Goal: Complete application form

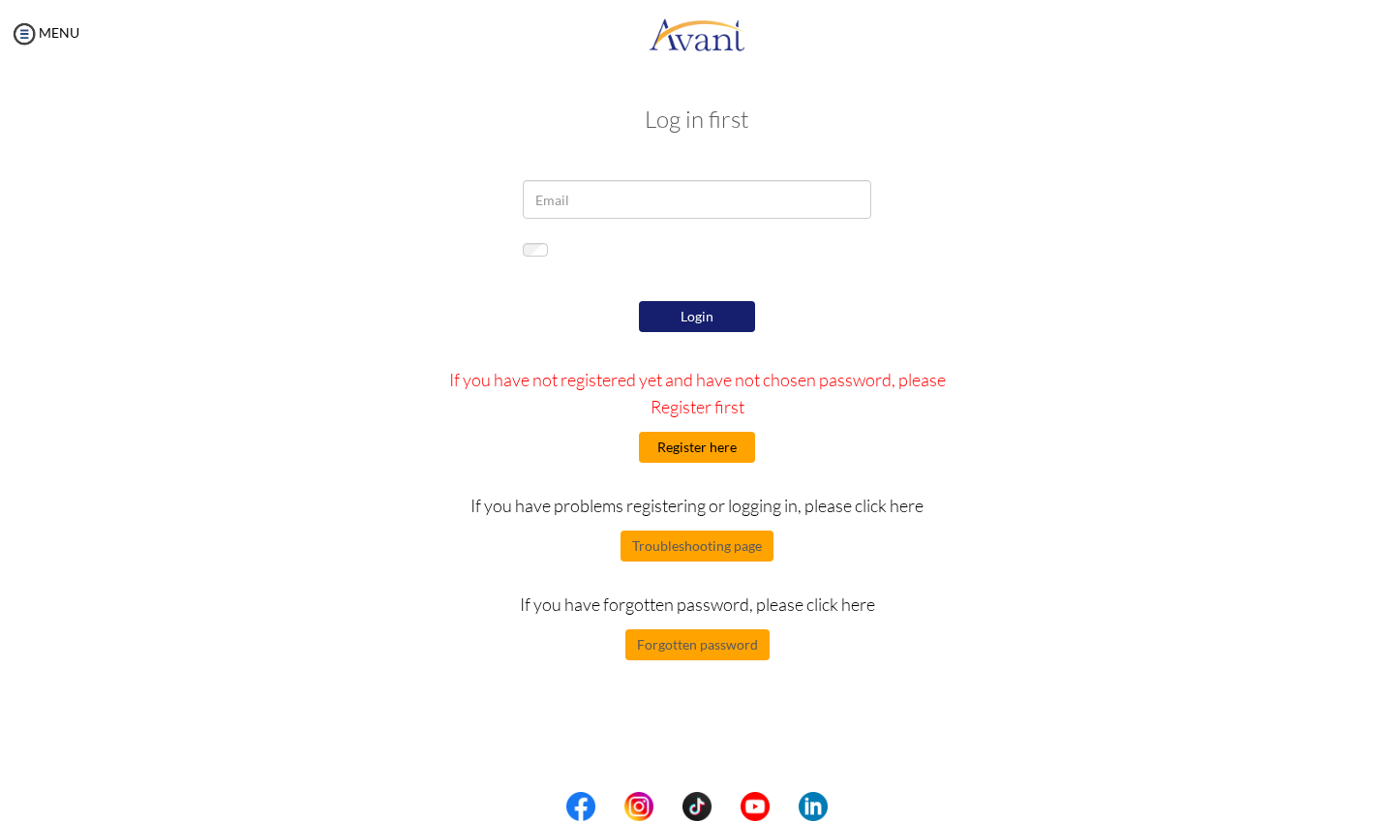
click at [728, 463] on button "Register here" at bounding box center [697, 447] width 116 height 31
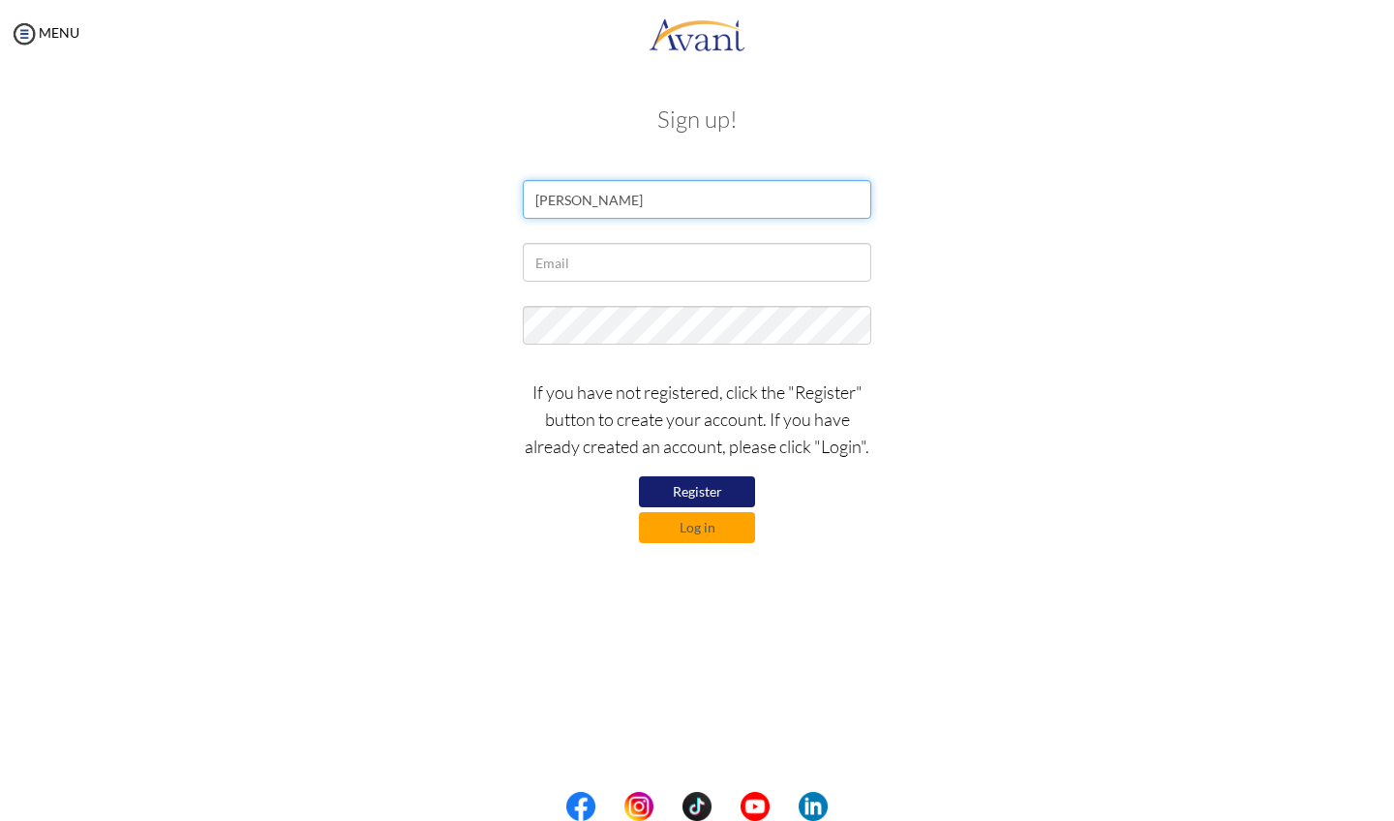
type input "[PERSON_NAME]"
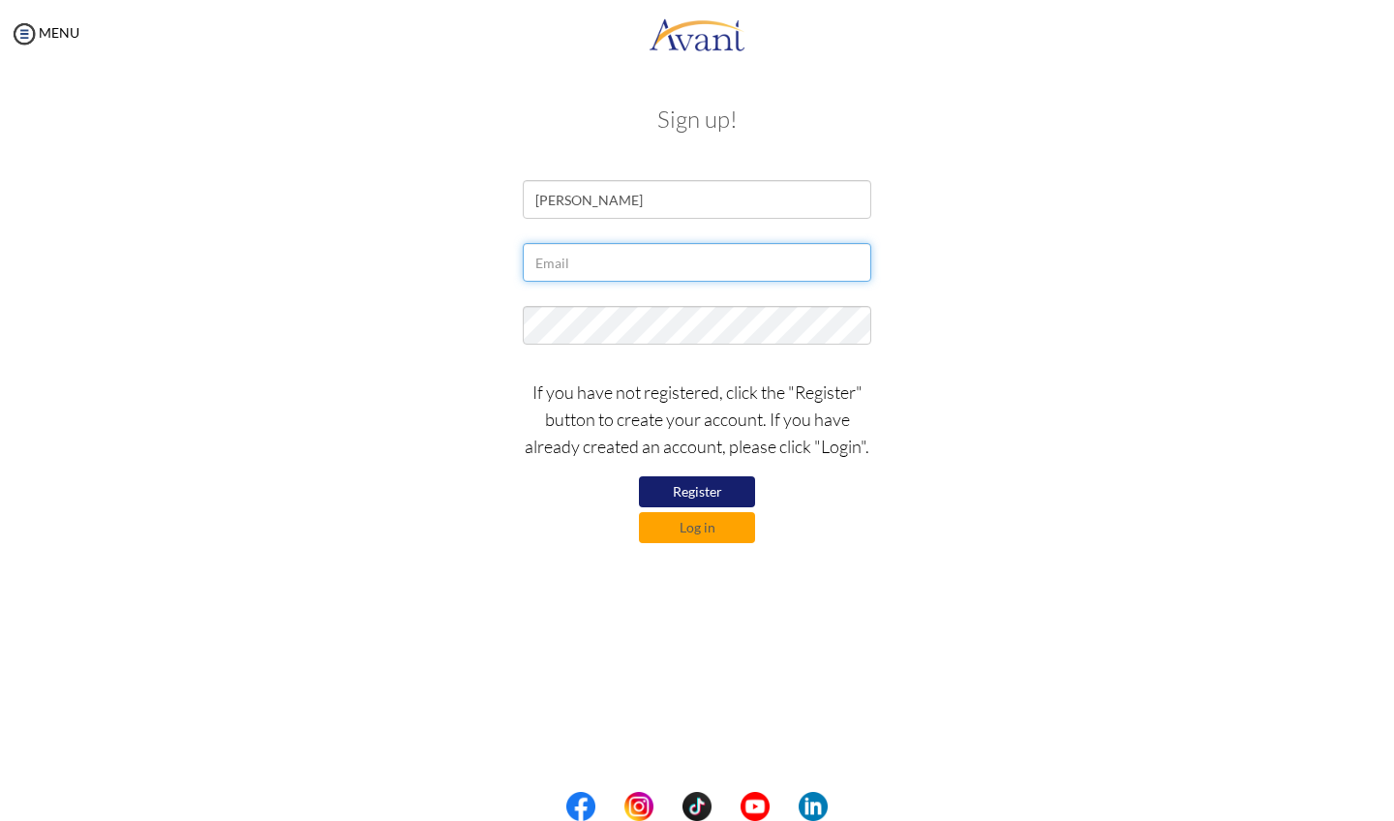
paste input "[EMAIL_ADDRESS][PERSON_NAME][DOMAIN_NAME]"
type input "[EMAIL_ADDRESS][PERSON_NAME][DOMAIN_NAME]"
click at [1112, 382] on div "If you have not registered, click the "Register" button to create your account.…" at bounding box center [697, 456] width 1132 height 174
click at [712, 491] on button "Register" at bounding box center [697, 491] width 116 height 31
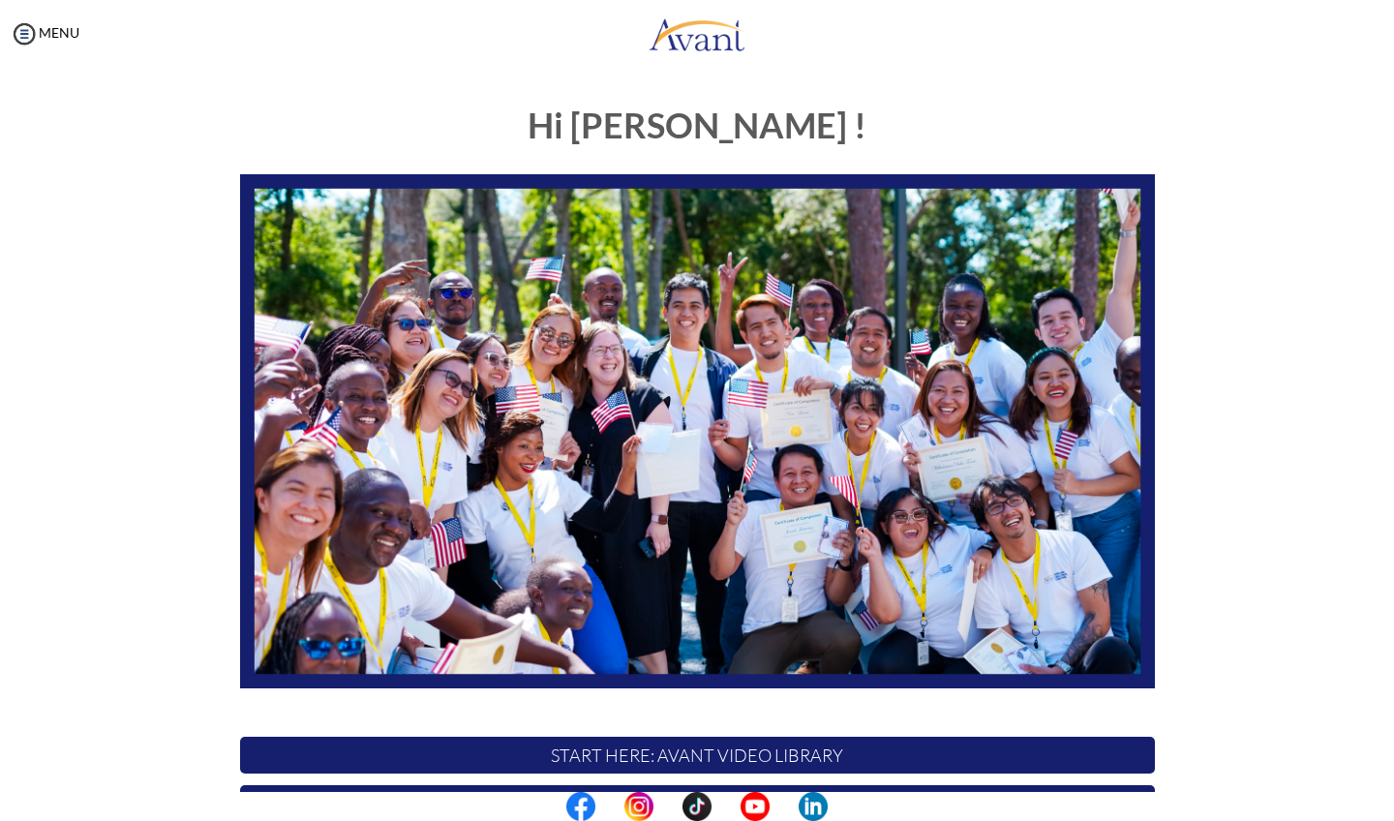
click at [717, 429] on img at bounding box center [697, 431] width 915 height 515
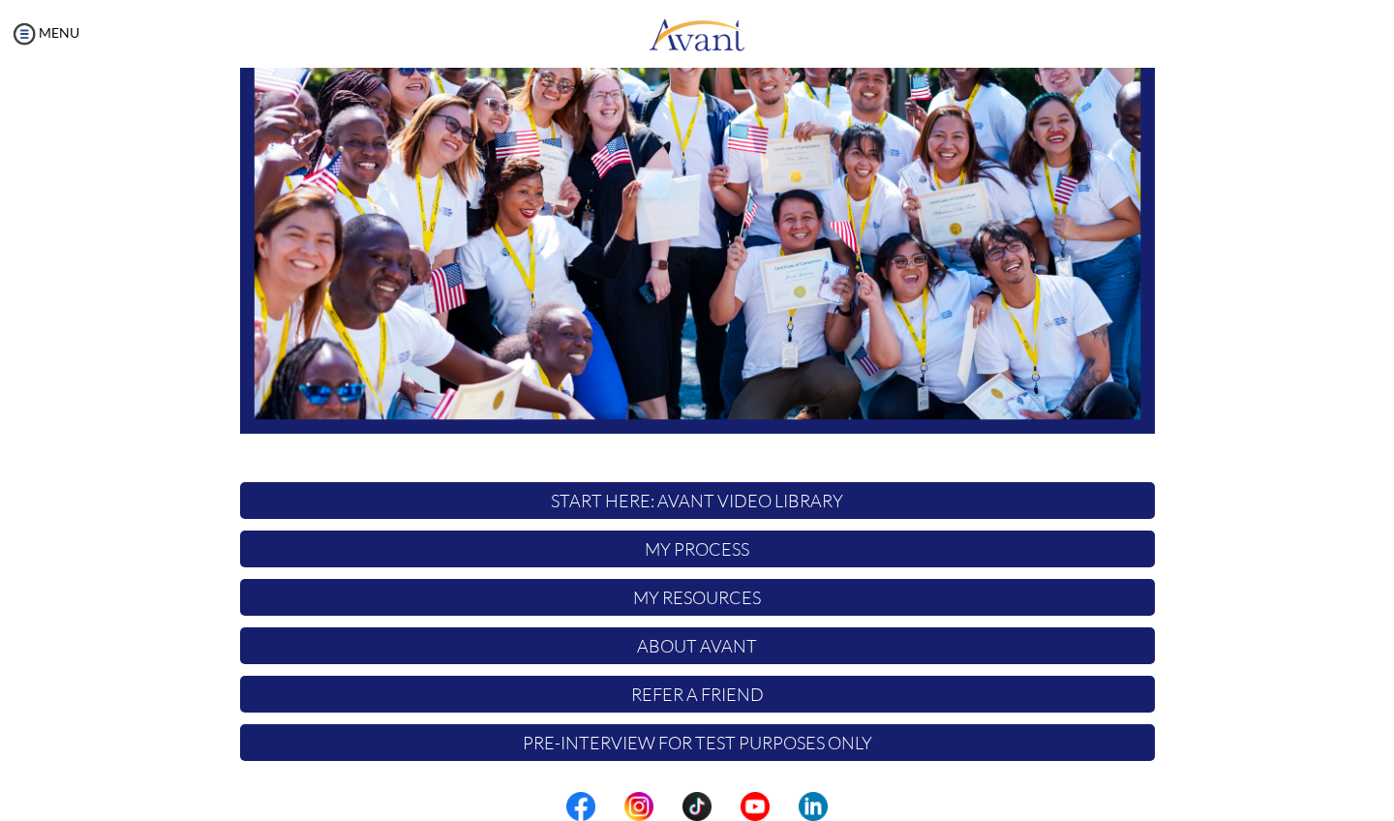
scroll to position [255, 0]
click at [587, 495] on p "START HERE: Avant Video Library" at bounding box center [697, 500] width 915 height 37
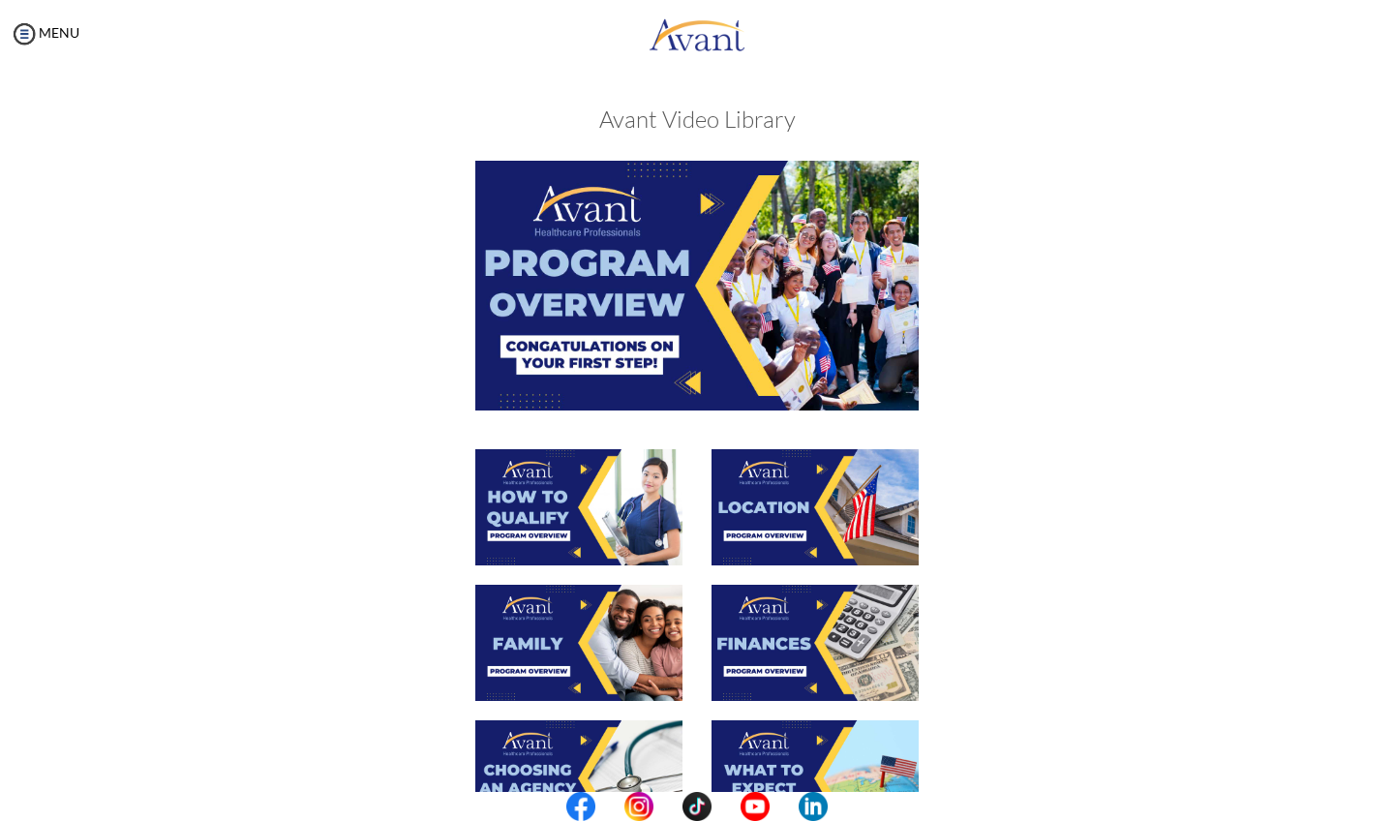
scroll to position [0, 0]
click at [17, 37] on img at bounding box center [24, 33] width 29 height 29
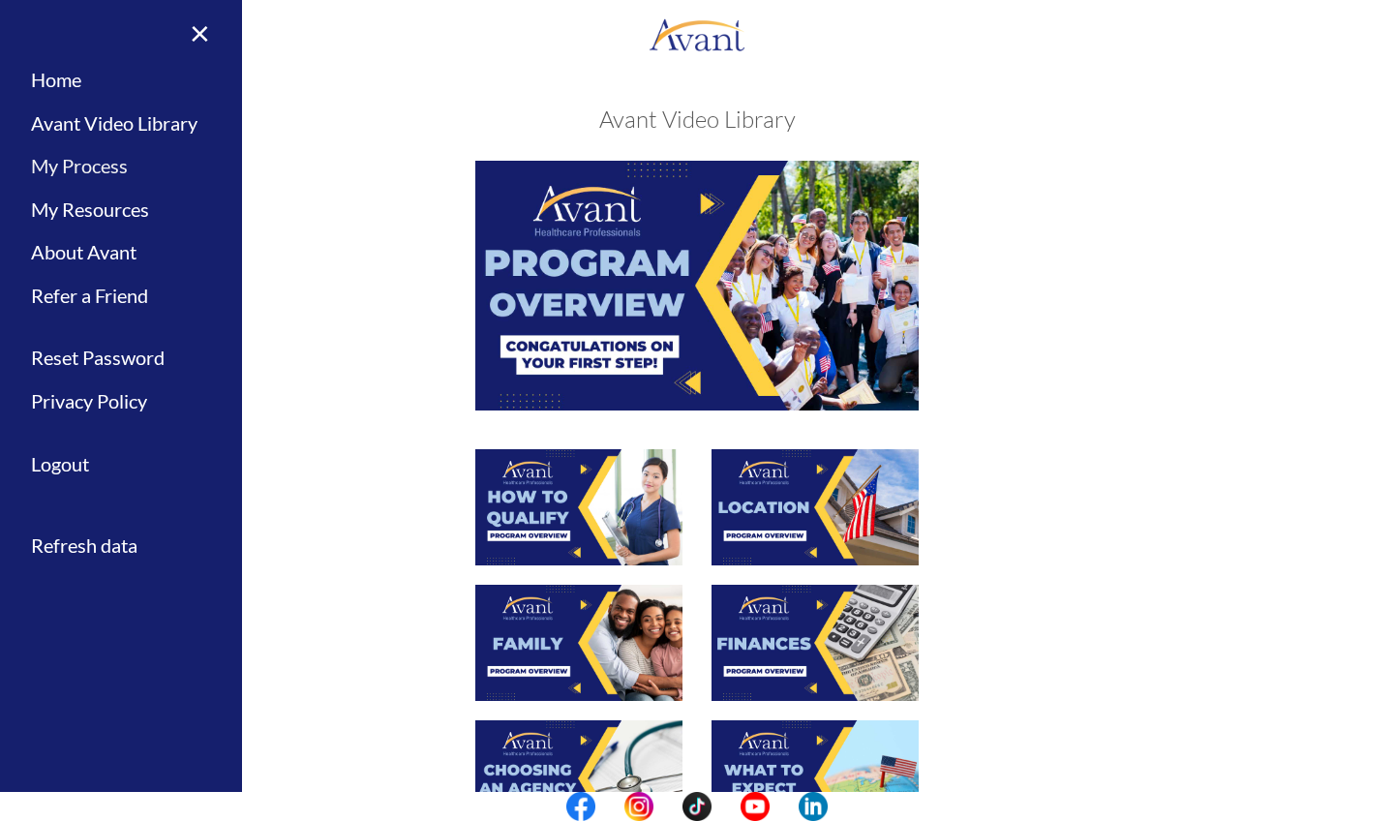
click at [91, 164] on link "My Process" at bounding box center [121, 166] width 242 height 44
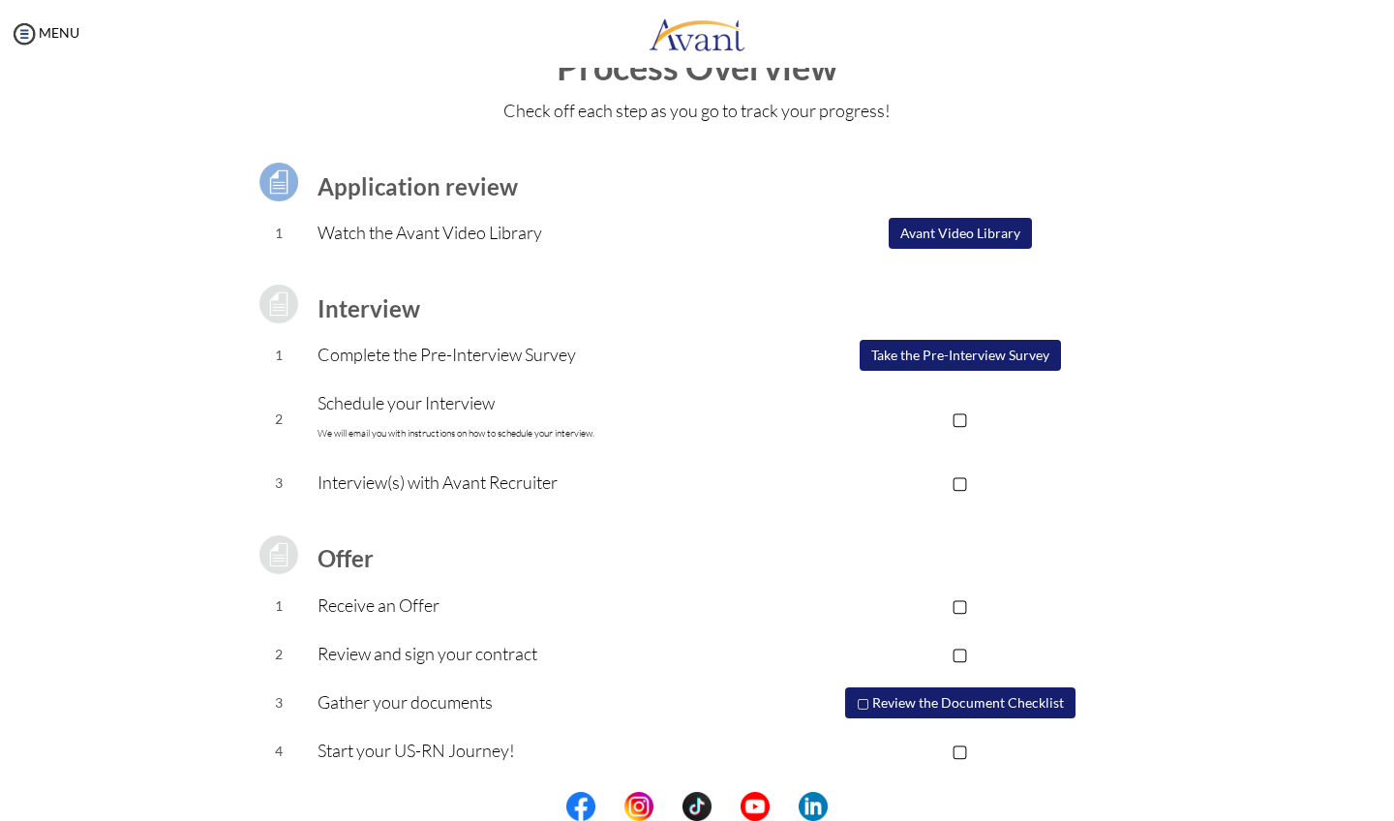
click at [981, 238] on button "Avant Video Library" at bounding box center [959, 233] width 143 height 31
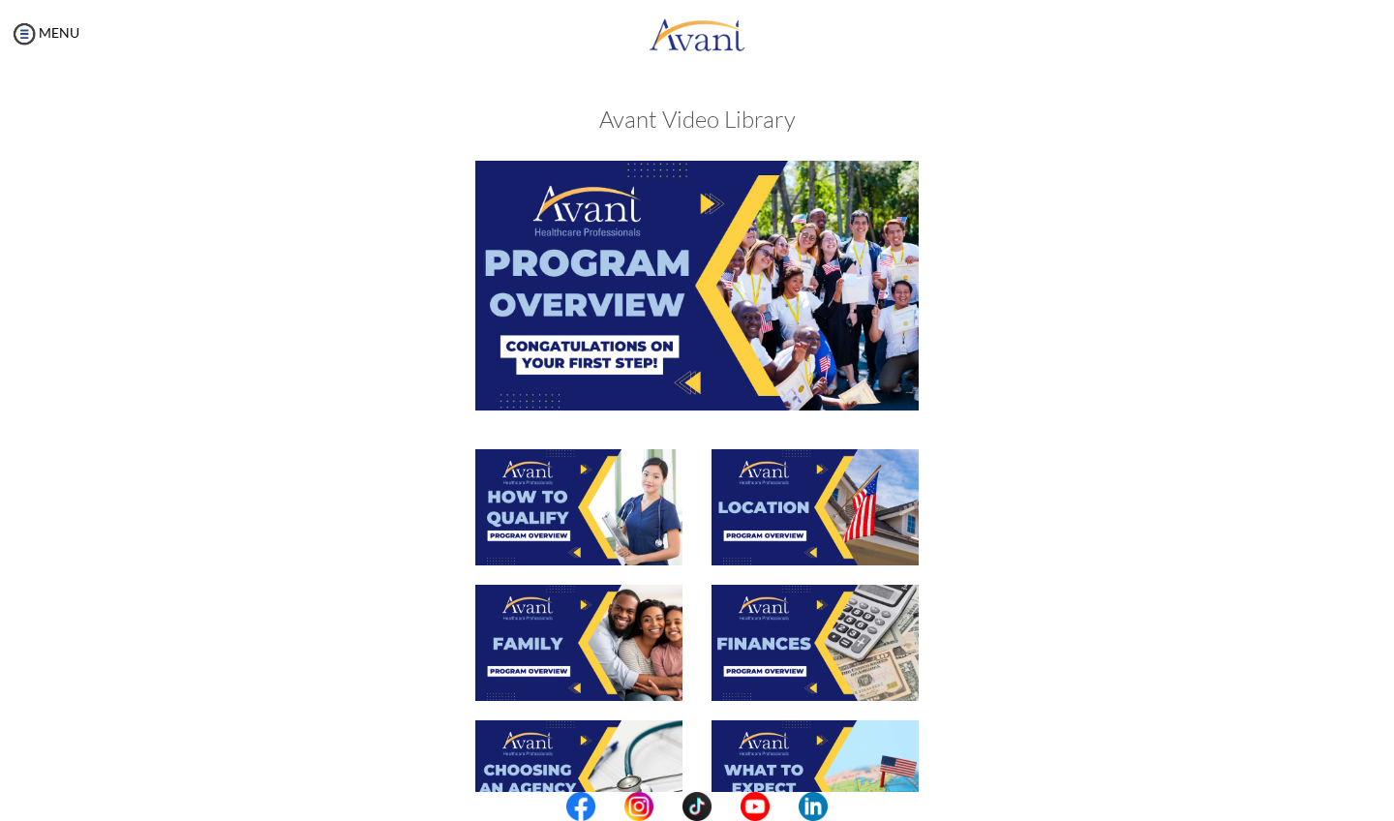
click at [679, 266] on img at bounding box center [696, 285] width 443 height 249
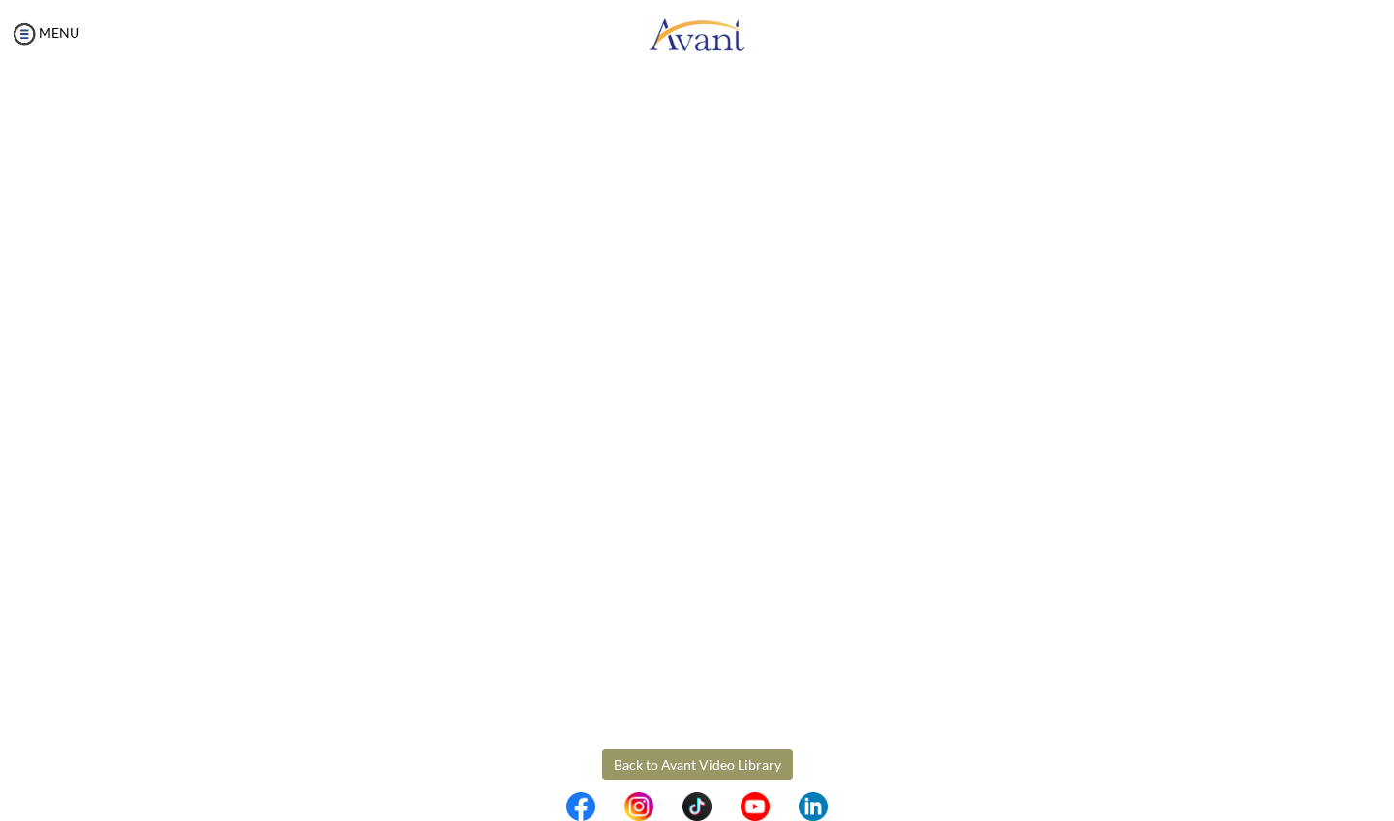
scroll to position [109, 0]
click at [746, 751] on body "Maintenance break. Please come back in 2 hours. MENU My Status What is the next…" at bounding box center [697, 410] width 1394 height 821
click at [744, 739] on button "Back to Avant Video Library" at bounding box center [697, 741] width 191 height 31
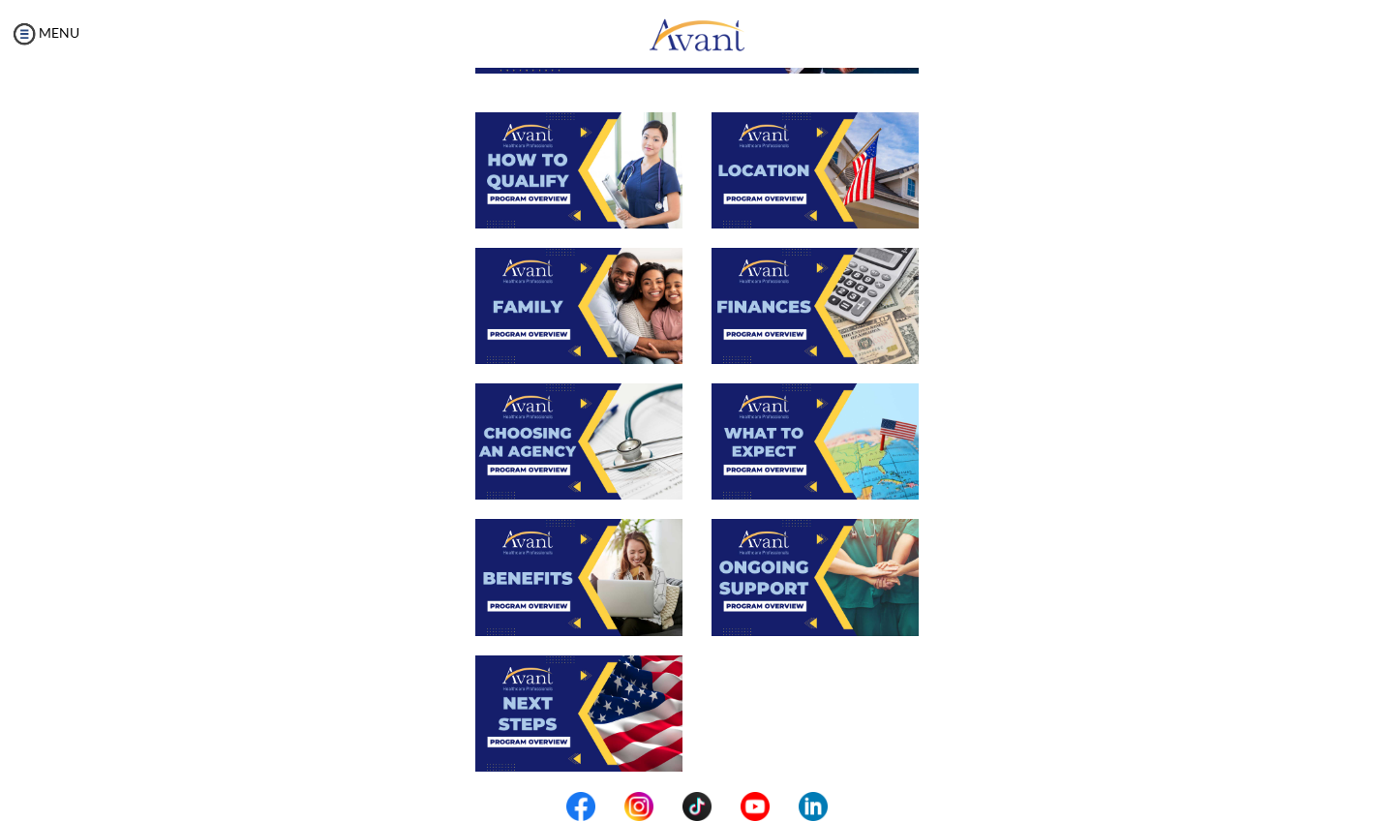
scroll to position [273, 0]
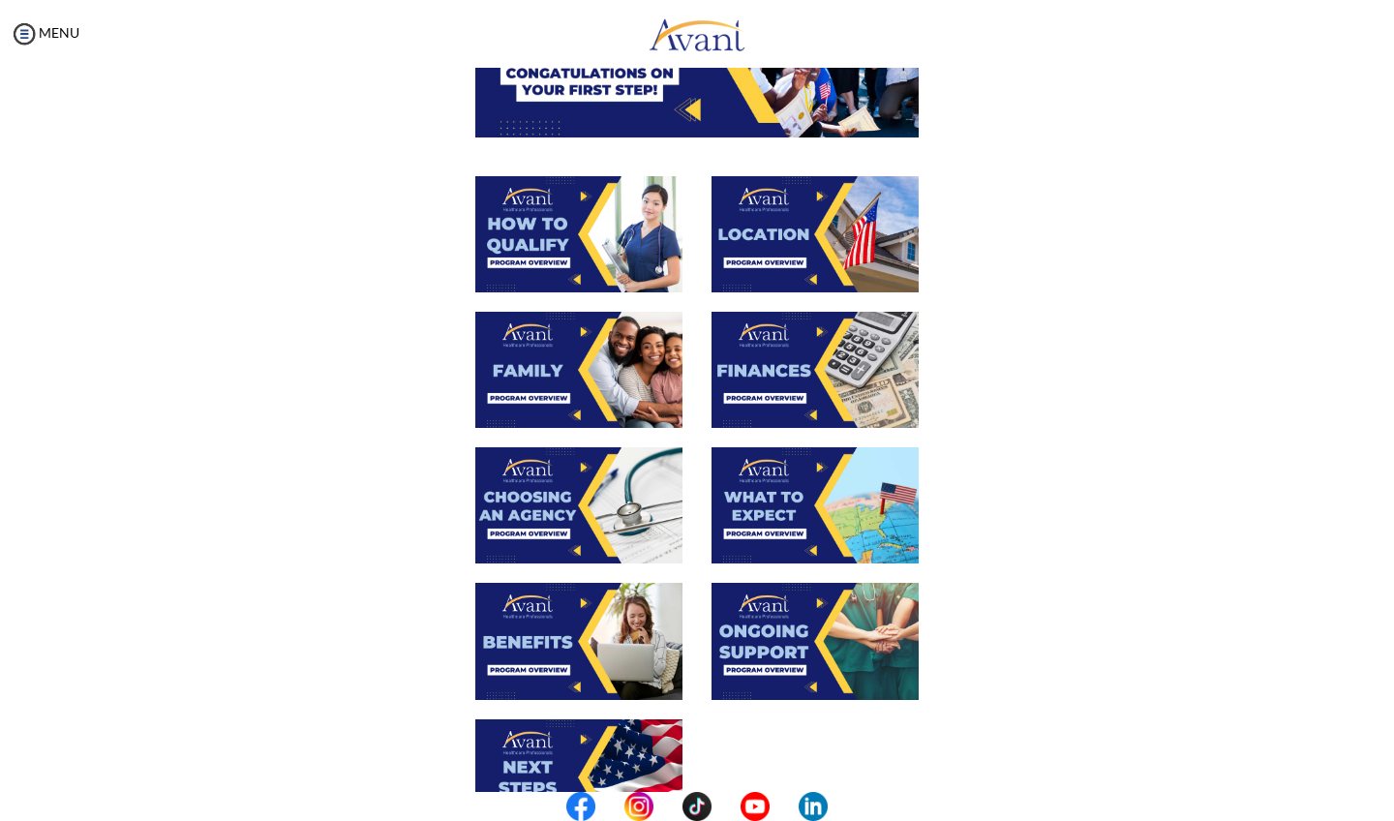
click at [593, 228] on img at bounding box center [578, 234] width 207 height 116
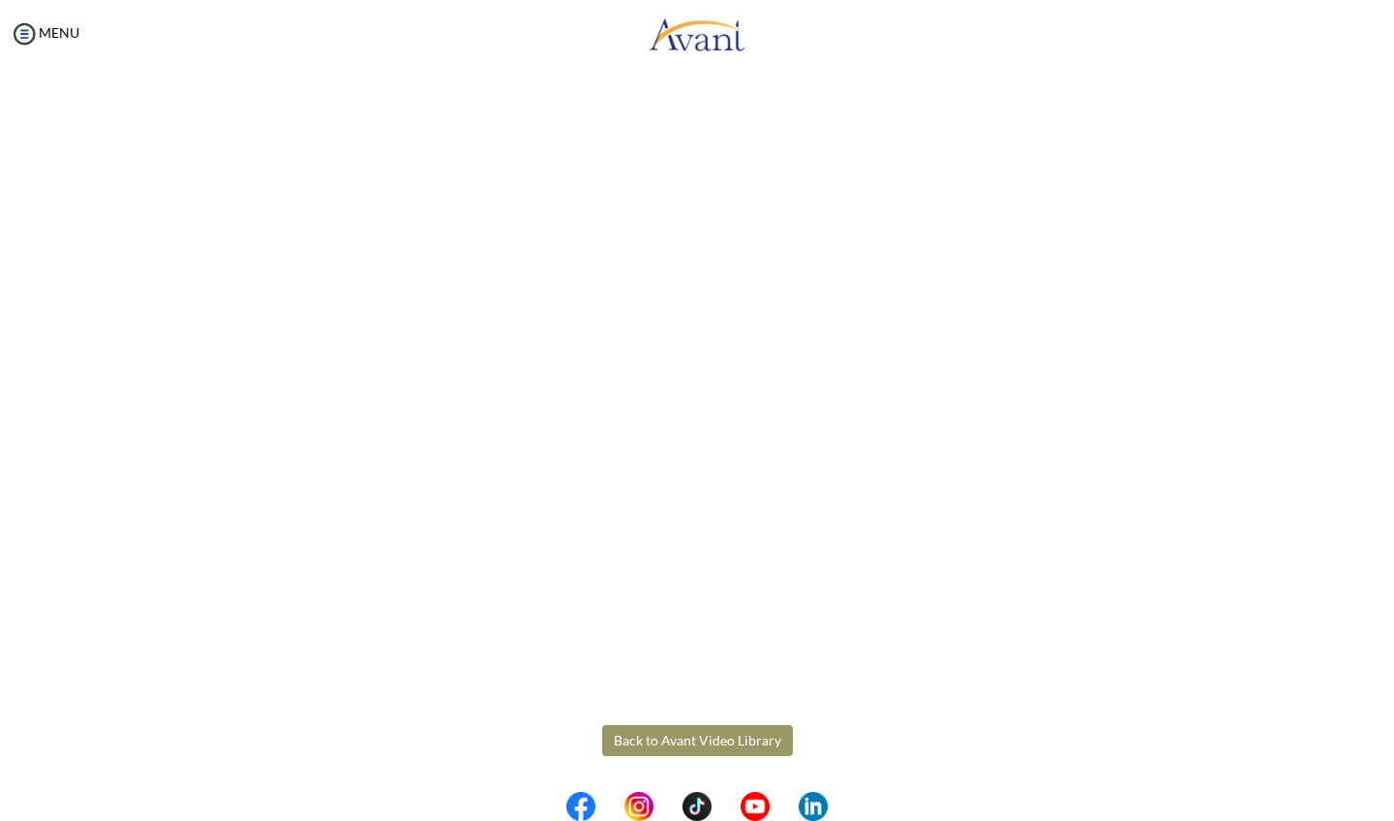
scroll to position [131, 0]
click at [729, 735] on body "Maintenance break. Please come back in 2 hours. MENU My Status What is the next…" at bounding box center [697, 410] width 1394 height 821
click at [735, 736] on button "Back to Avant Video Library" at bounding box center [697, 741] width 191 height 31
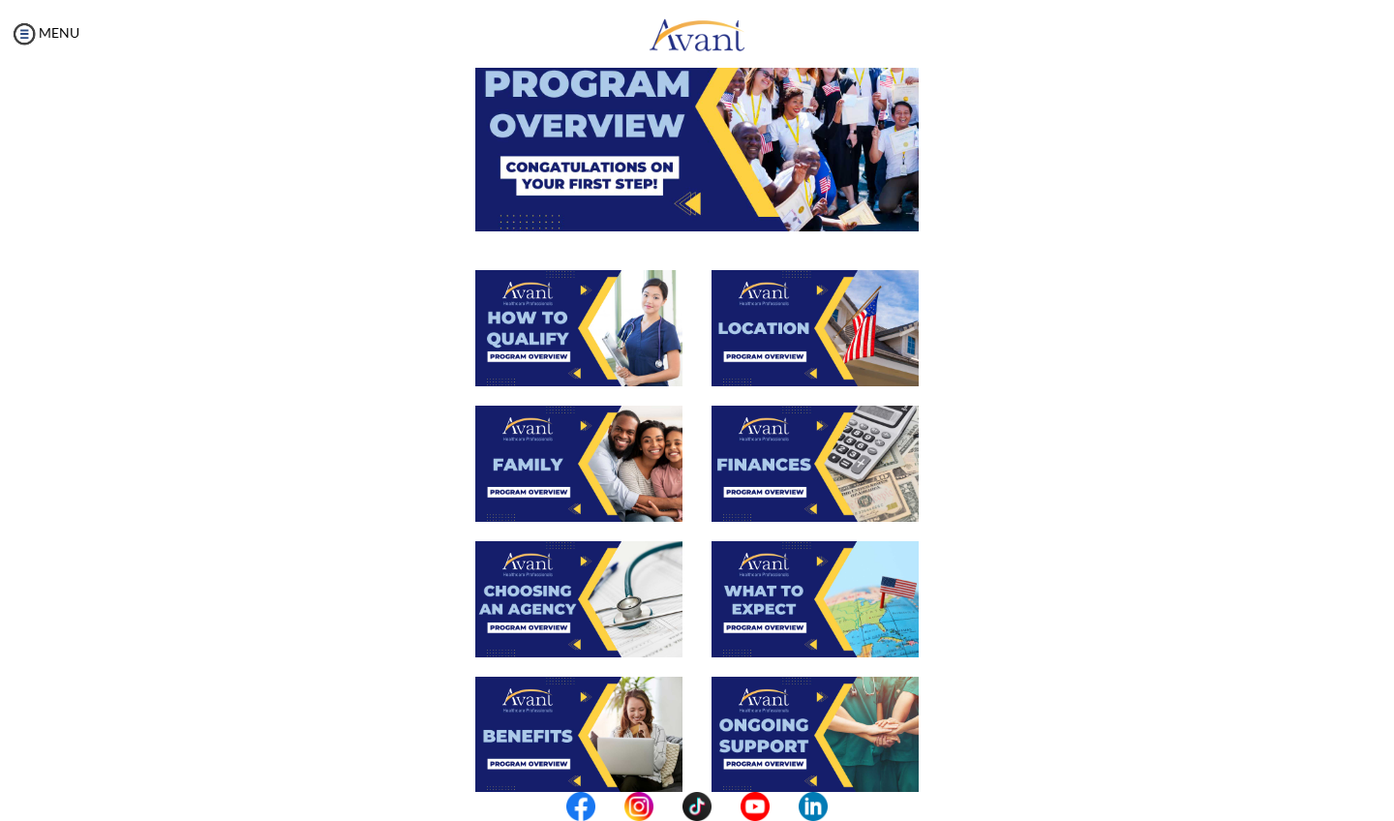
scroll to position [184, 0]
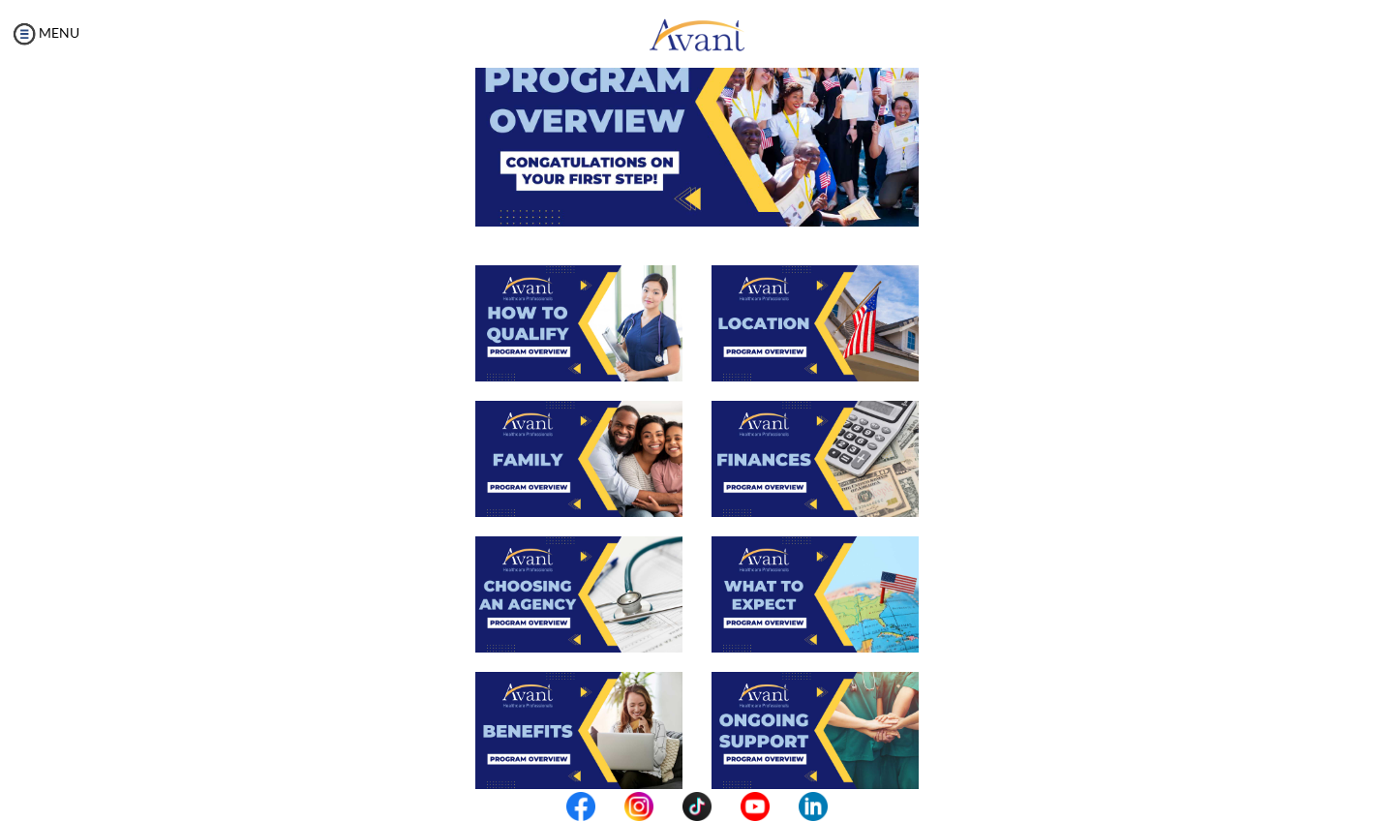
click at [594, 445] on img at bounding box center [578, 459] width 207 height 116
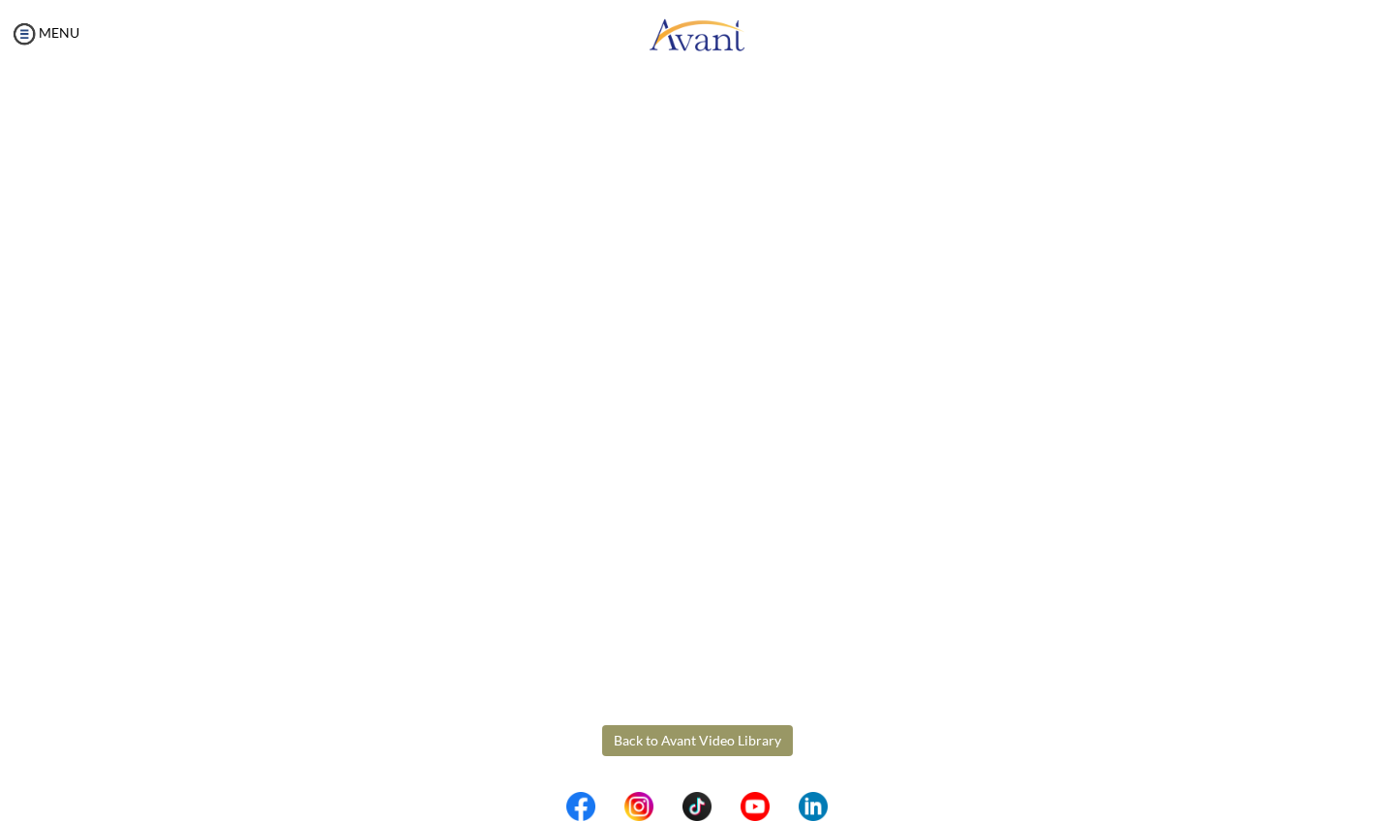
scroll to position [338, 0]
click at [678, 742] on body "Maintenance break. Please come back in 2 hours. MENU My Status What is the next…" at bounding box center [697, 410] width 1394 height 821
click at [725, 737] on button "Back to Avant Video Library" at bounding box center [697, 740] width 191 height 31
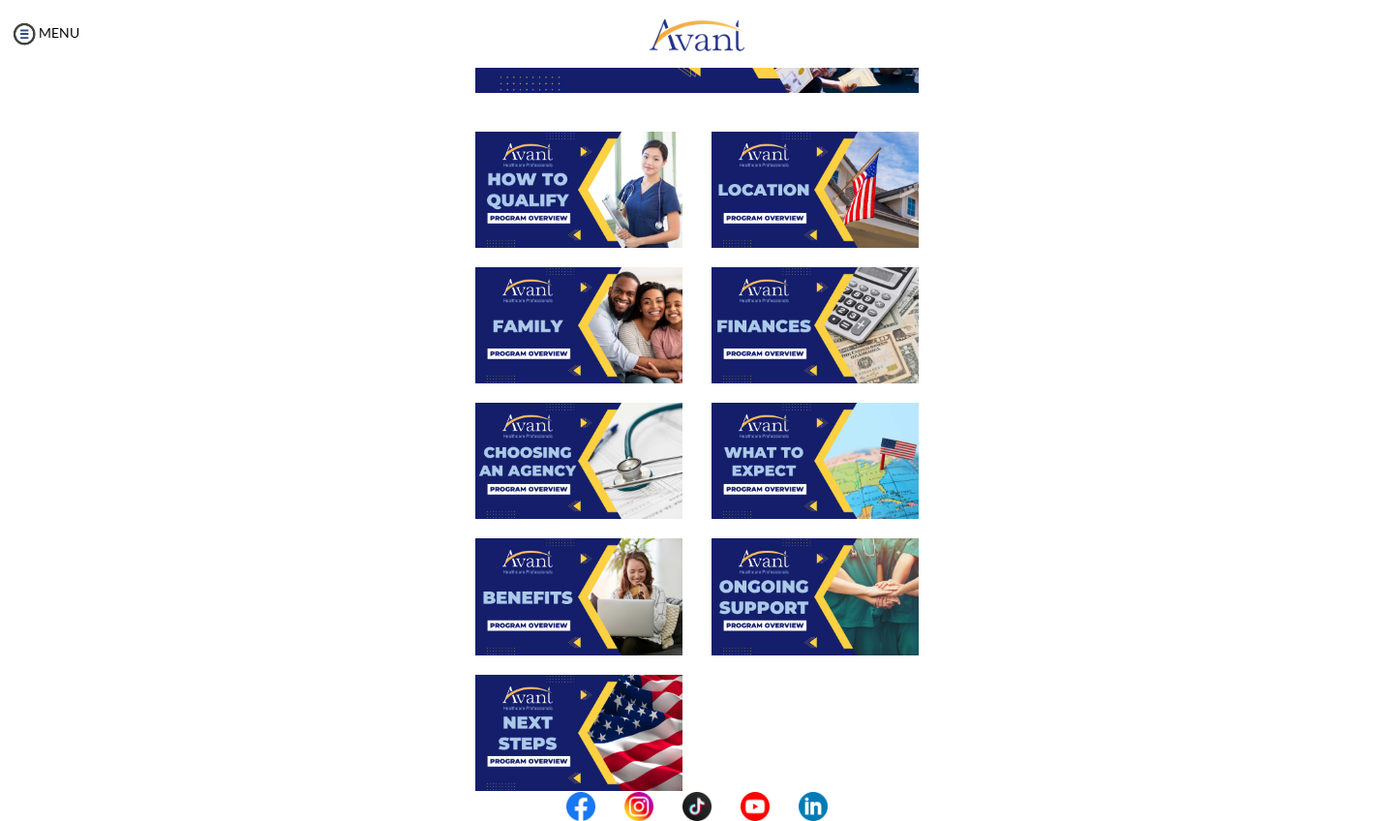
scroll to position [365, 0]
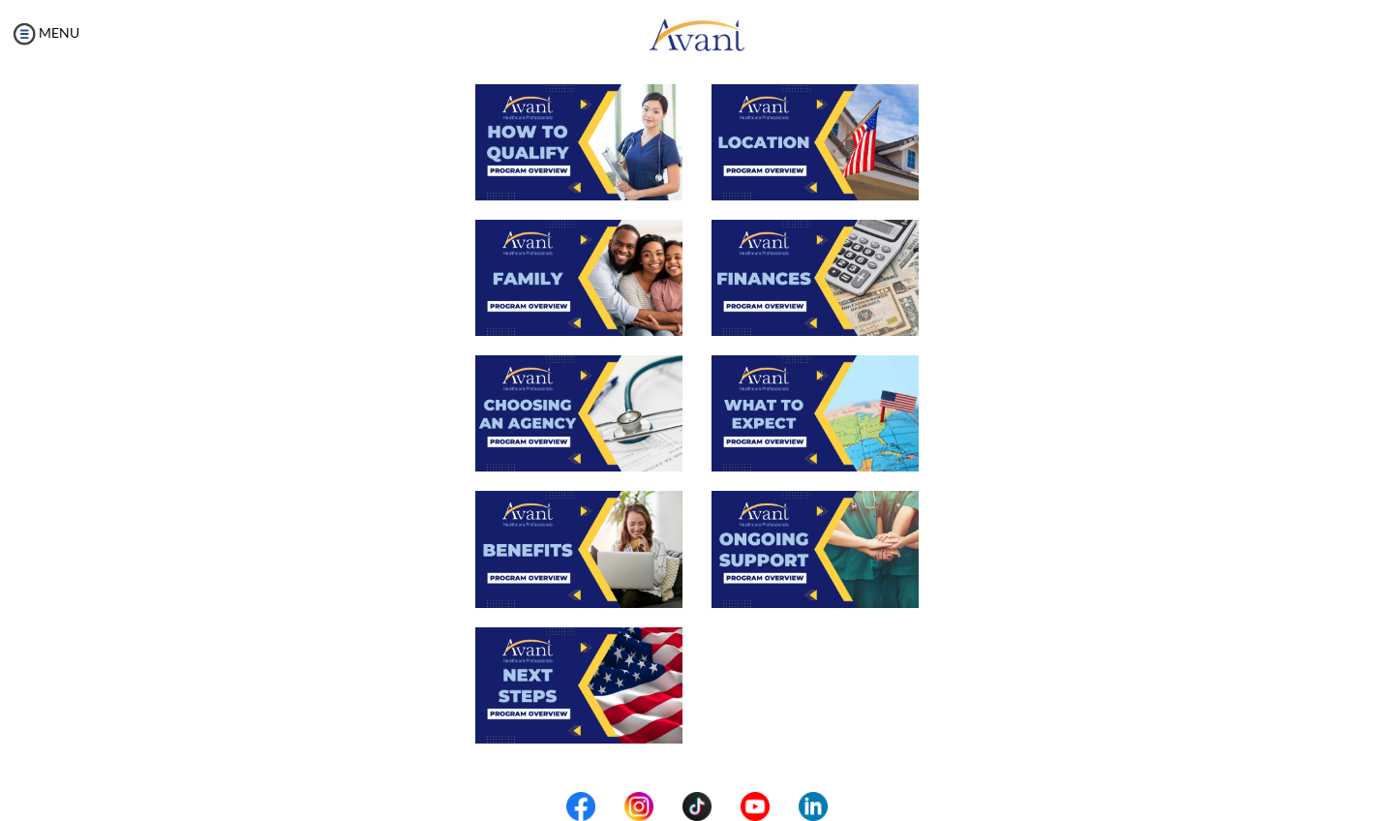
click at [635, 400] on img at bounding box center [578, 413] width 207 height 116
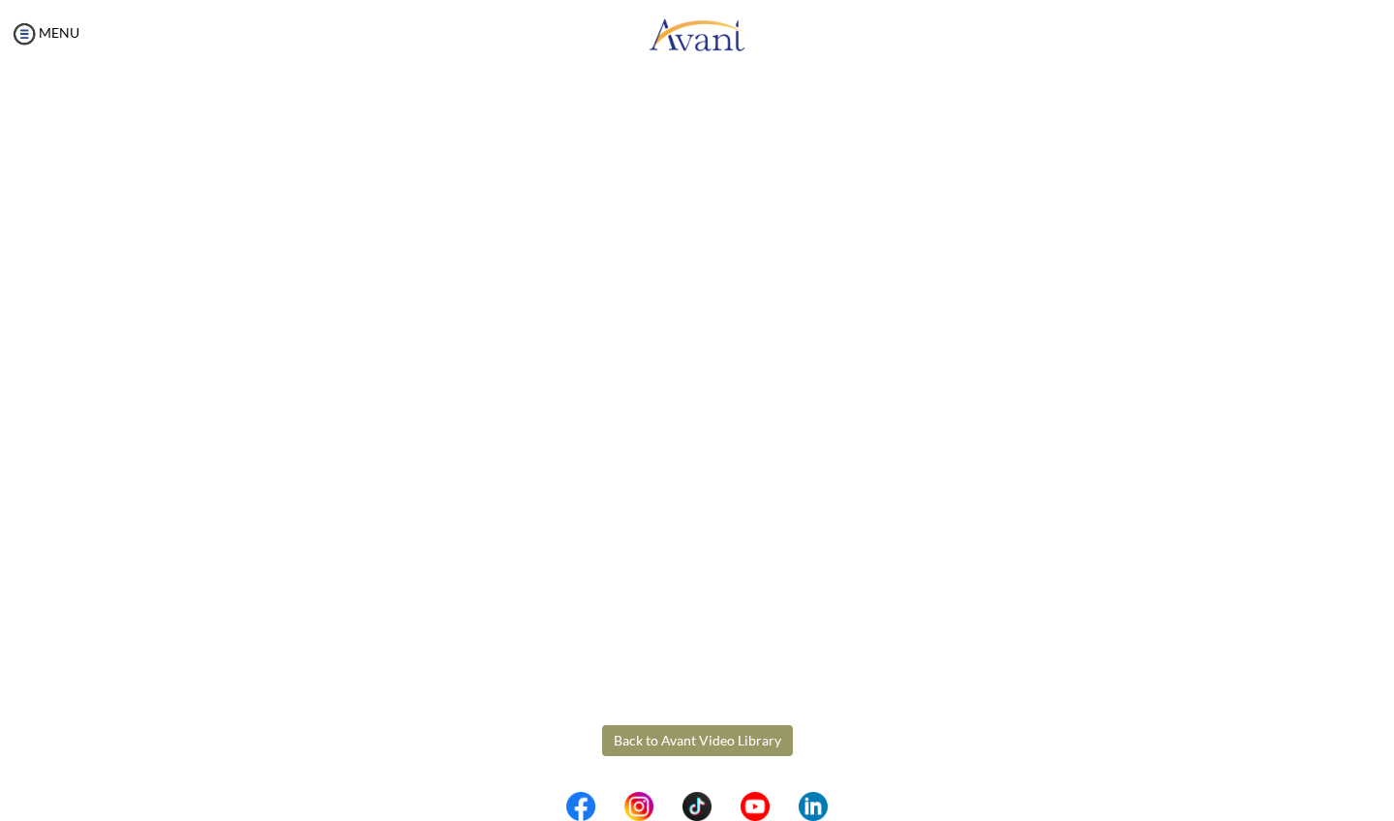
scroll to position [338, 0]
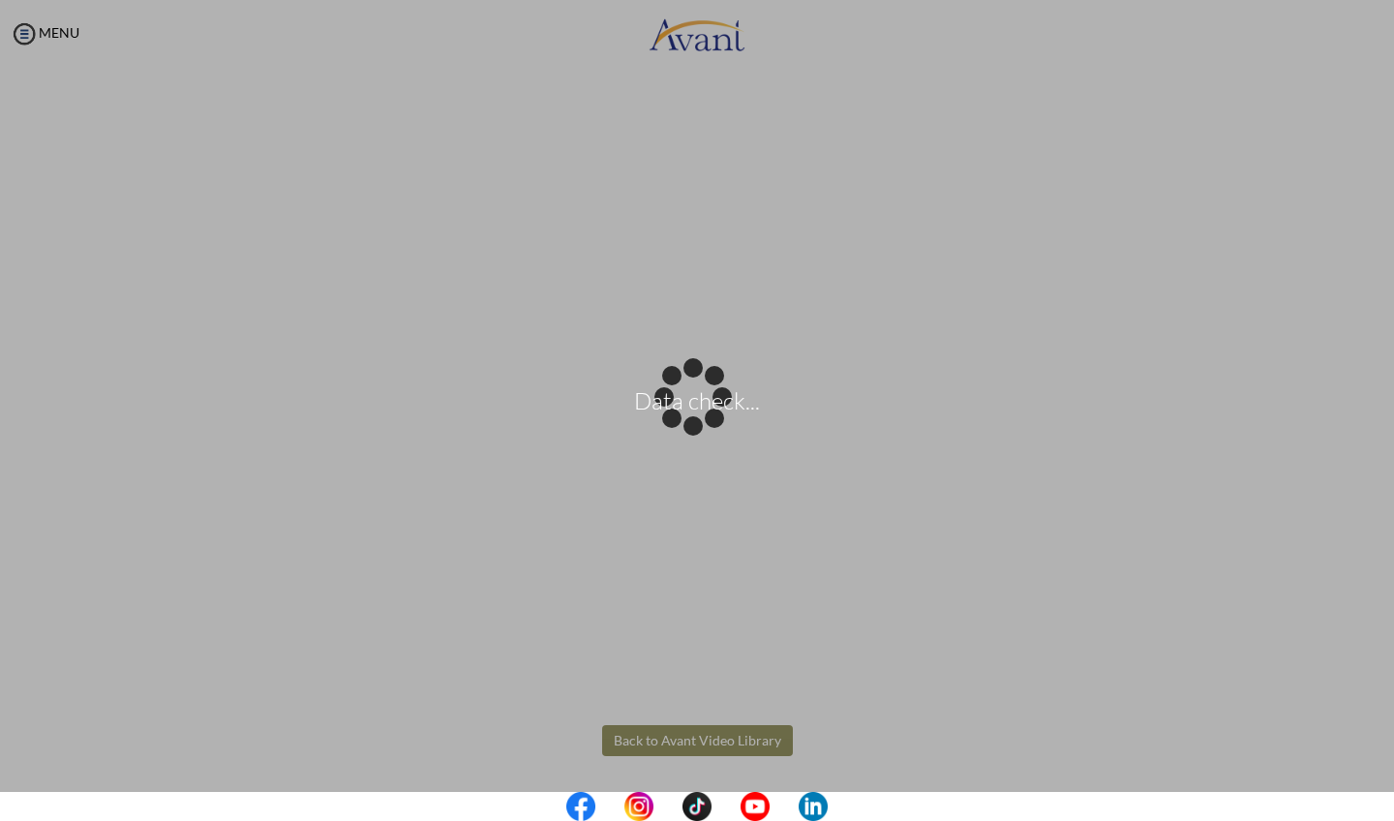
click at [705, 742] on body "Data check... Maintenance break. Please come back in 2 hours. MENU My Status Wh…" at bounding box center [697, 410] width 1394 height 821
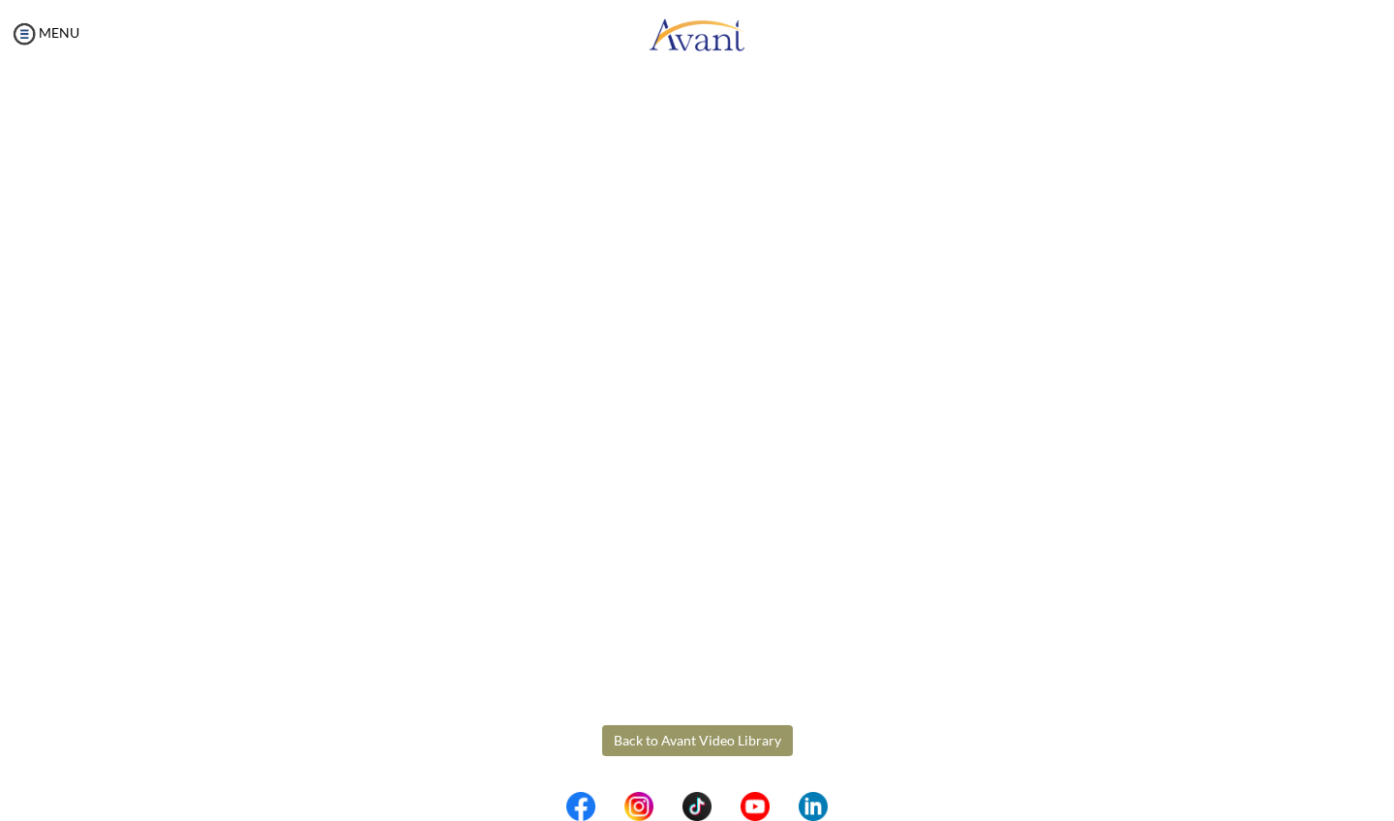
click at [709, 742] on button "Back to Avant Video Library" at bounding box center [697, 740] width 191 height 31
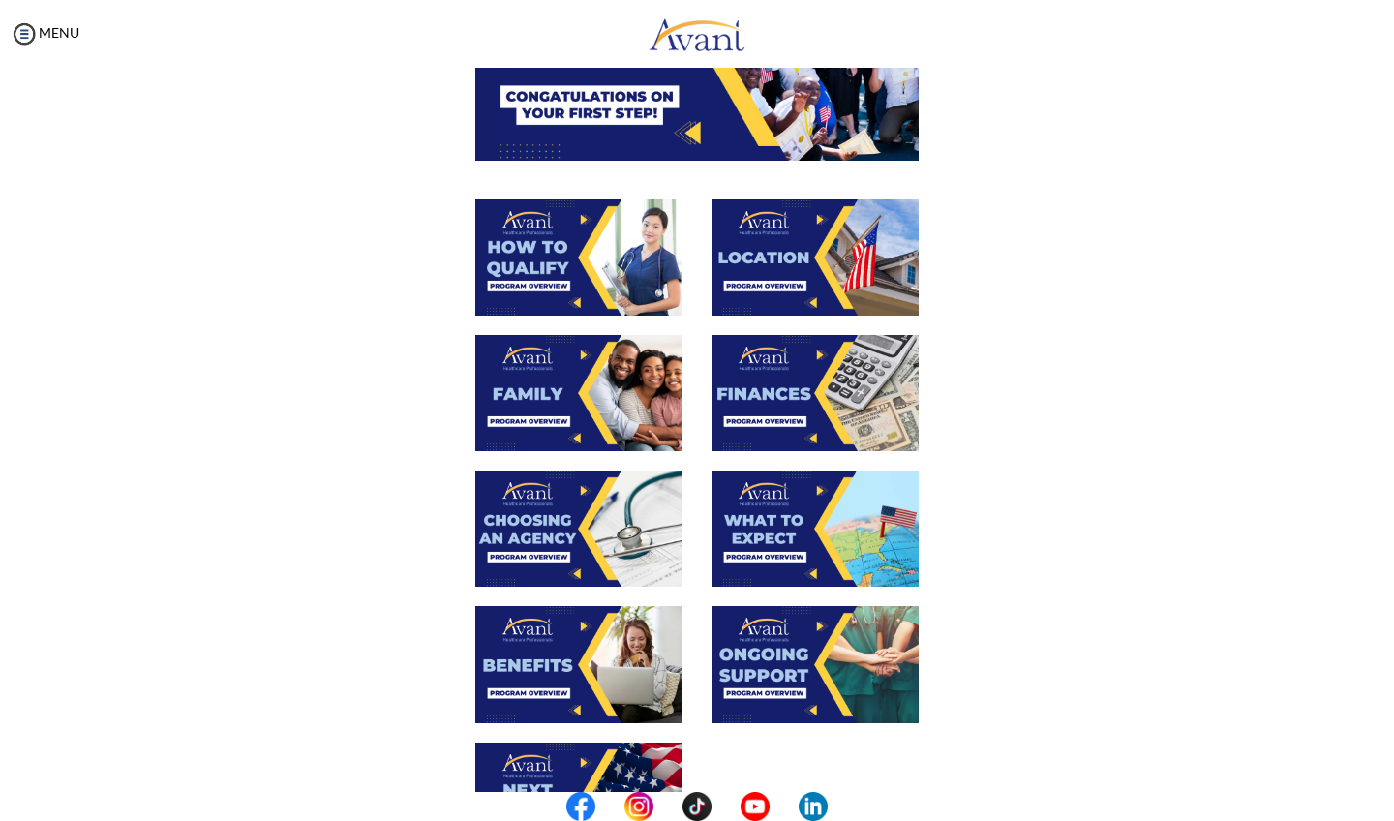
scroll to position [260, 0]
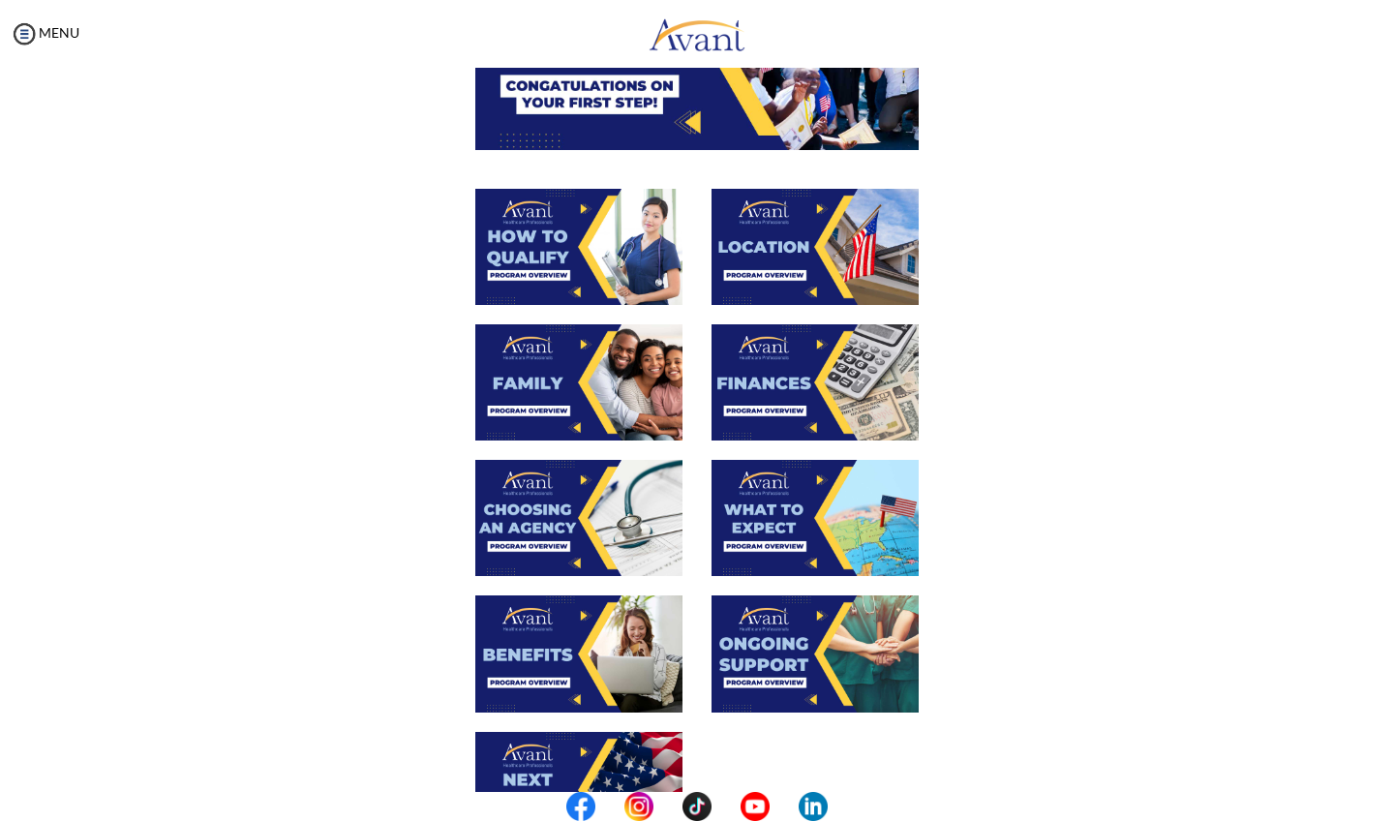
click at [609, 641] on img at bounding box center [578, 653] width 207 height 116
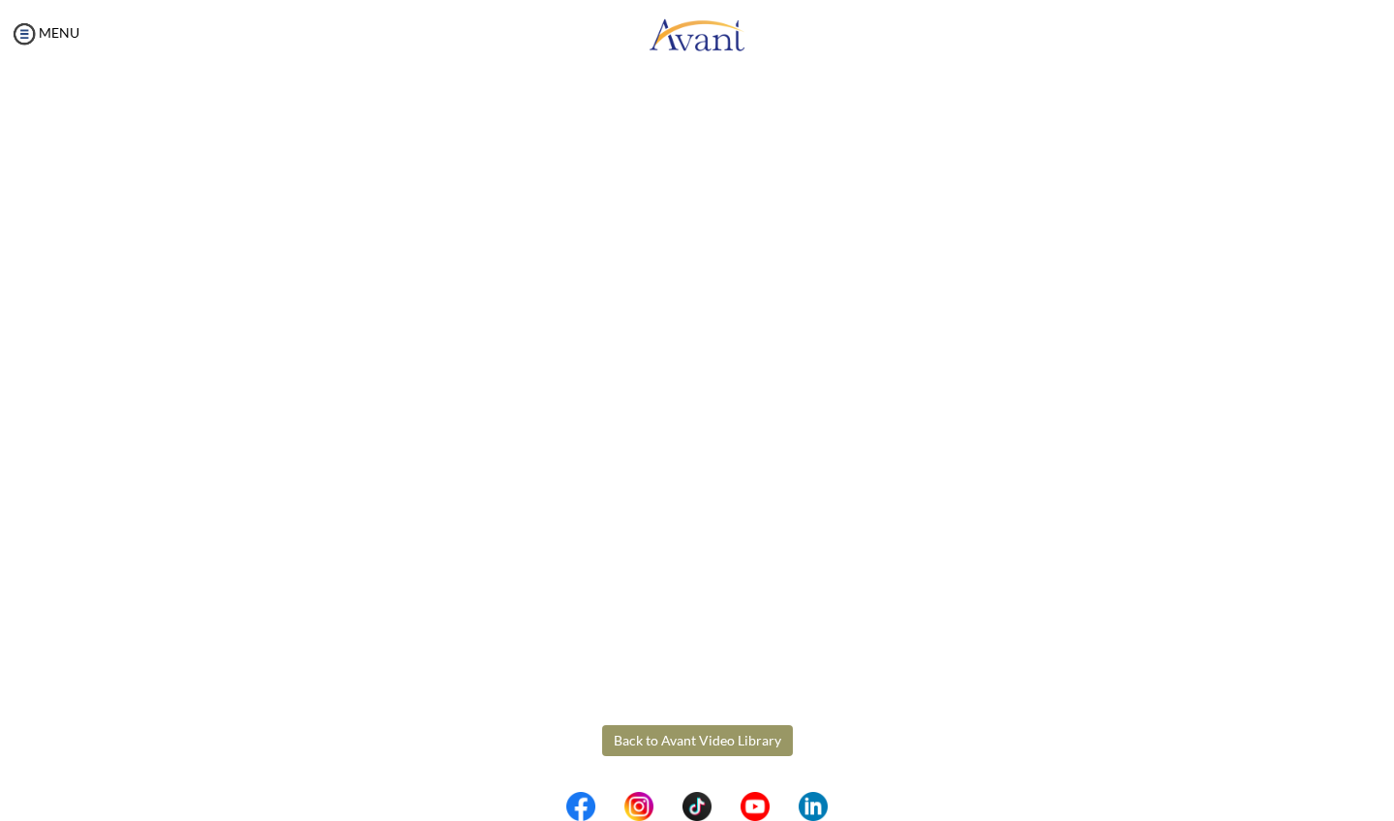
scroll to position [0, 0]
click at [655, 748] on body "Maintenance break. Please come back in 2 hours. MENU My Status What is the next…" at bounding box center [697, 410] width 1394 height 821
click at [670, 741] on body "Maintenance break. Please come back in 2 hours. MENU My Status What is the next…" at bounding box center [697, 410] width 1394 height 821
click at [707, 743] on button "Back to Avant Video Library" at bounding box center [697, 740] width 191 height 31
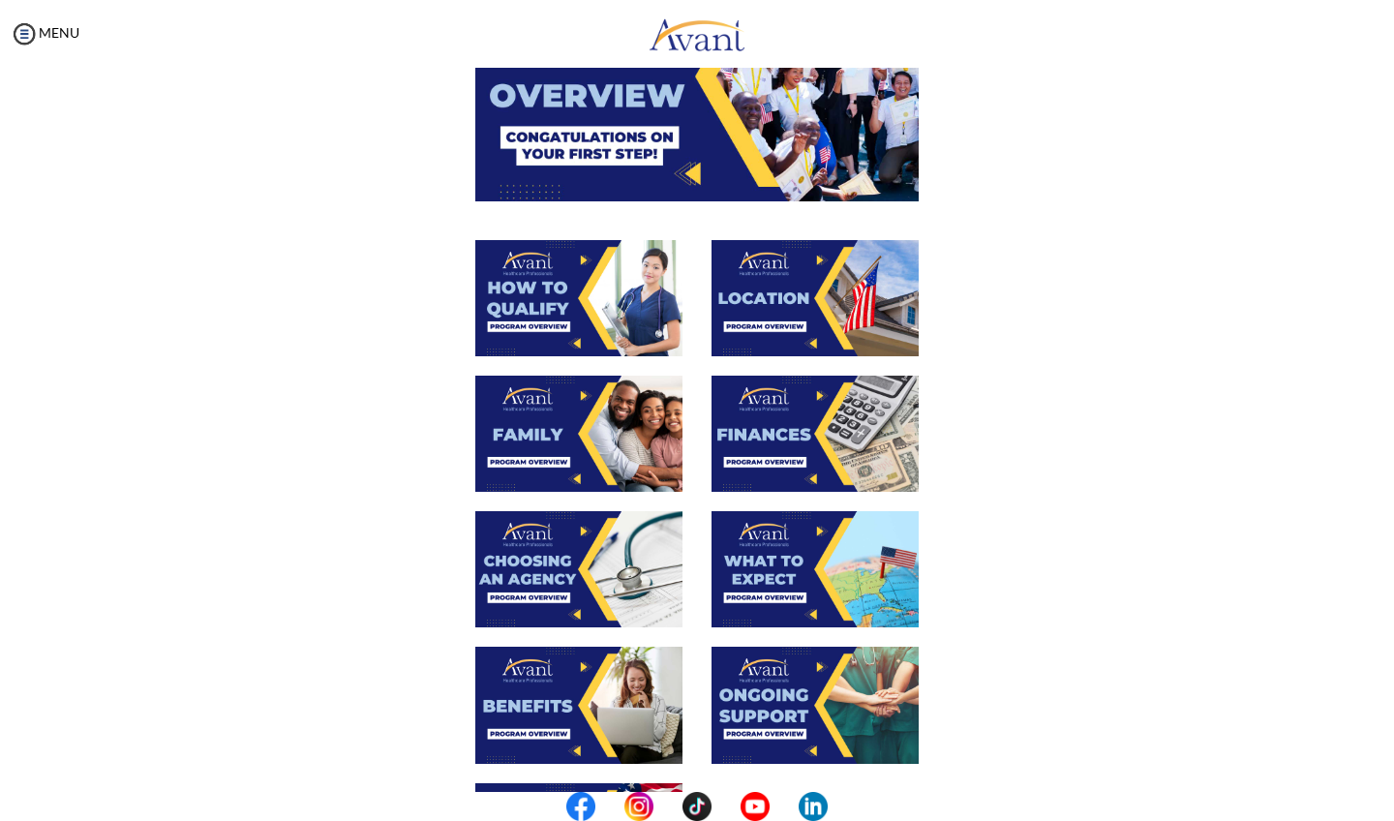
scroll to position [228, 0]
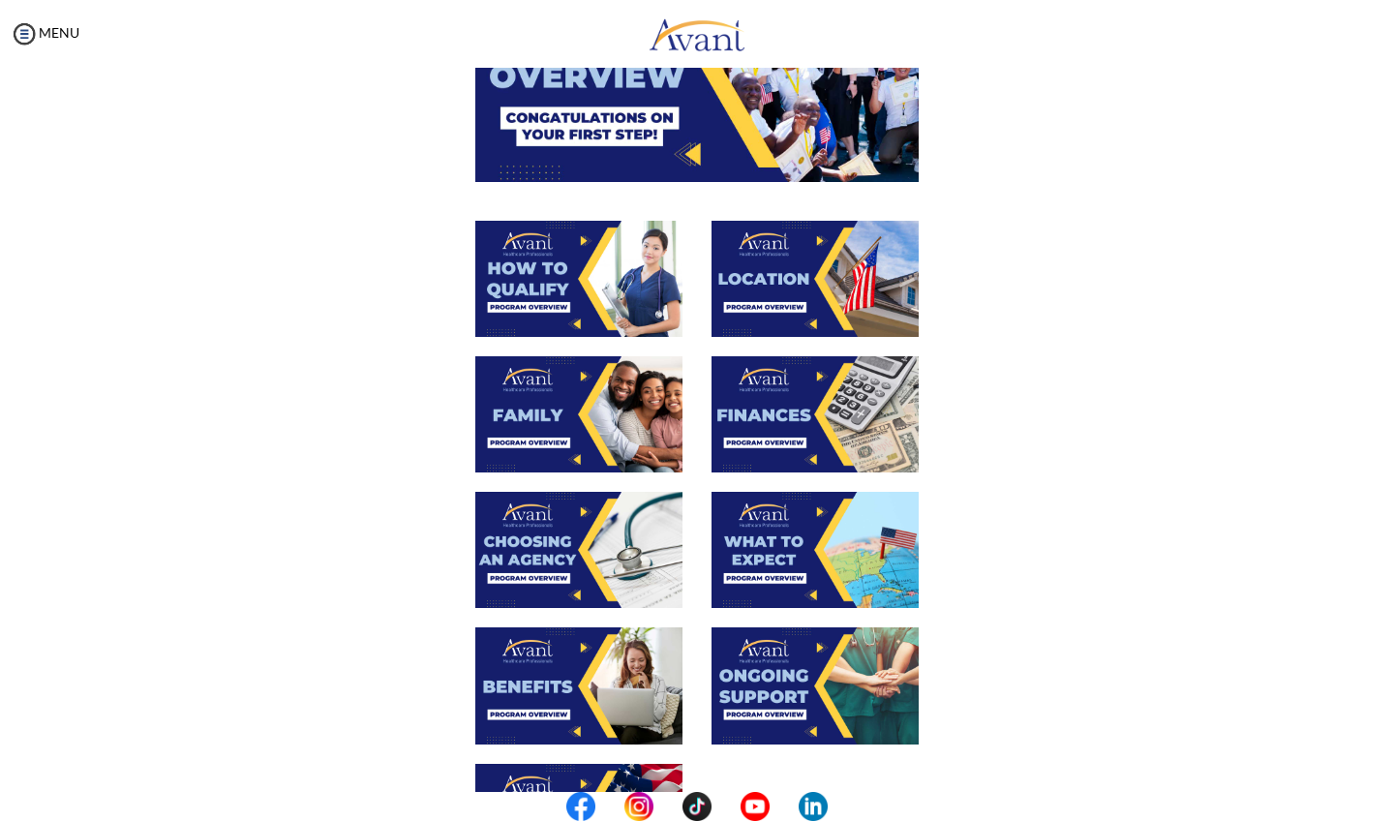
click at [615, 686] on img at bounding box center [578, 685] width 207 height 116
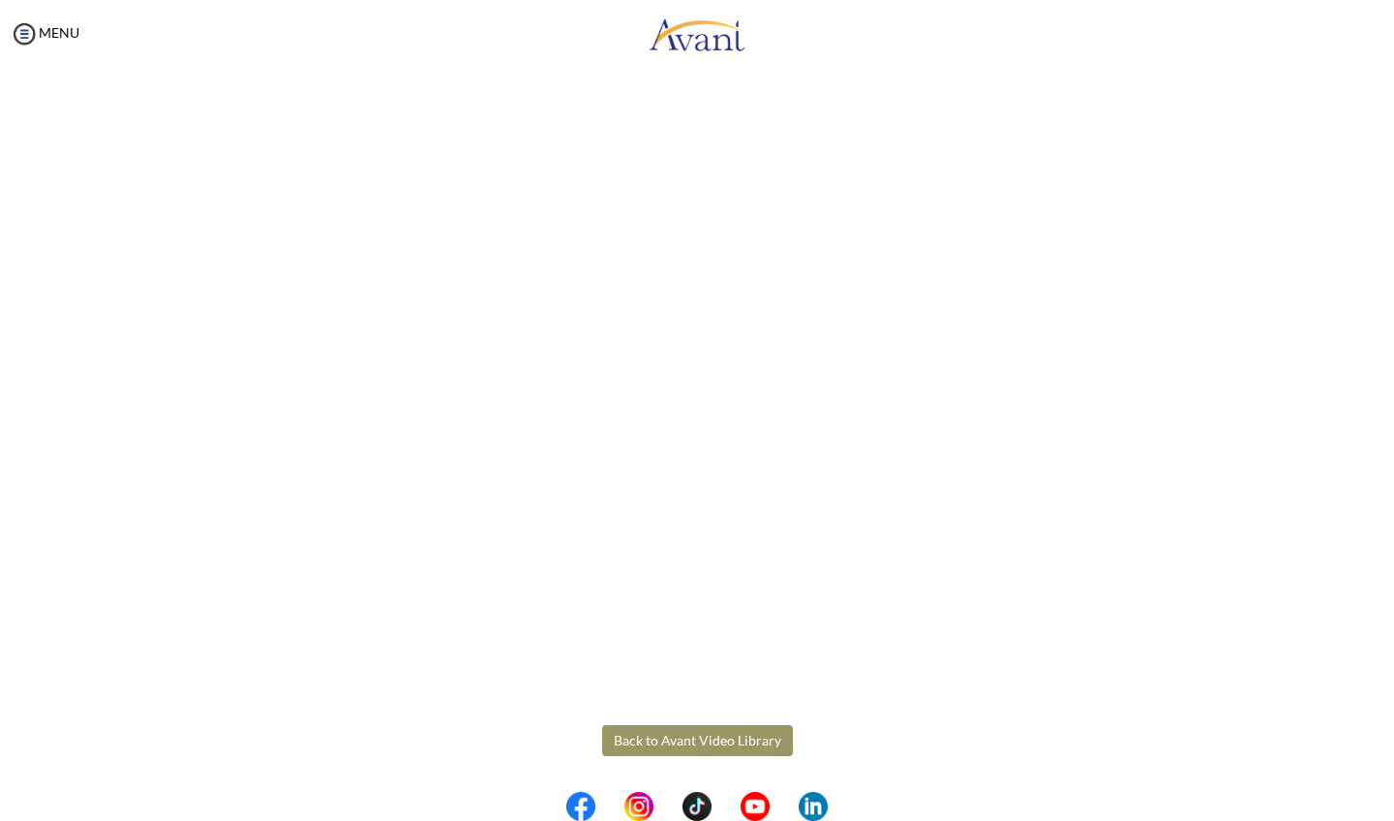
scroll to position [338, 0]
click at [662, 740] on body "Maintenance break. Please come back in 2 hours. MENU My Status What is the next…" at bounding box center [697, 410] width 1394 height 821
click at [675, 744] on button "Back to Avant Video Library" at bounding box center [697, 740] width 191 height 31
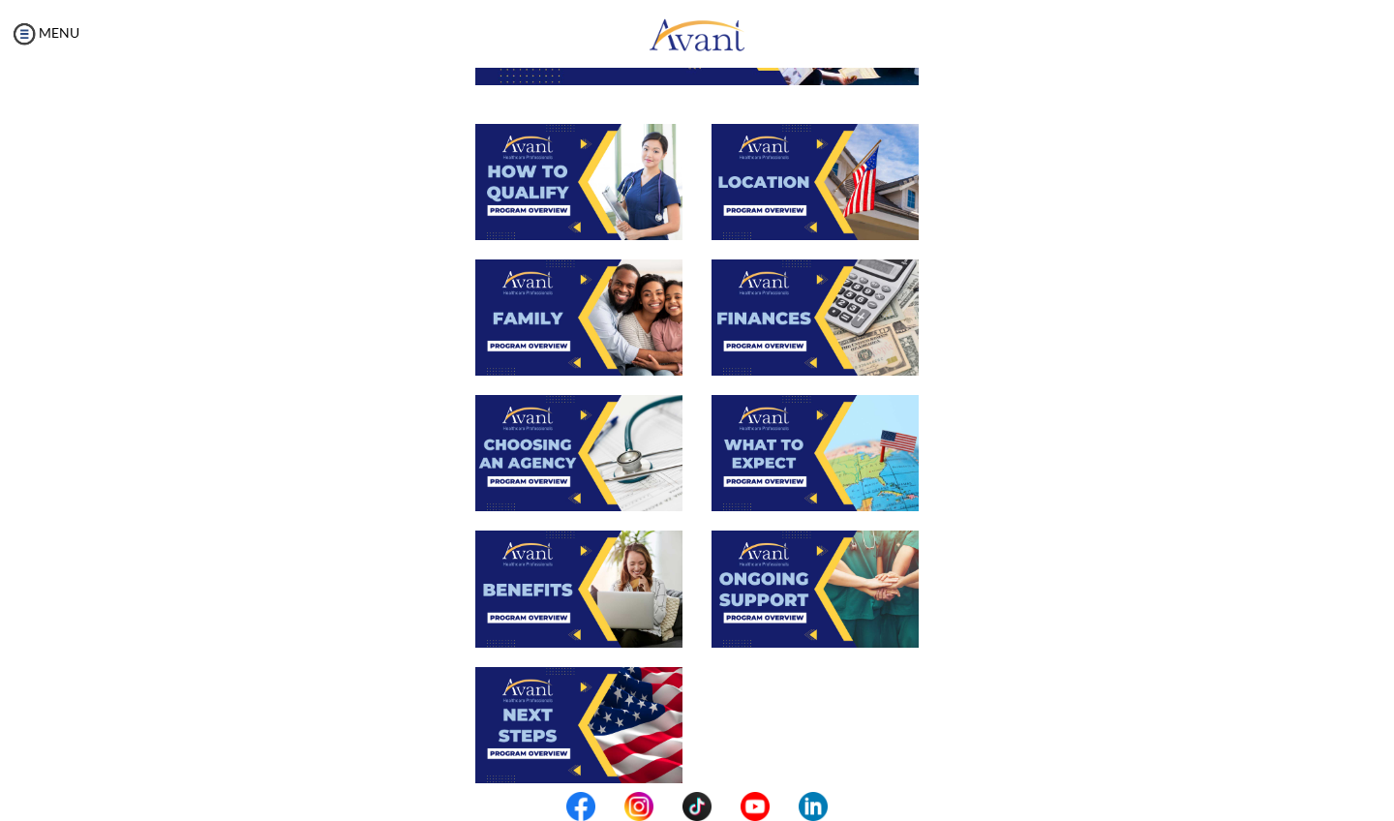
scroll to position [317, 0]
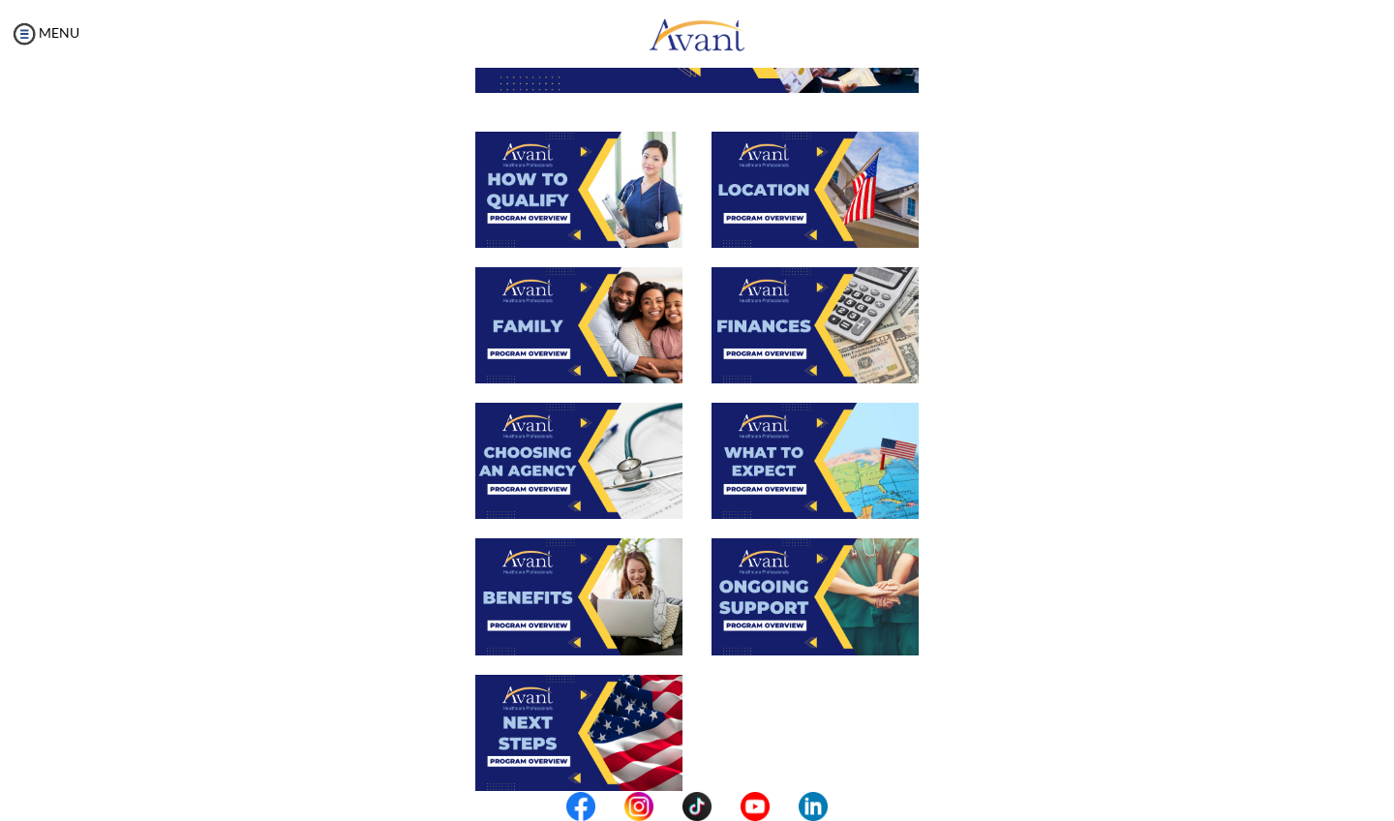
click at [802, 199] on img at bounding box center [814, 190] width 207 height 116
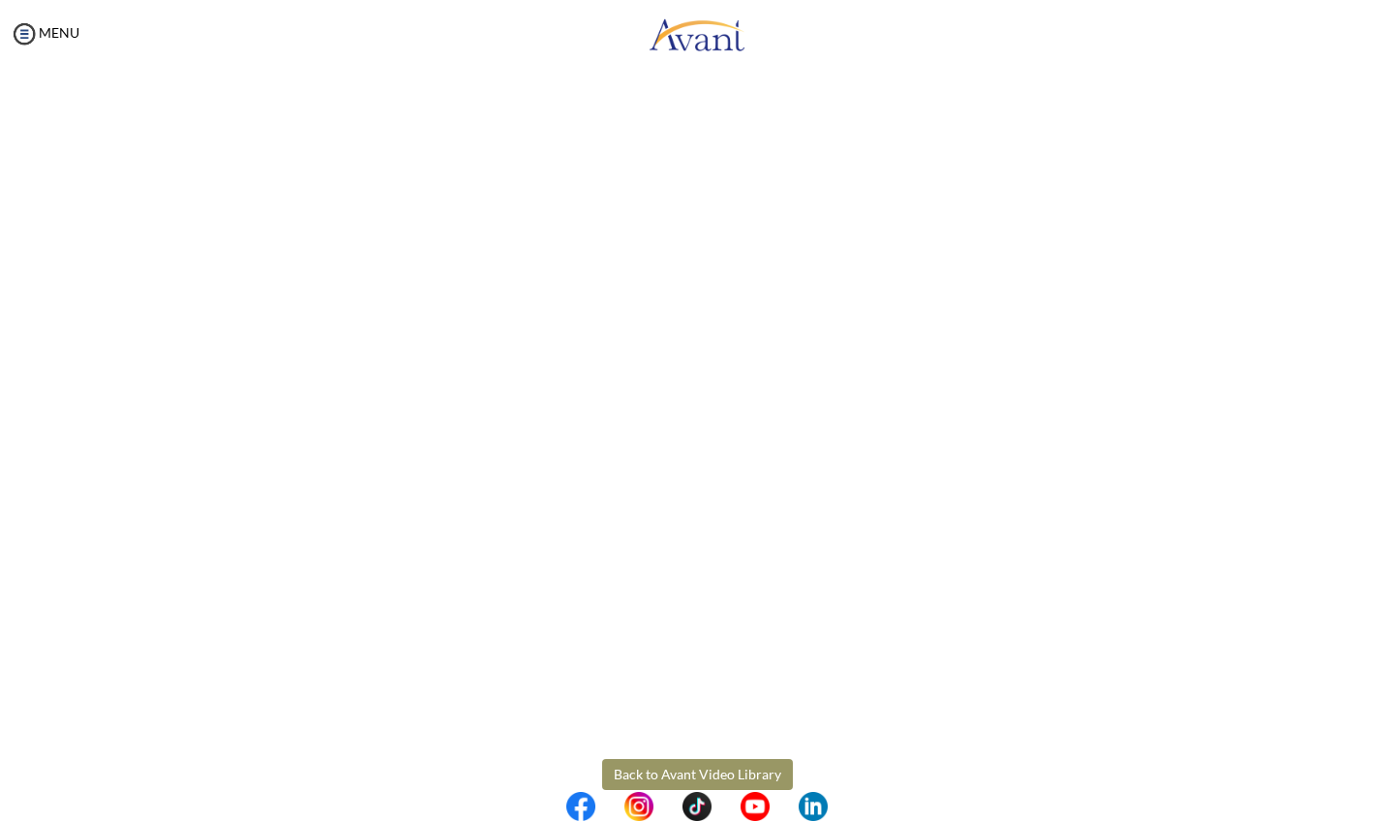
scroll to position [105, 0]
click at [738, 758] on body "Maintenance break. Please come back in 2 hours. MENU My Status What is the next…" at bounding box center [697, 410] width 1394 height 821
click at [738, 758] on button "Back to Avant Video Library" at bounding box center [697, 766] width 191 height 31
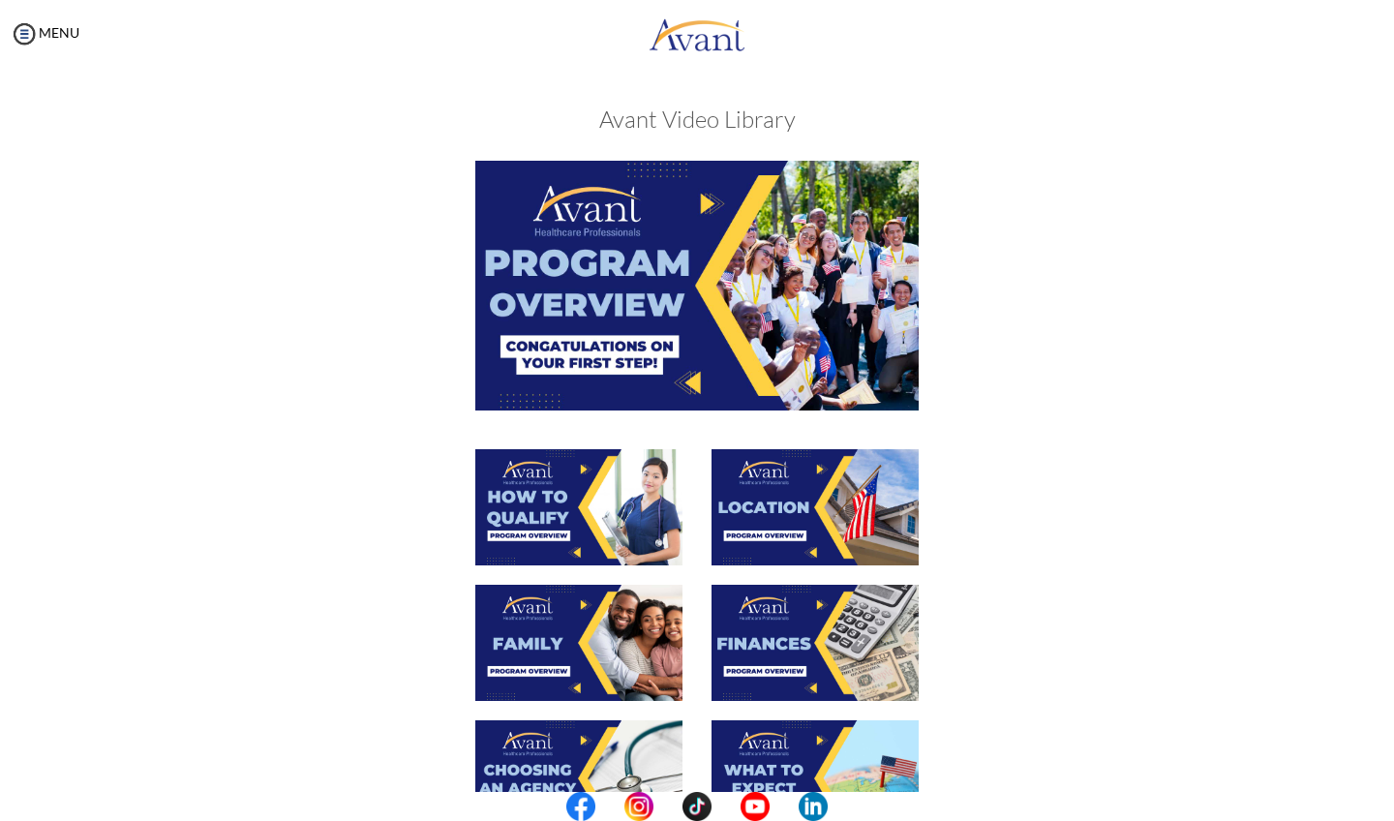
scroll to position [125, 0]
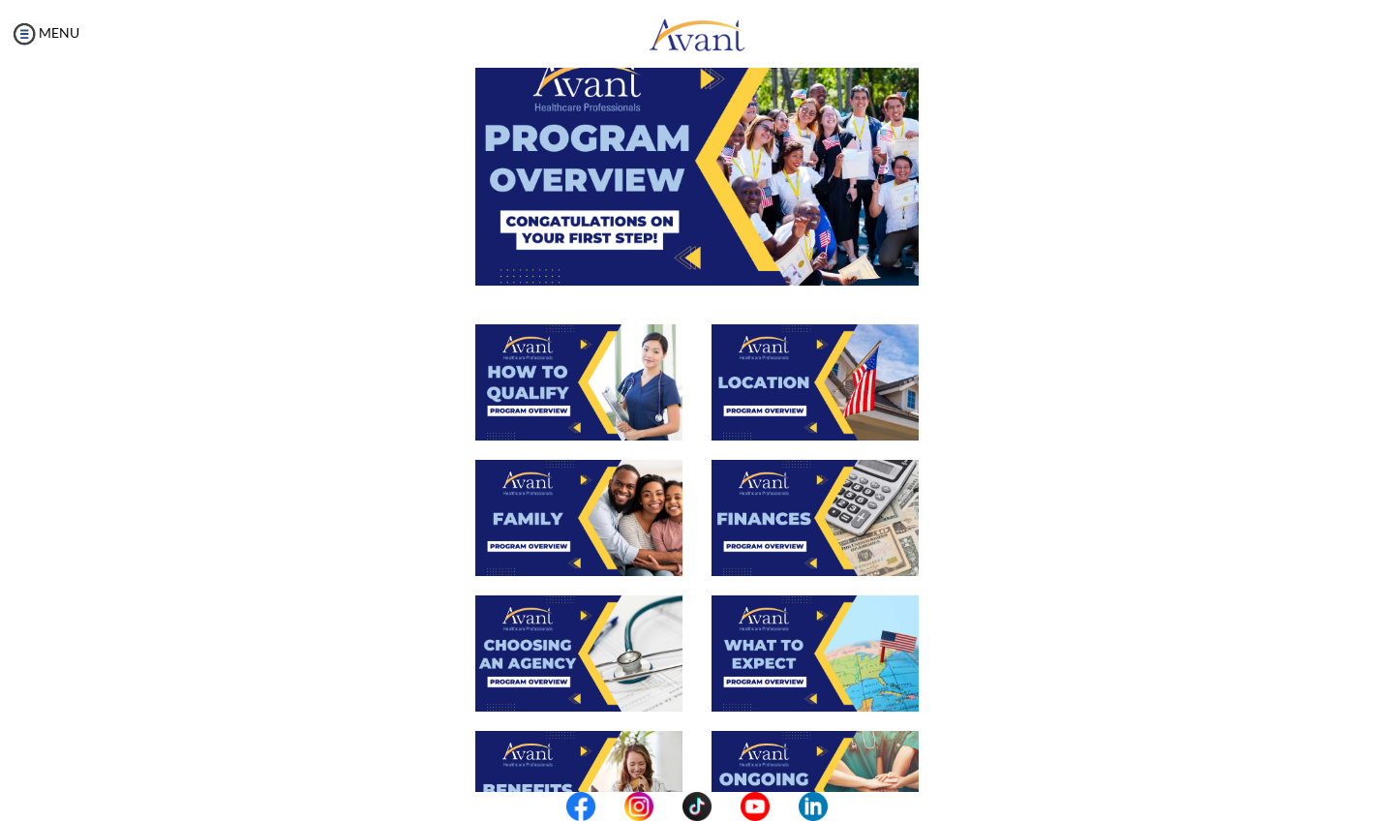
click at [808, 497] on img at bounding box center [814, 518] width 207 height 116
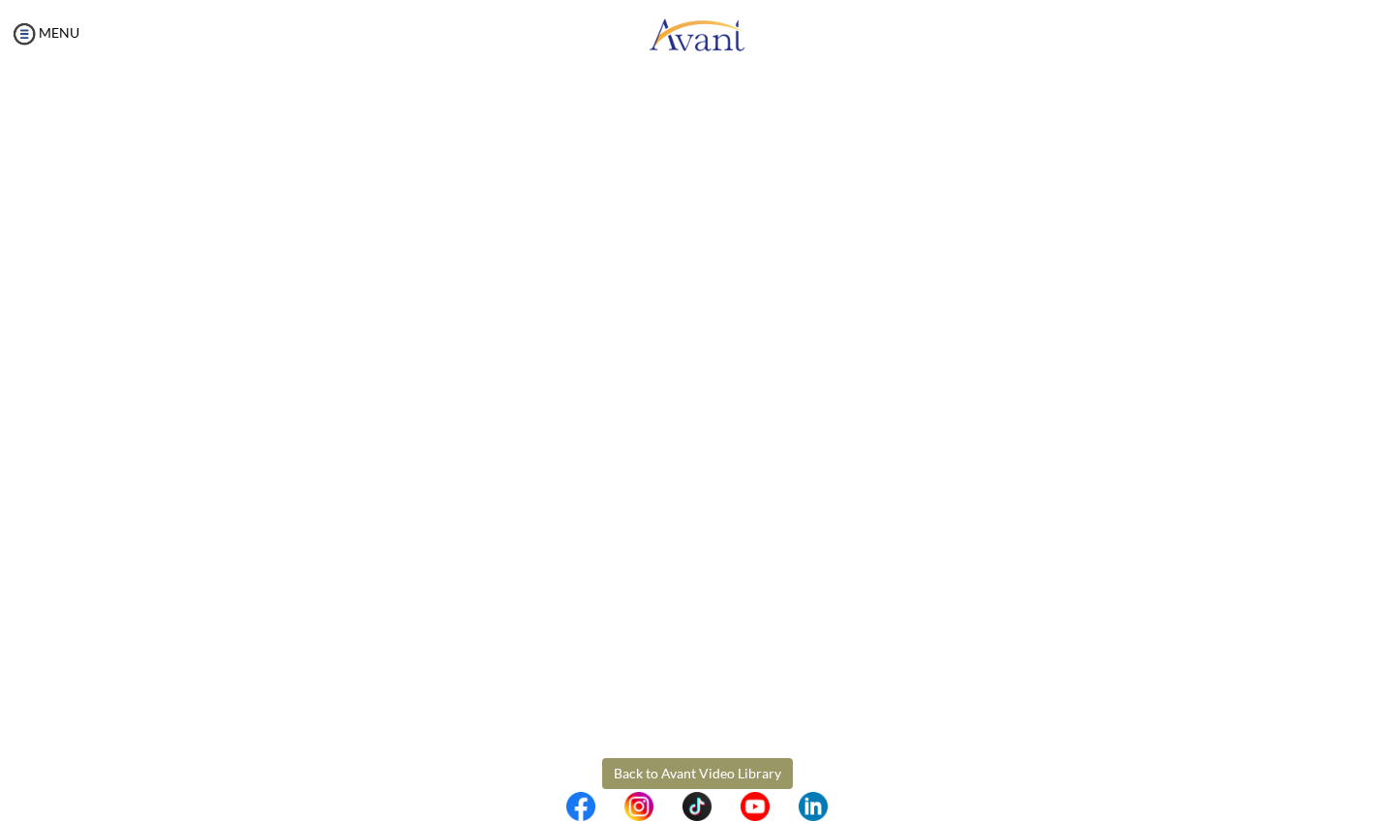
scroll to position [117, 0]
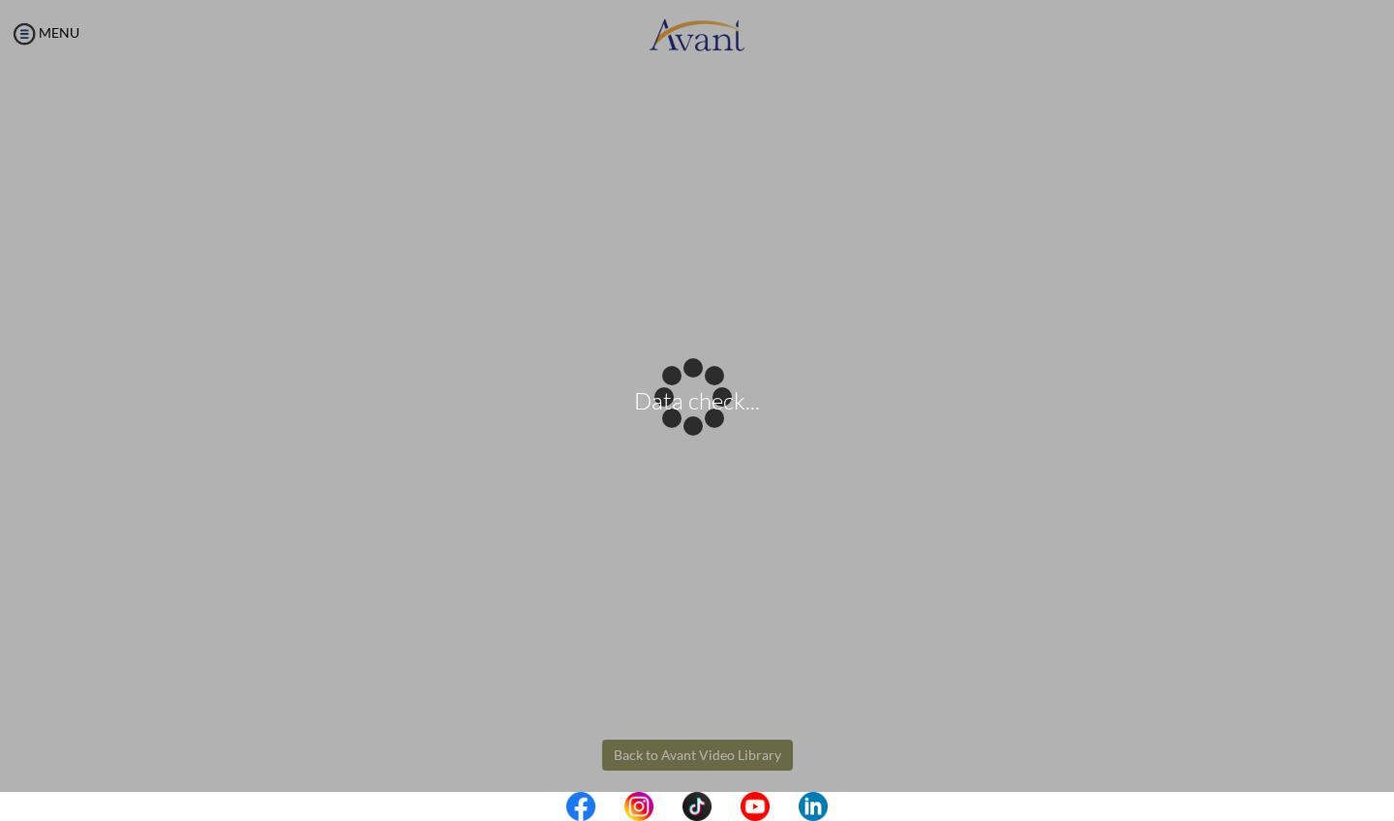
click at [670, 754] on body "Data check... Maintenance break. Please come back in 2 hours. MENU My Status Wh…" at bounding box center [697, 410] width 1394 height 821
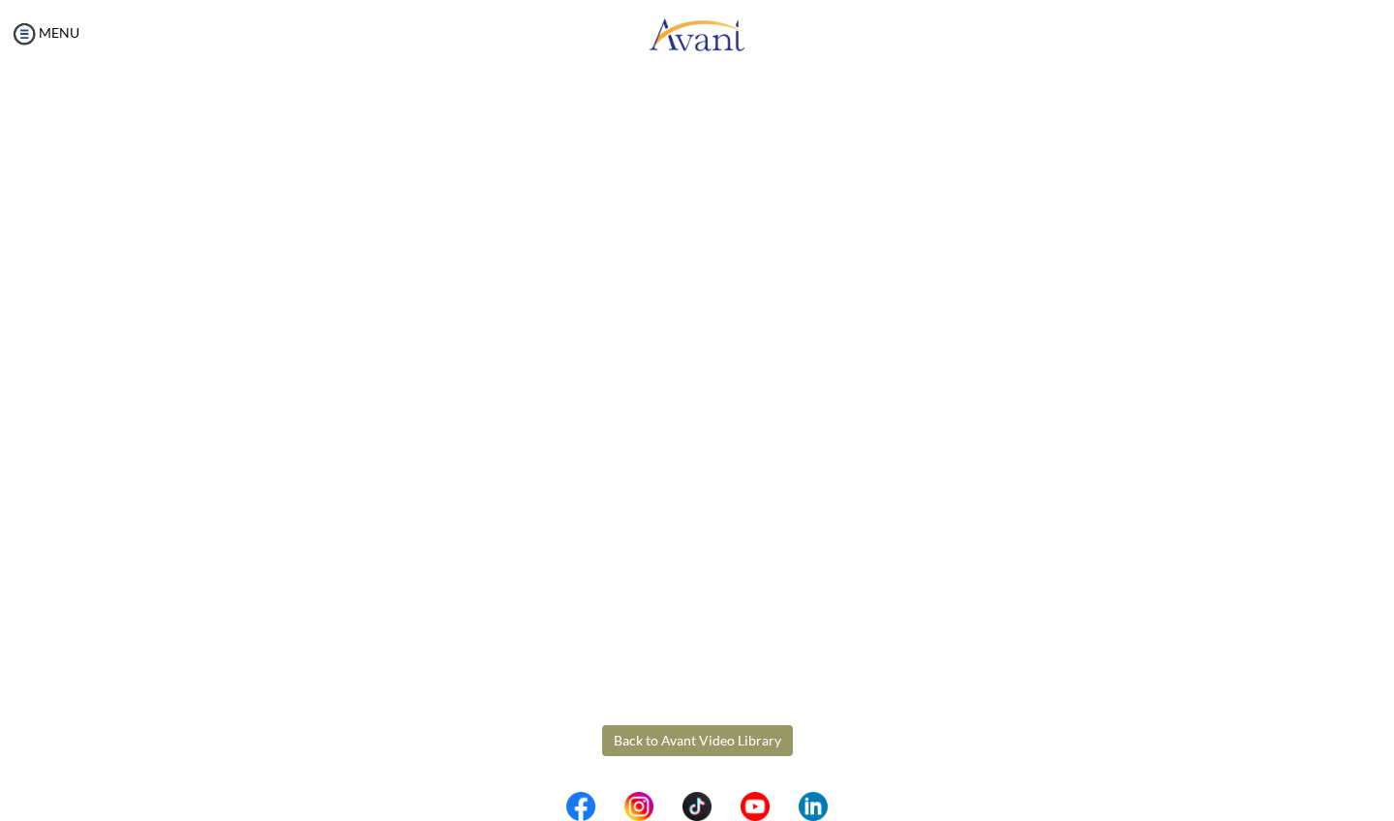
scroll to position [131, 0]
click at [722, 738] on button "Back to Avant Video Library" at bounding box center [697, 741] width 191 height 31
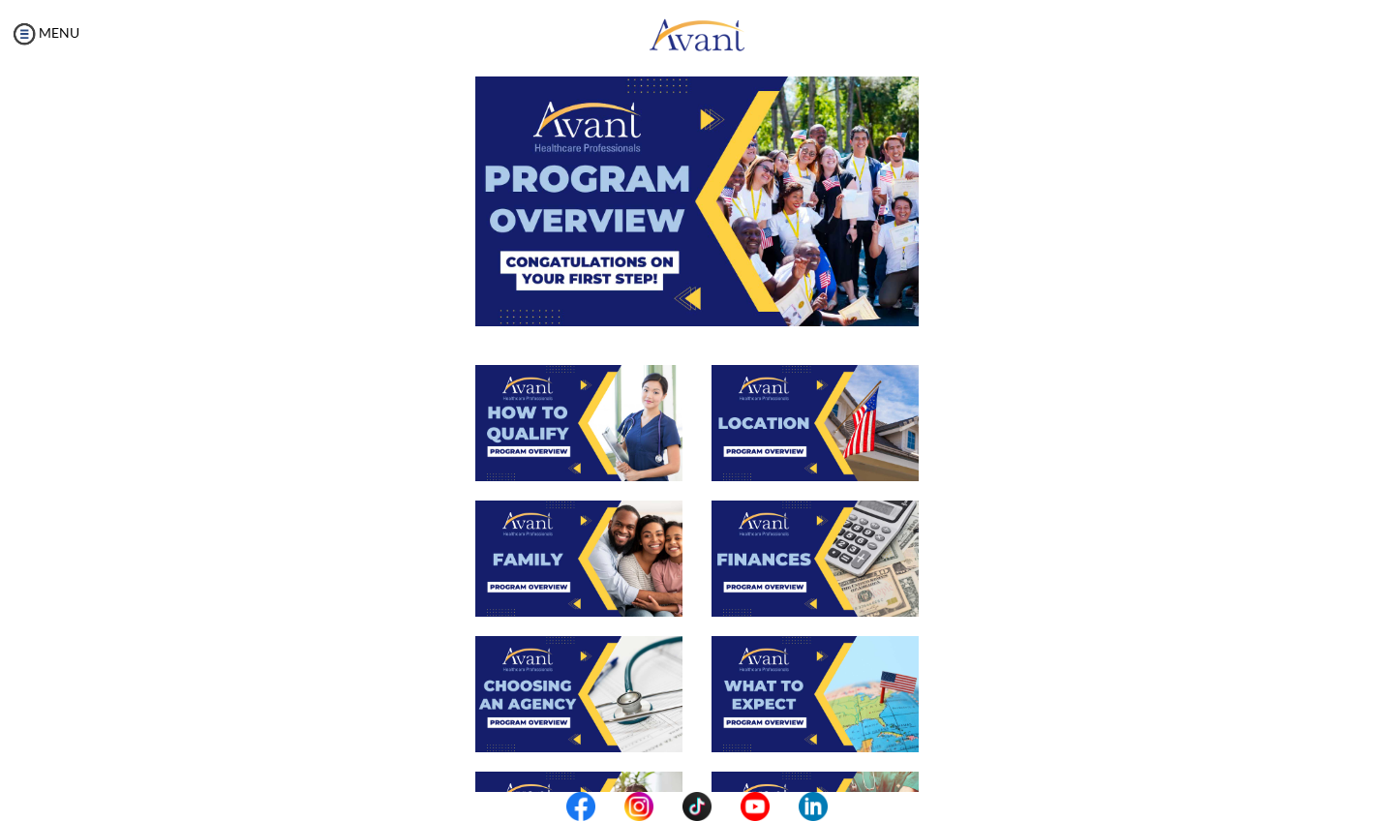
scroll to position [173, 0]
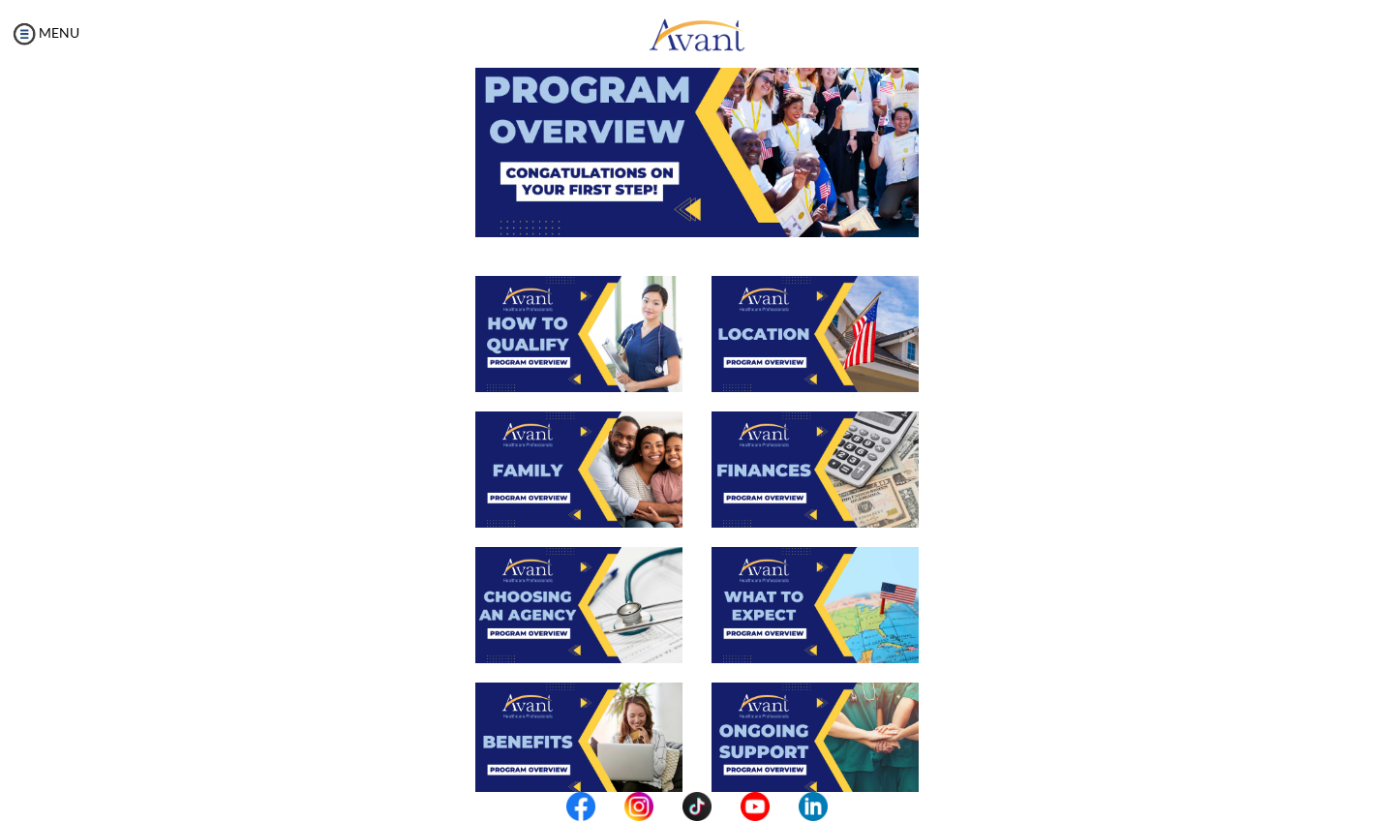
click at [773, 633] on img at bounding box center [814, 605] width 207 height 116
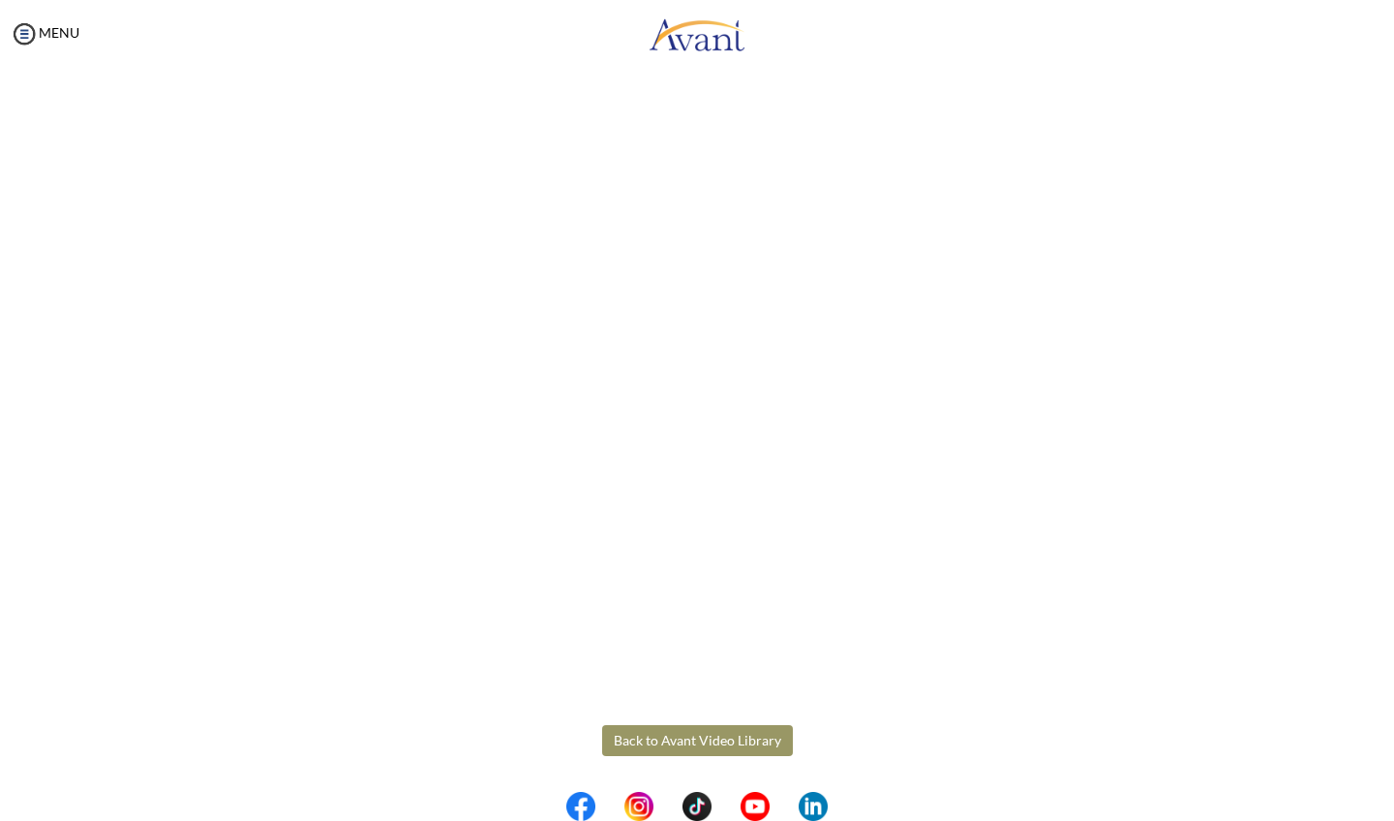
scroll to position [338, 0]
click at [734, 744] on body "Maintenance break. Please come back in 2 hours. MENU My Status What is the next…" at bounding box center [697, 410] width 1394 height 821
click at [738, 730] on button "Back to Avant Video Library" at bounding box center [697, 740] width 191 height 31
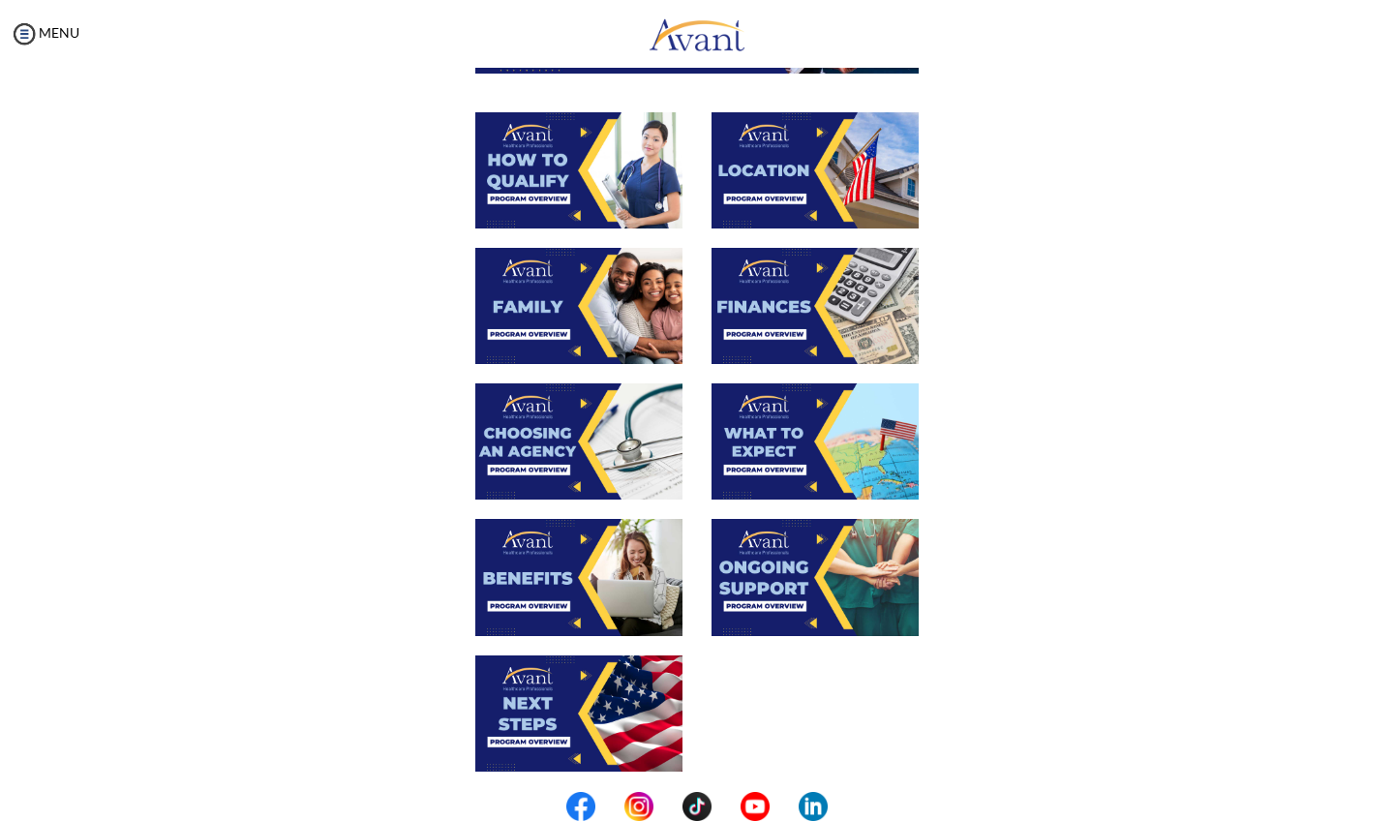
scroll to position [356, 0]
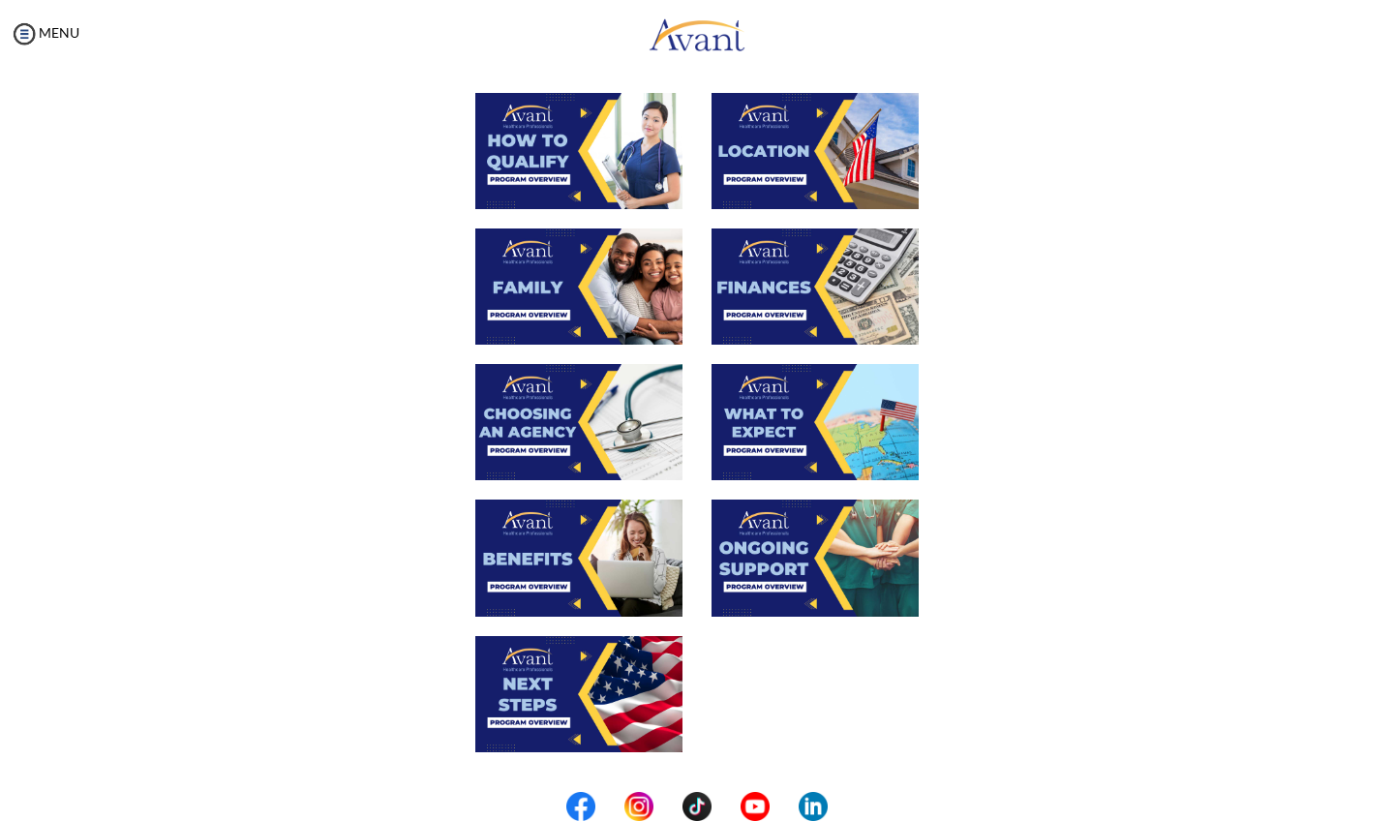
click at [788, 567] on img at bounding box center [814, 557] width 207 height 116
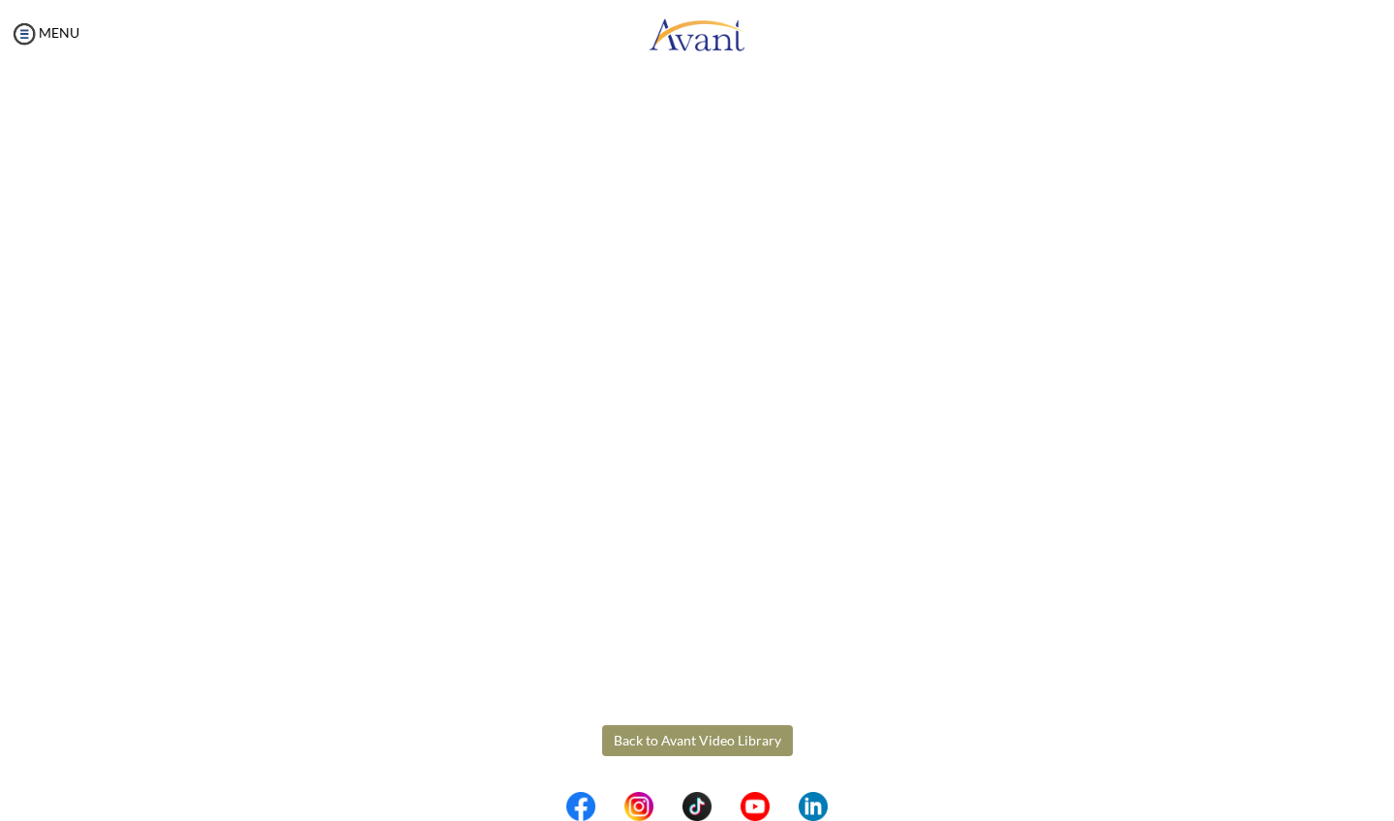
scroll to position [338, 0]
click at [710, 738] on body "Maintenance break. Please come back in 2 hours. MENU My Status What is the next…" at bounding box center [697, 410] width 1394 height 821
click at [710, 738] on button "Back to Avant Video Library" at bounding box center [697, 740] width 191 height 31
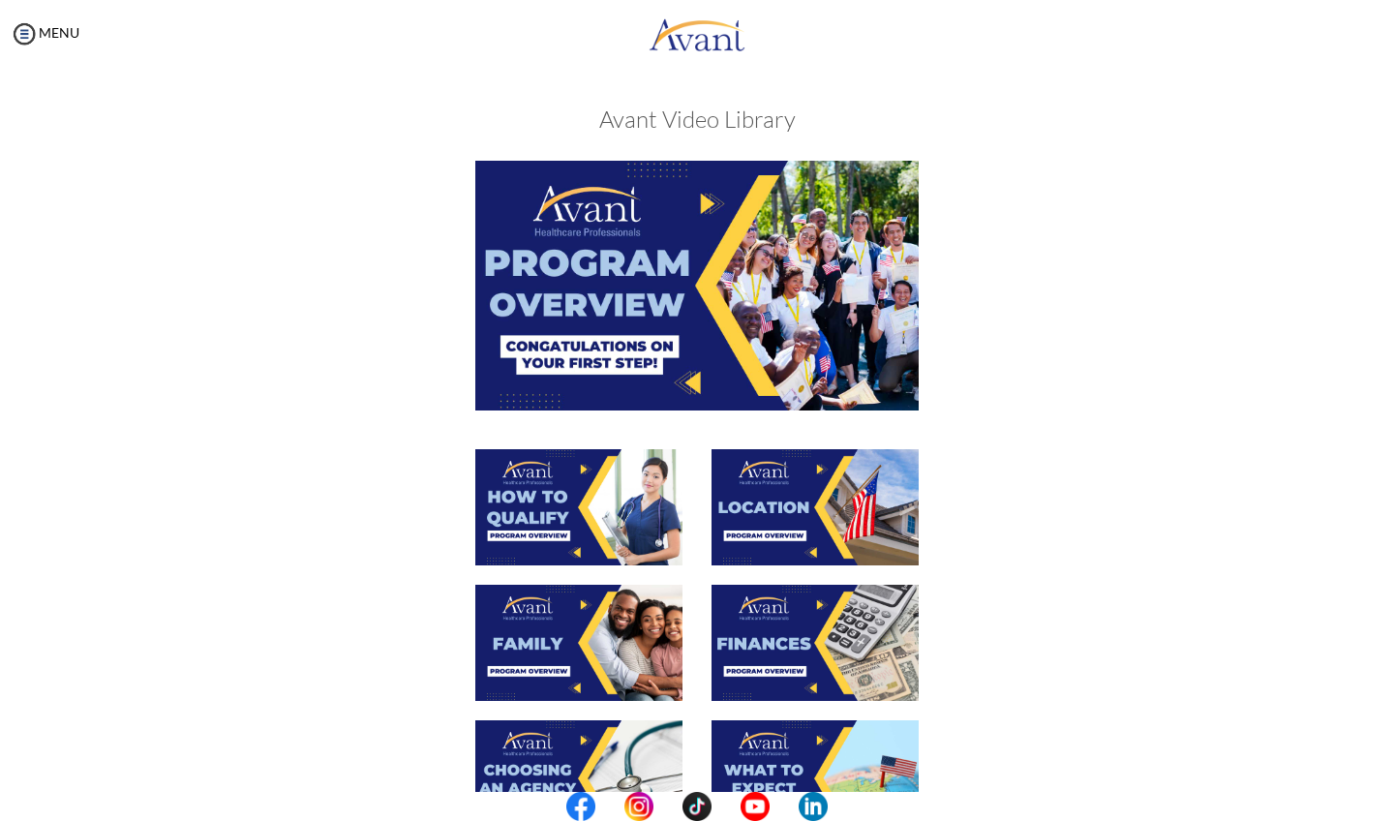
scroll to position [470, 0]
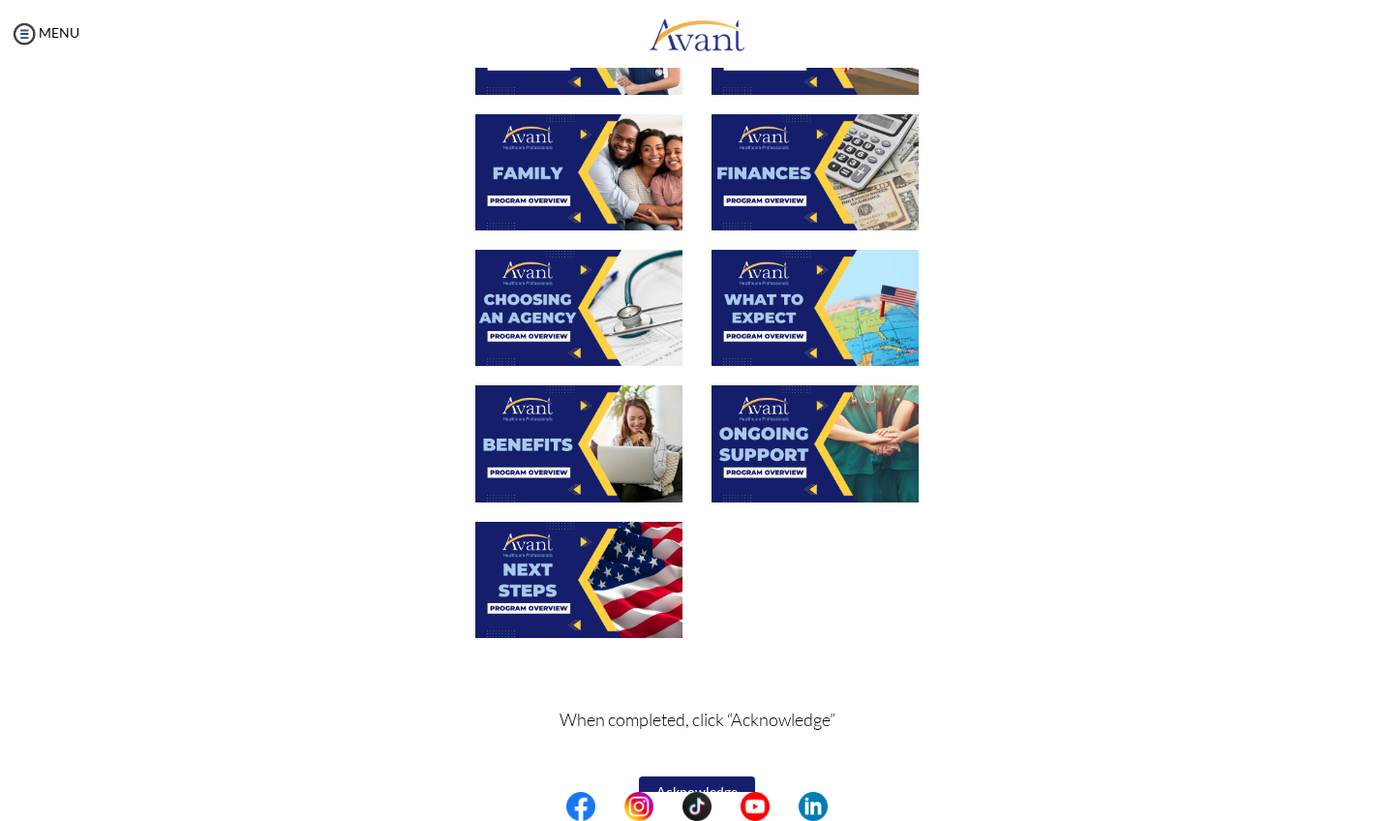
click at [603, 597] on img at bounding box center [578, 580] width 207 height 116
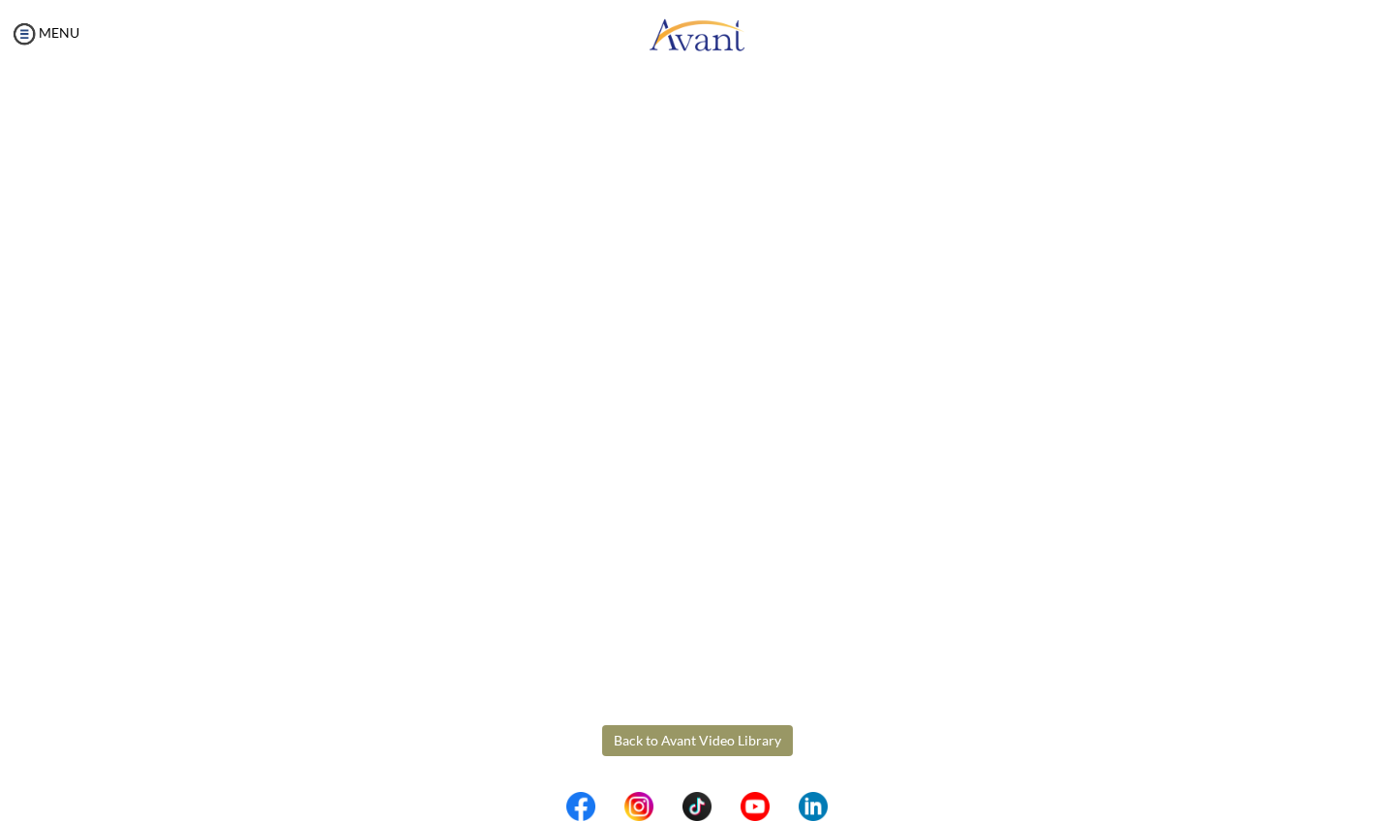
scroll to position [338, 0]
click at [681, 732] on body "Maintenance break. Please come back in 2 hours. MENU My Status What is the next…" at bounding box center [697, 410] width 1394 height 821
click at [719, 741] on button "Back to Avant Video Library" at bounding box center [697, 740] width 191 height 31
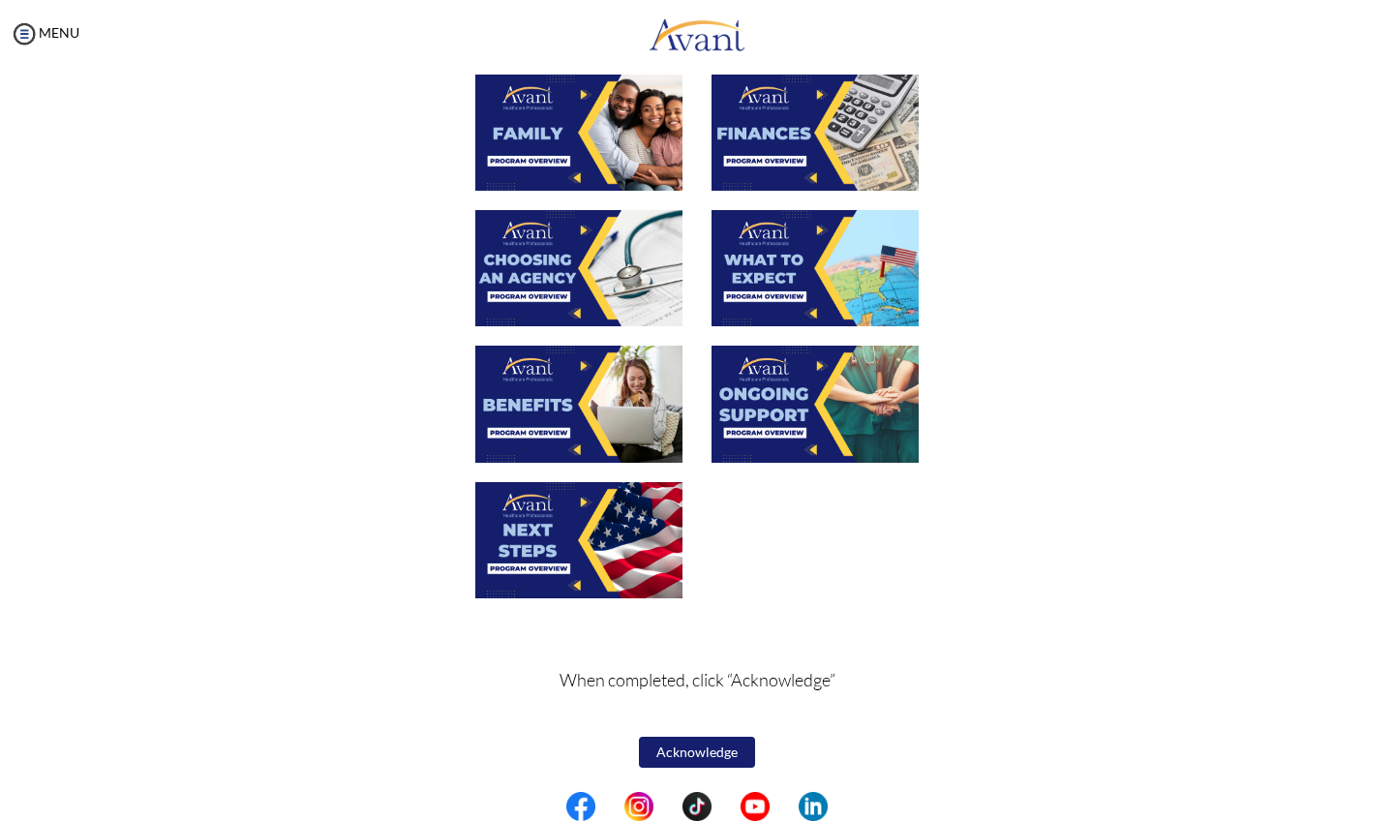
scroll to position [510, 0]
click at [718, 750] on button "Acknowledge" at bounding box center [697, 751] width 116 height 31
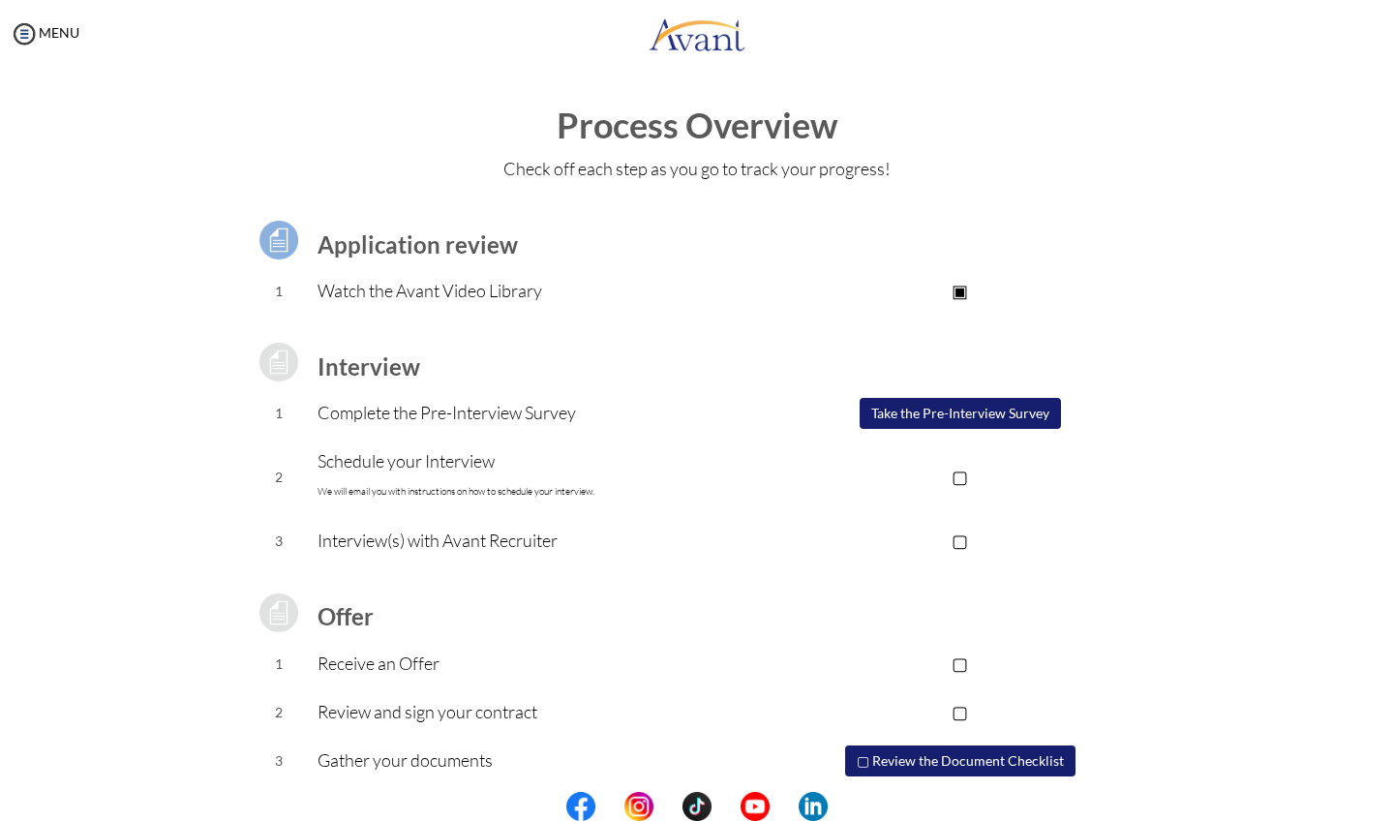
scroll to position [38, 0]
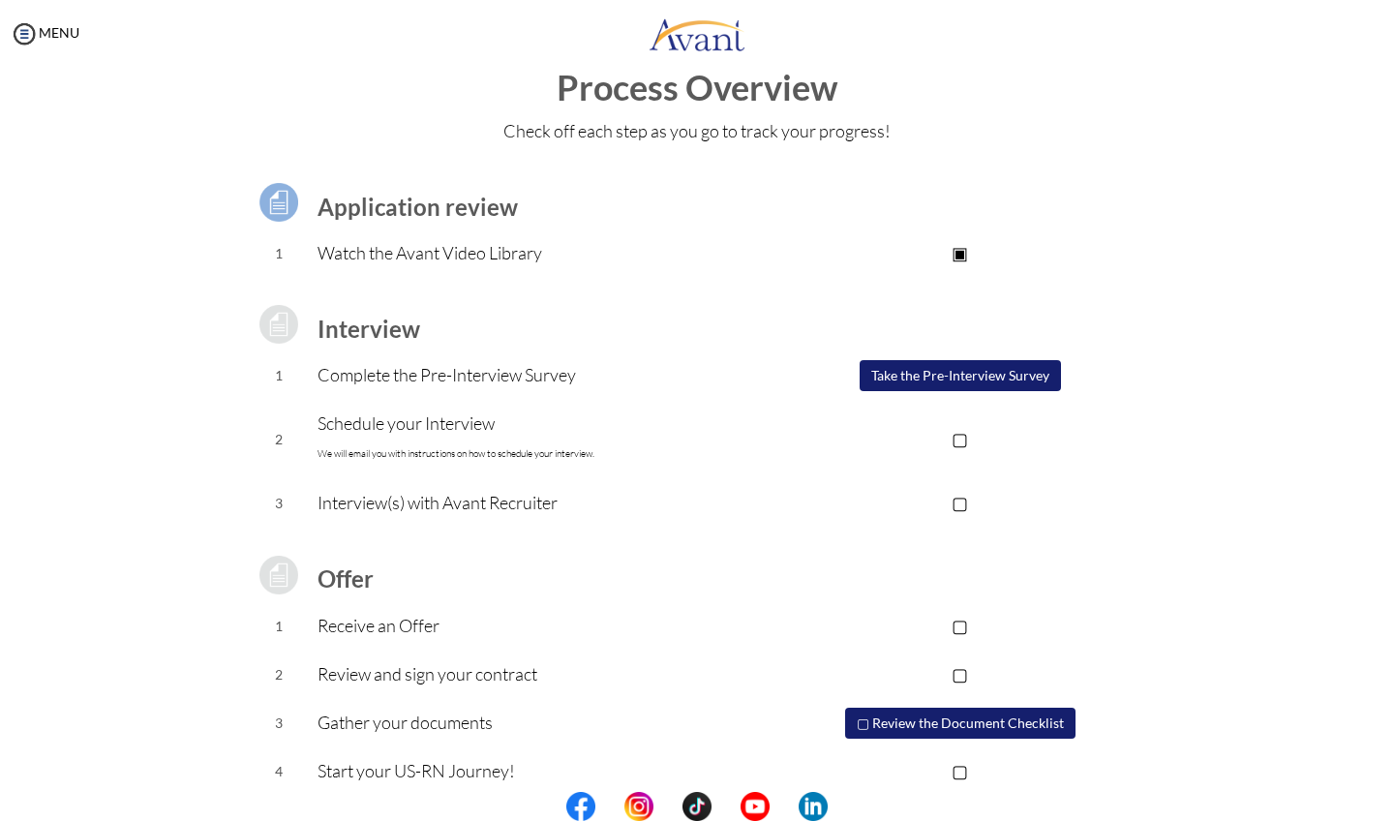
click at [464, 216] on b "Application review" at bounding box center [417, 207] width 200 height 28
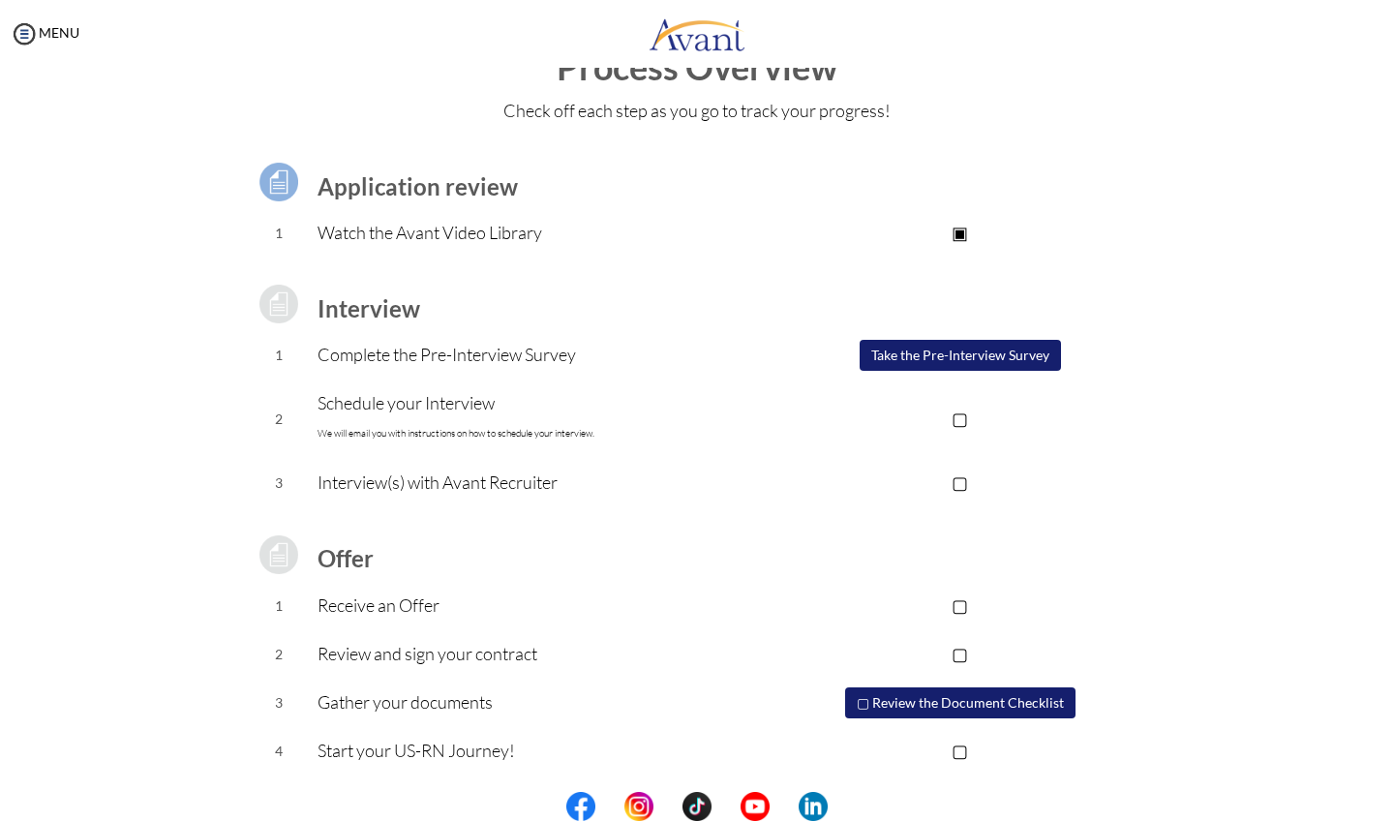
scroll to position [0, 0]
click at [963, 355] on button "Take the Pre-Interview Survey" at bounding box center [959, 355] width 201 height 31
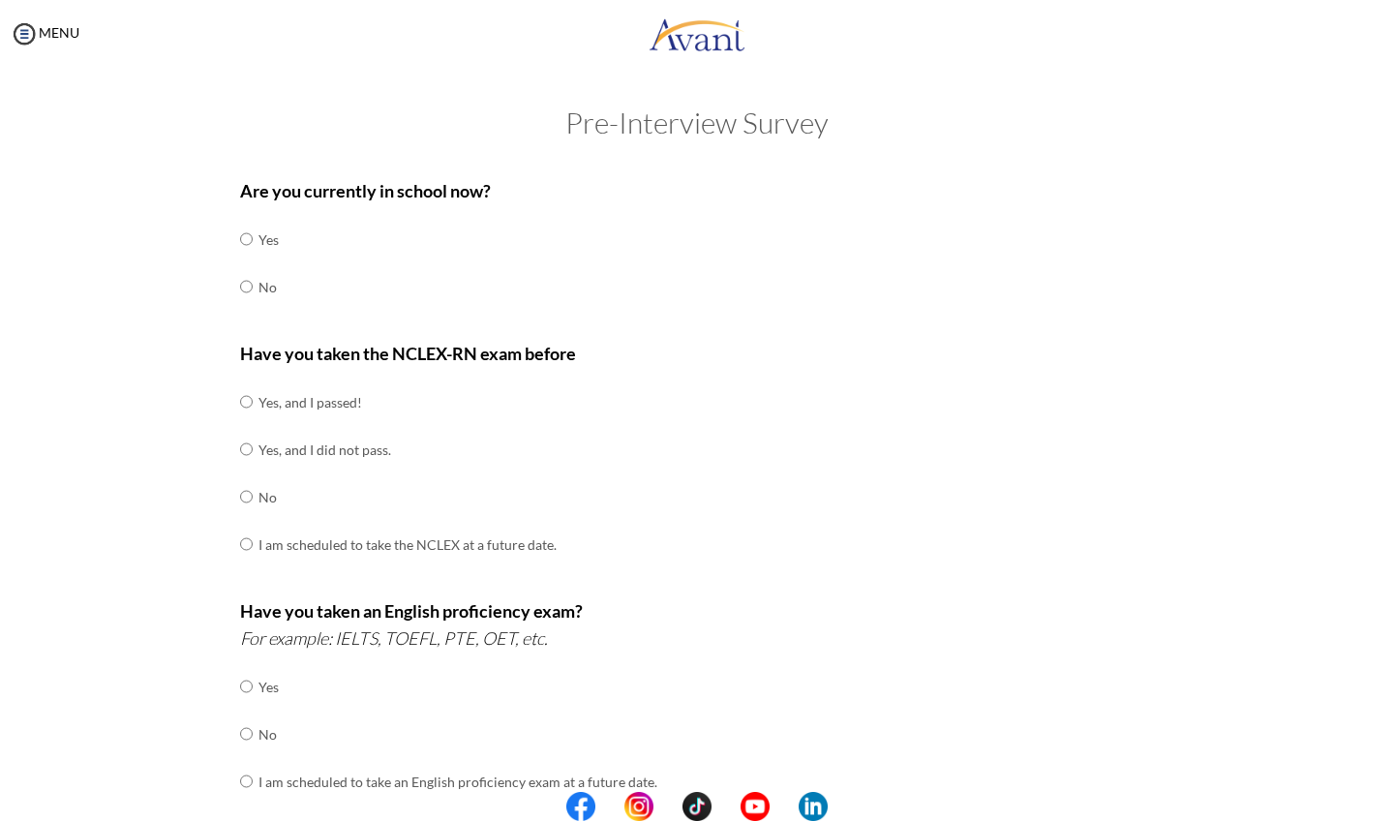
scroll to position [13, 0]
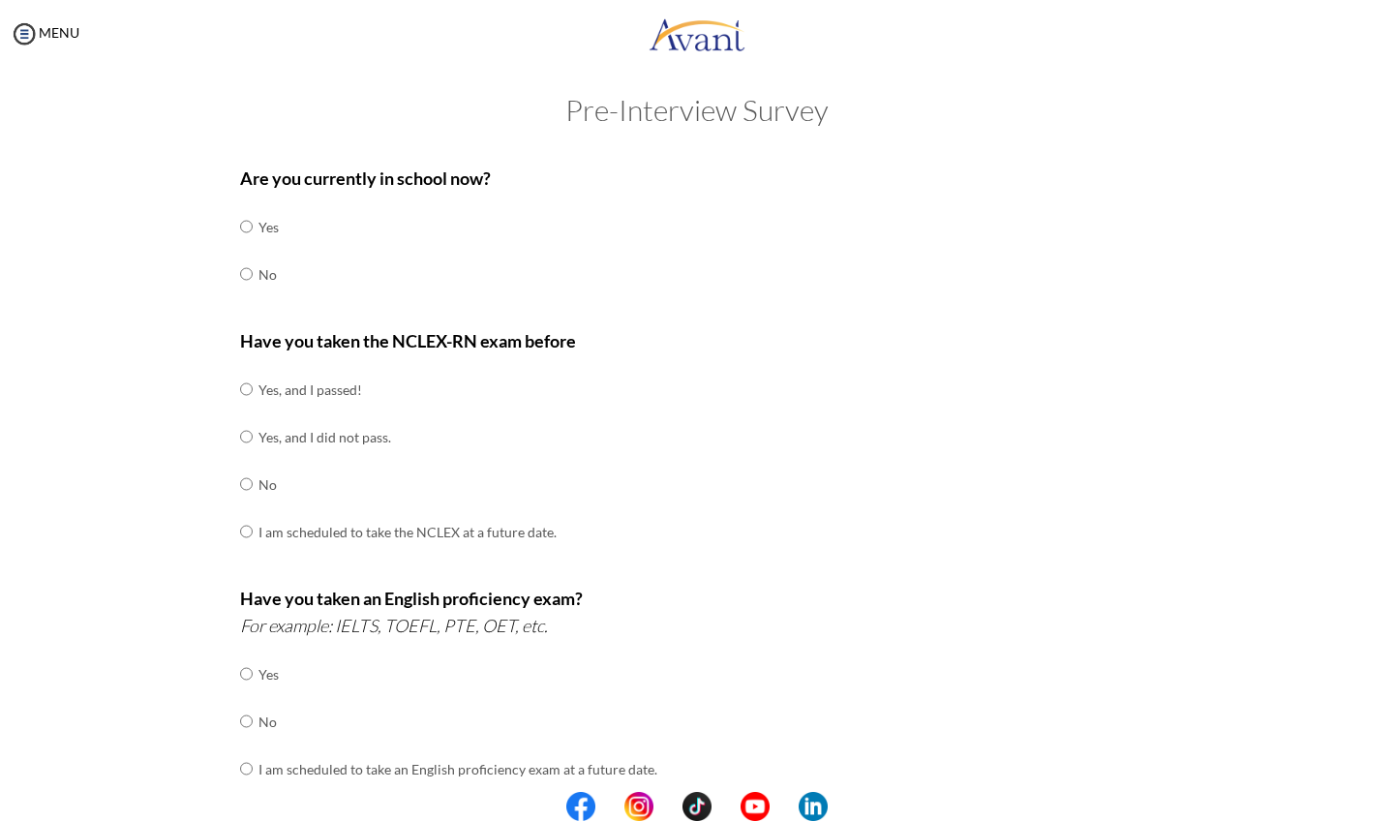
click at [247, 269] on input "radio" at bounding box center [246, 274] width 13 height 39
radio input "true"
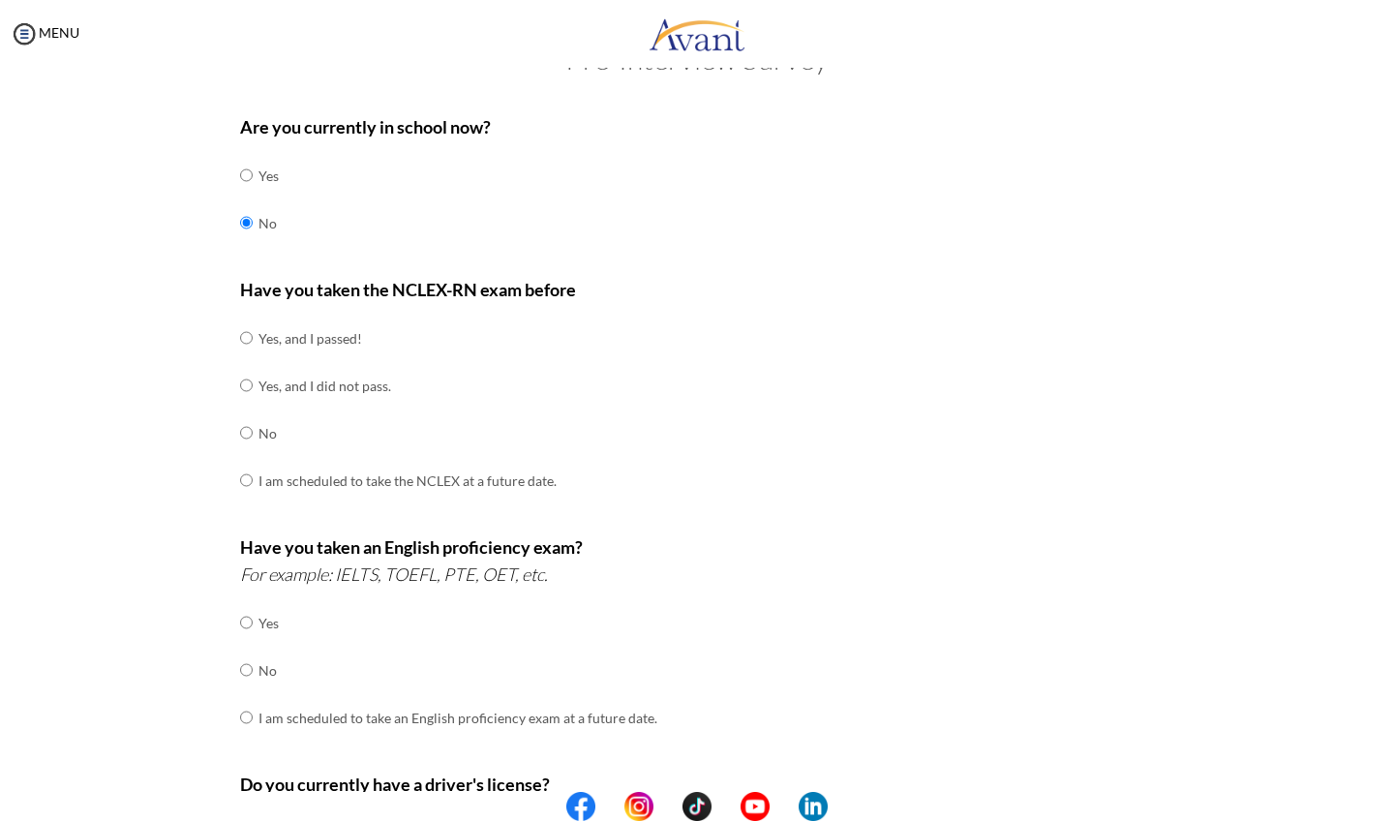
scroll to position [64, 0]
click at [248, 426] on input "radio" at bounding box center [246, 432] width 13 height 39
radio input "true"
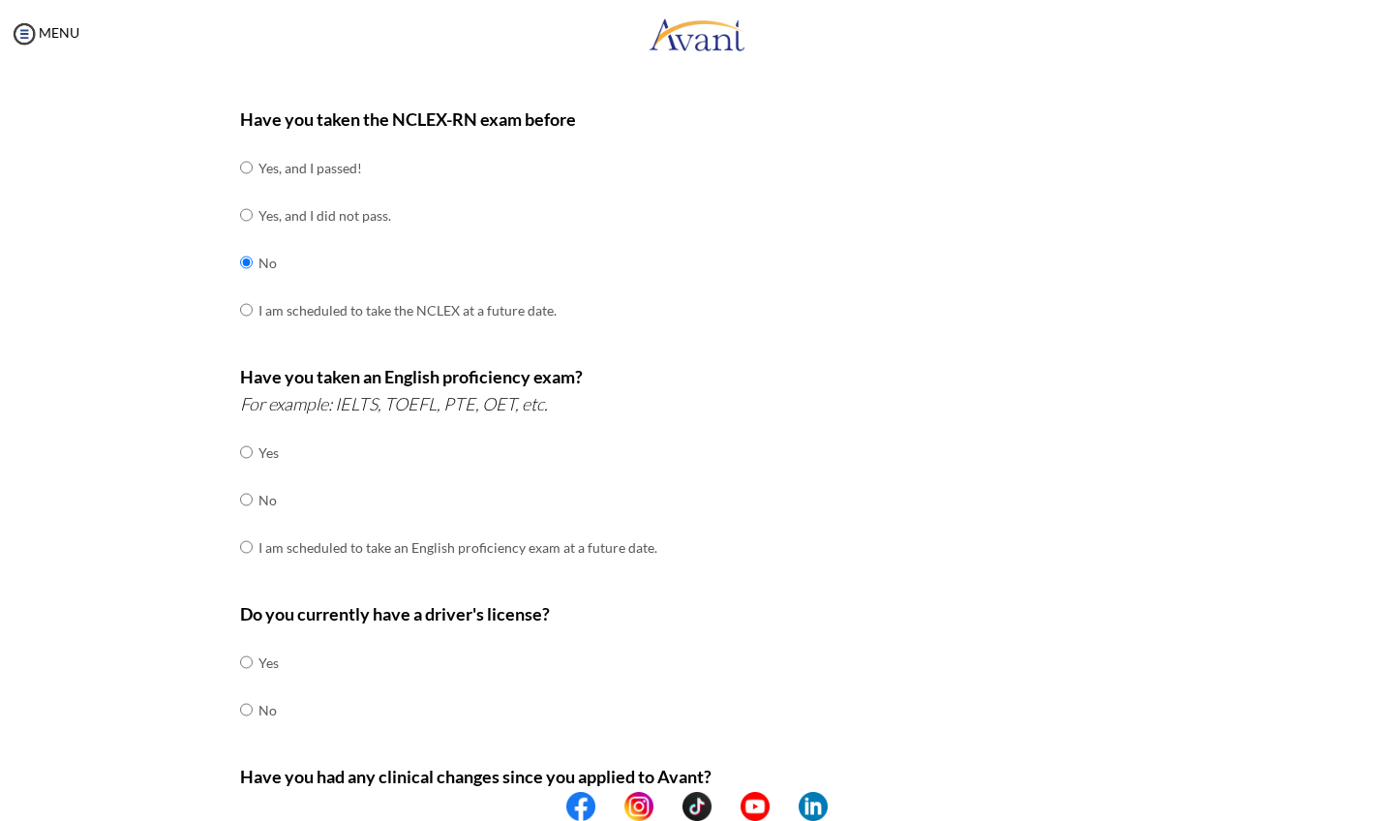
scroll to position [253, 0]
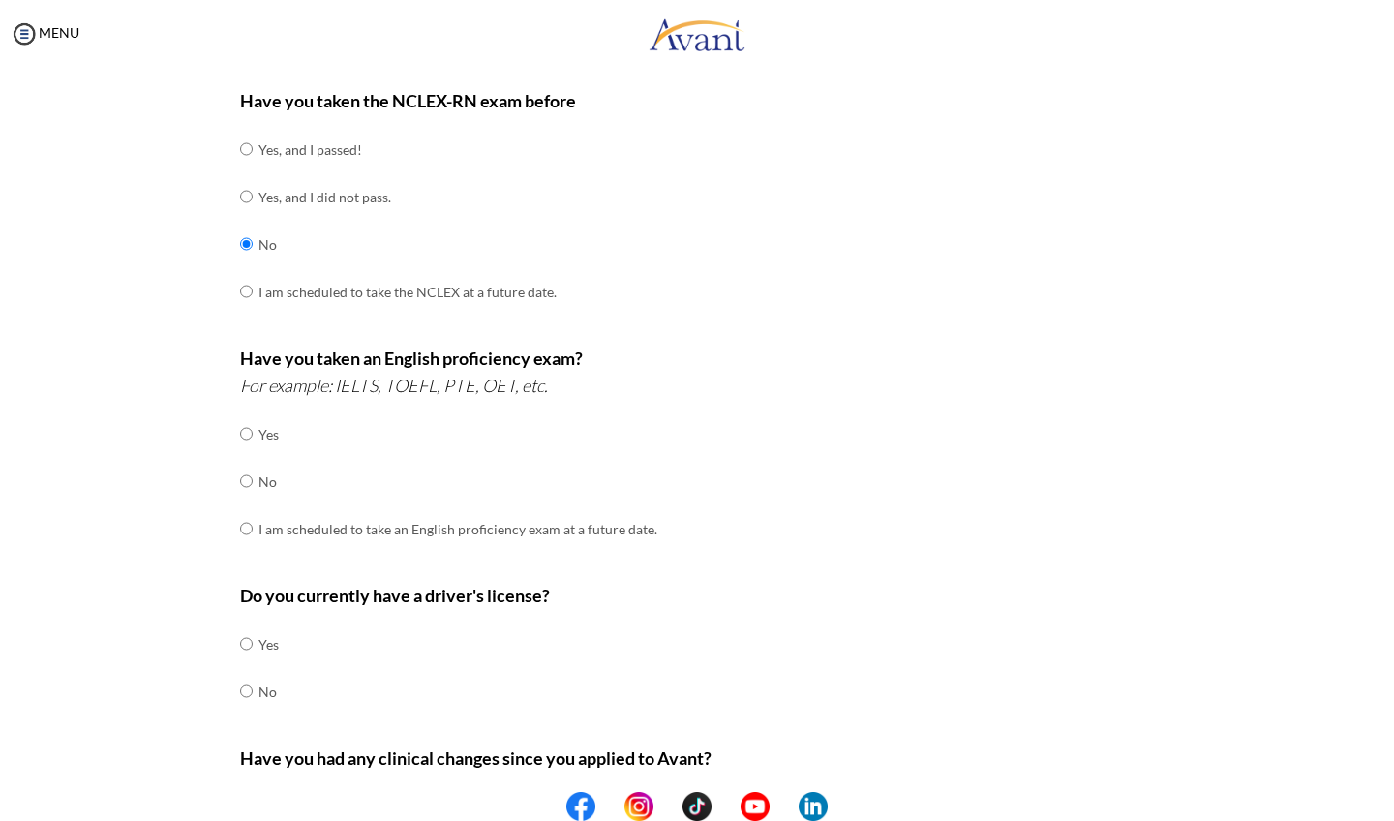
click at [247, 465] on input "radio" at bounding box center [246, 481] width 13 height 39
radio input "true"
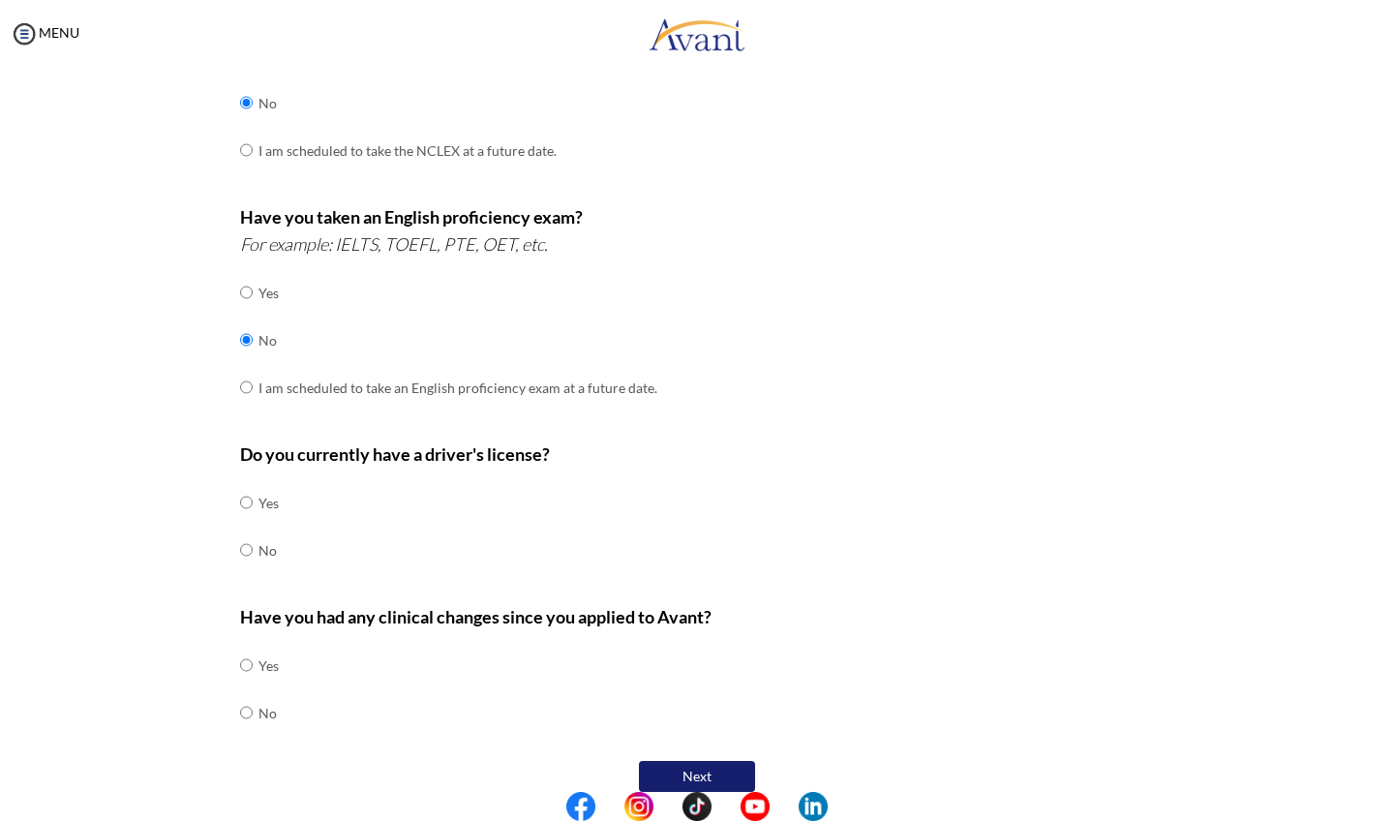
scroll to position [393, 0]
click at [249, 486] on input "radio" at bounding box center [246, 503] width 13 height 39
radio input "true"
click at [246, 694] on input "radio" at bounding box center [246, 713] width 13 height 39
radio input "true"
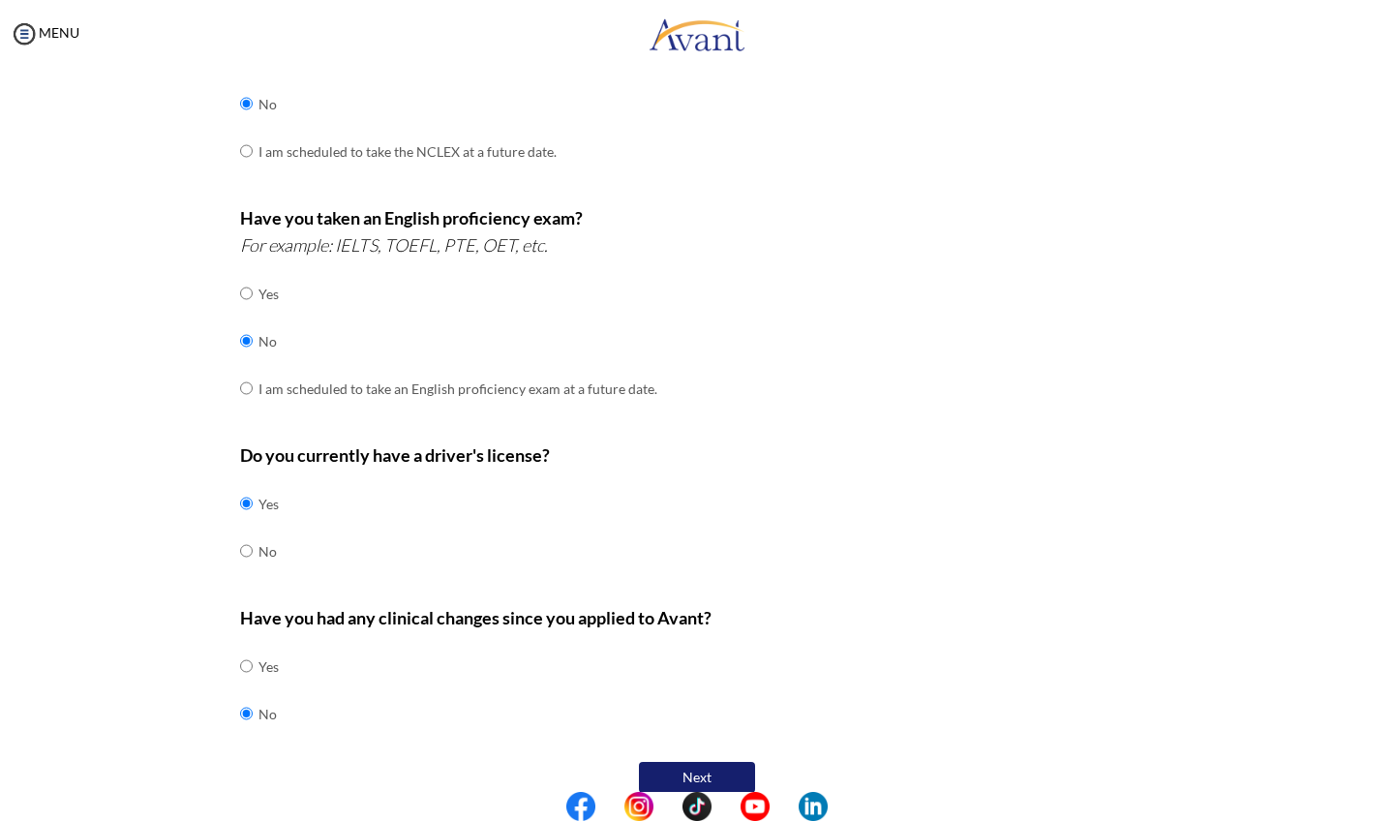
click at [706, 762] on button "Next" at bounding box center [697, 777] width 116 height 31
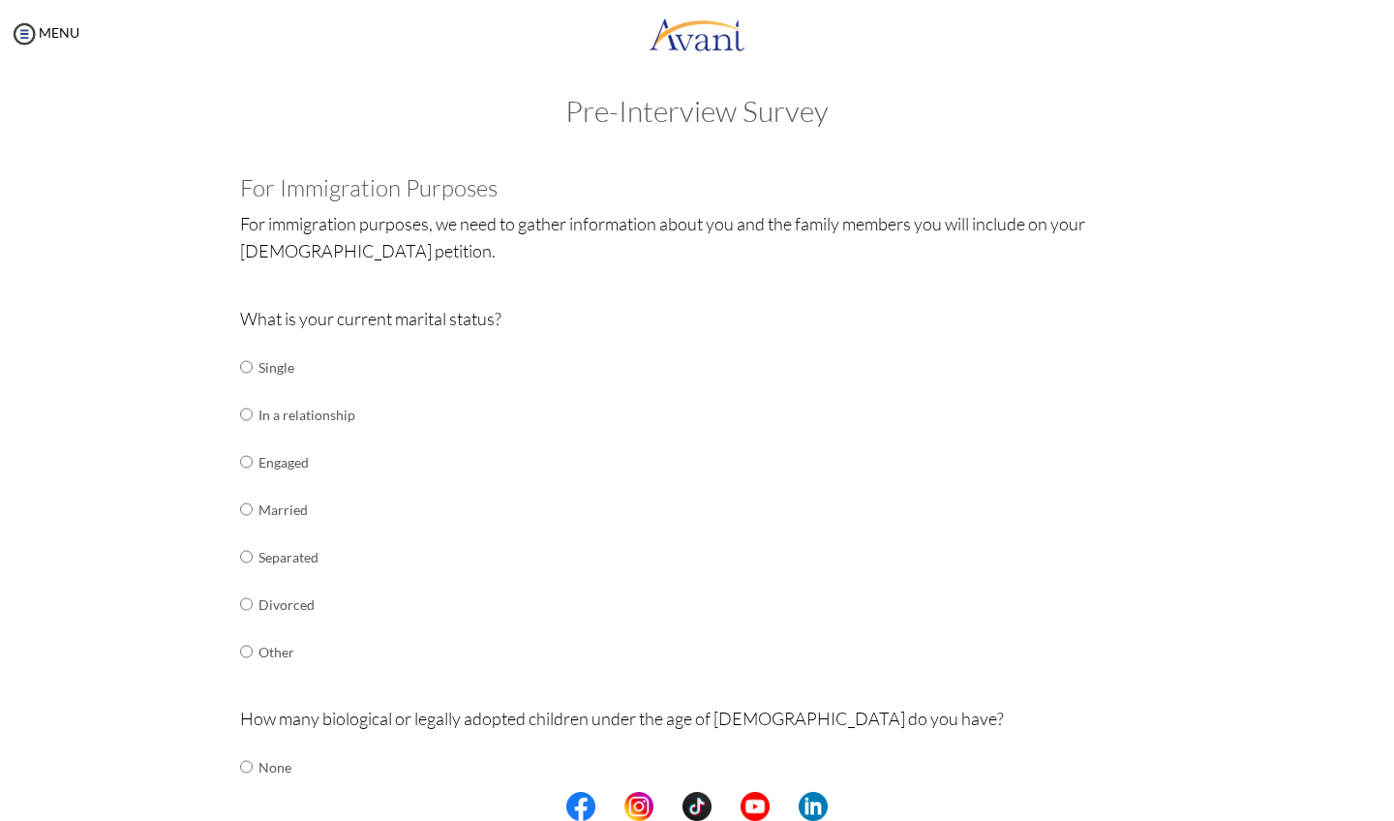
scroll to position [13, 0]
click at [246, 413] on input "radio" at bounding box center [246, 413] width 13 height 39
radio input "true"
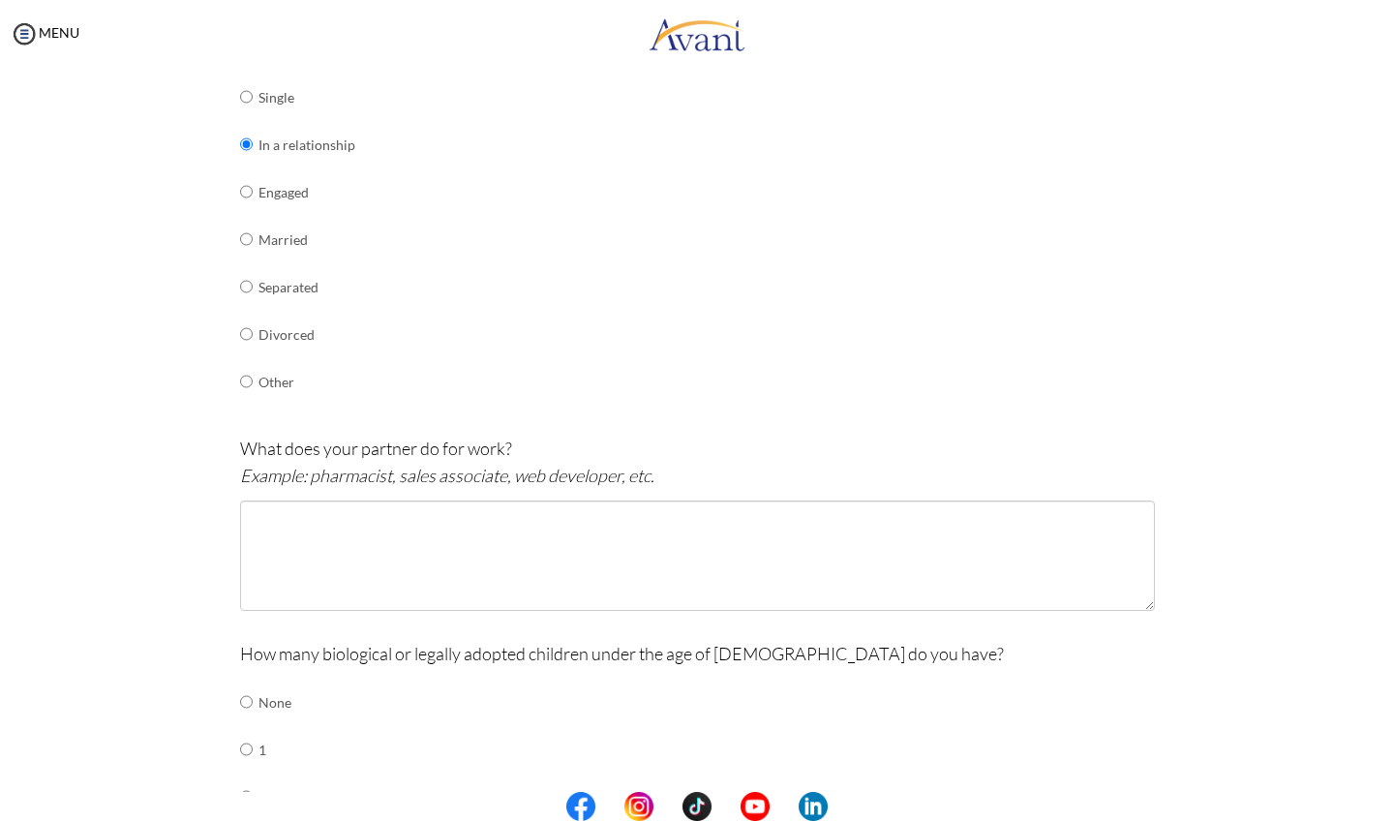
scroll to position [304, 0]
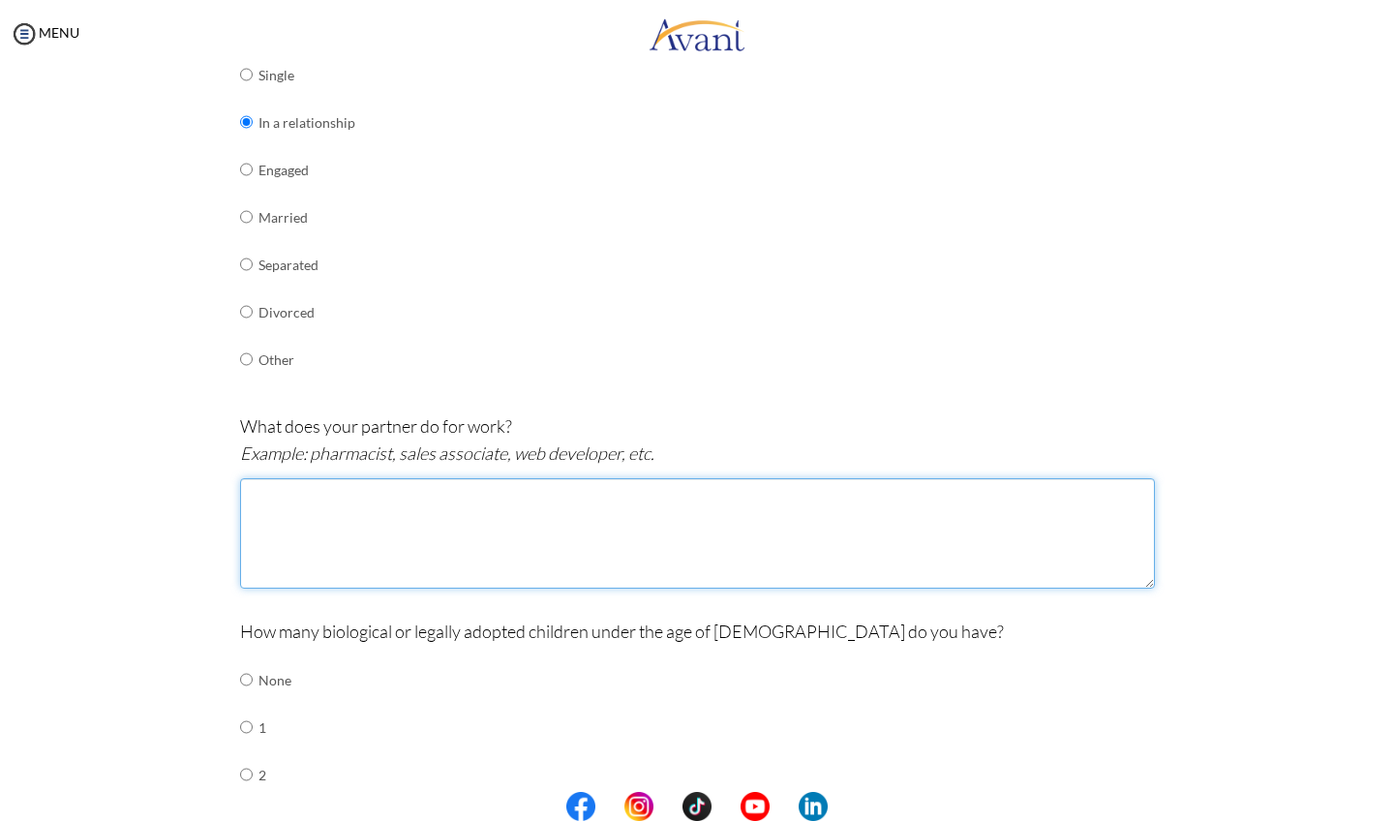
click at [299, 516] on textarea at bounding box center [697, 533] width 915 height 110
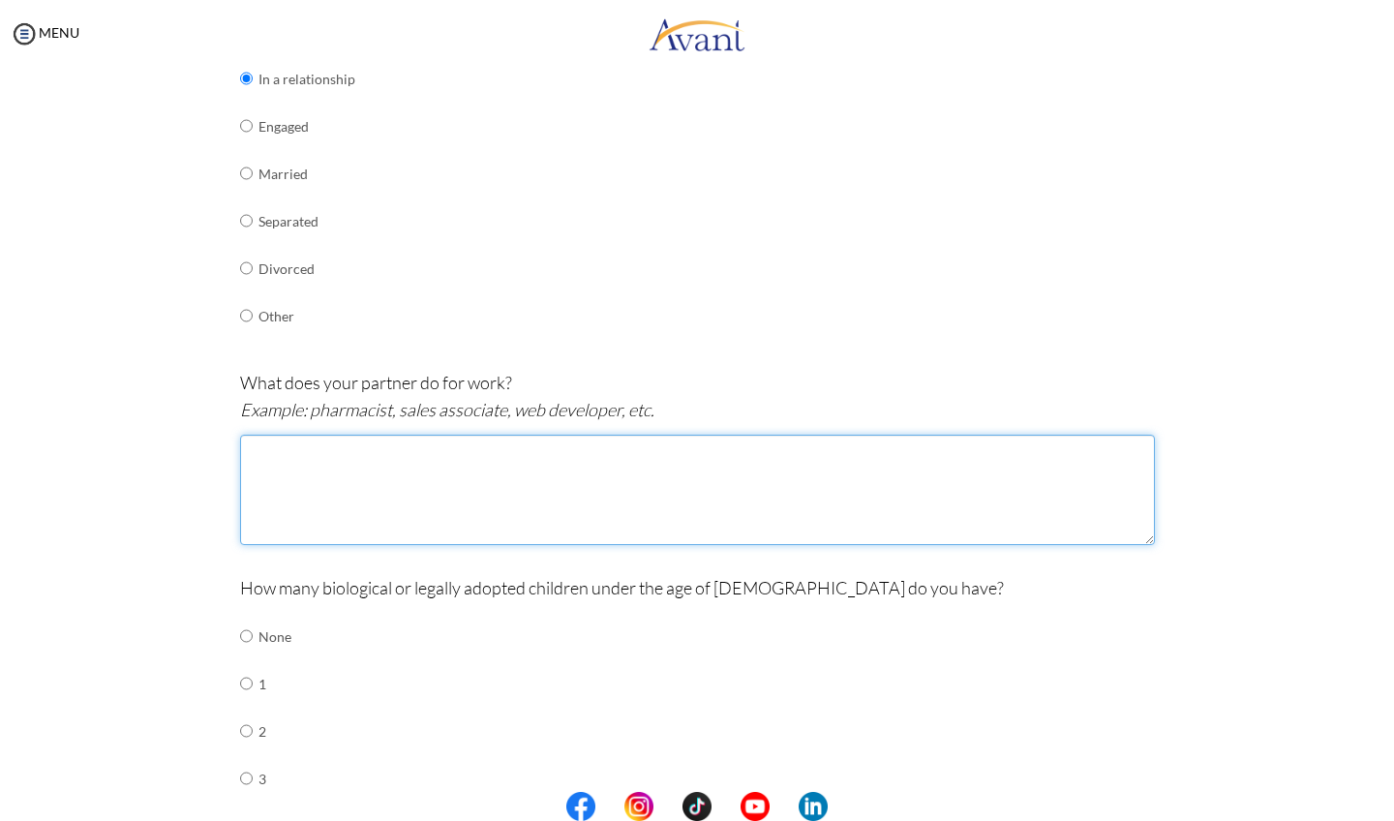
scroll to position [345, 0]
drag, startPoint x: 510, startPoint y: 438, endPoint x: 412, endPoint y: 439, distance: 97.7
click at [412, 439] on textarea "Software developer with a master degree" at bounding box center [697, 492] width 915 height 110
click at [413, 453] on textarea "Software developer with a master degree" at bounding box center [697, 492] width 915 height 110
click at [449, 441] on textarea "Software developer with a master degree" at bounding box center [697, 492] width 915 height 110
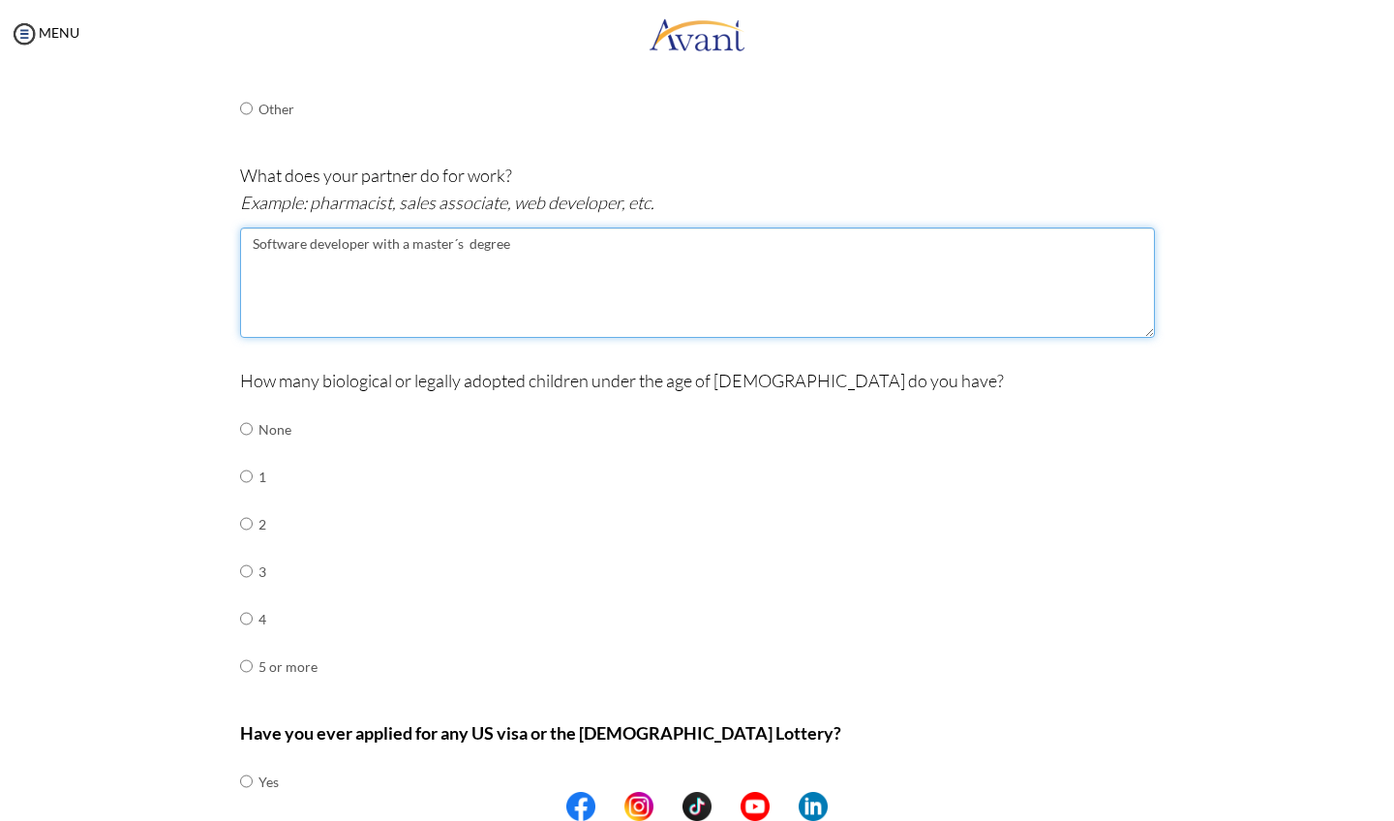
scroll to position [575, 0]
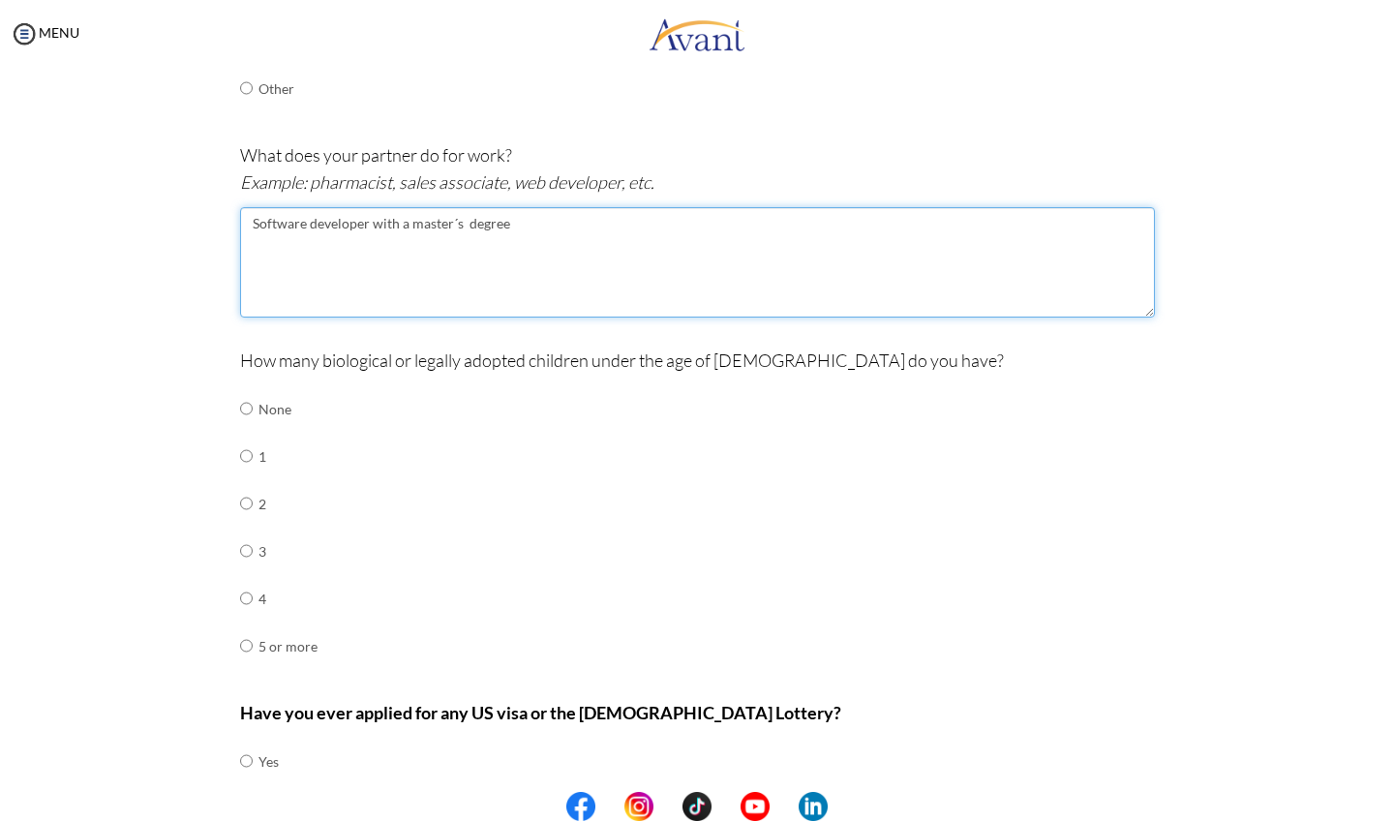
type textarea "Software developer with a master´s degree"
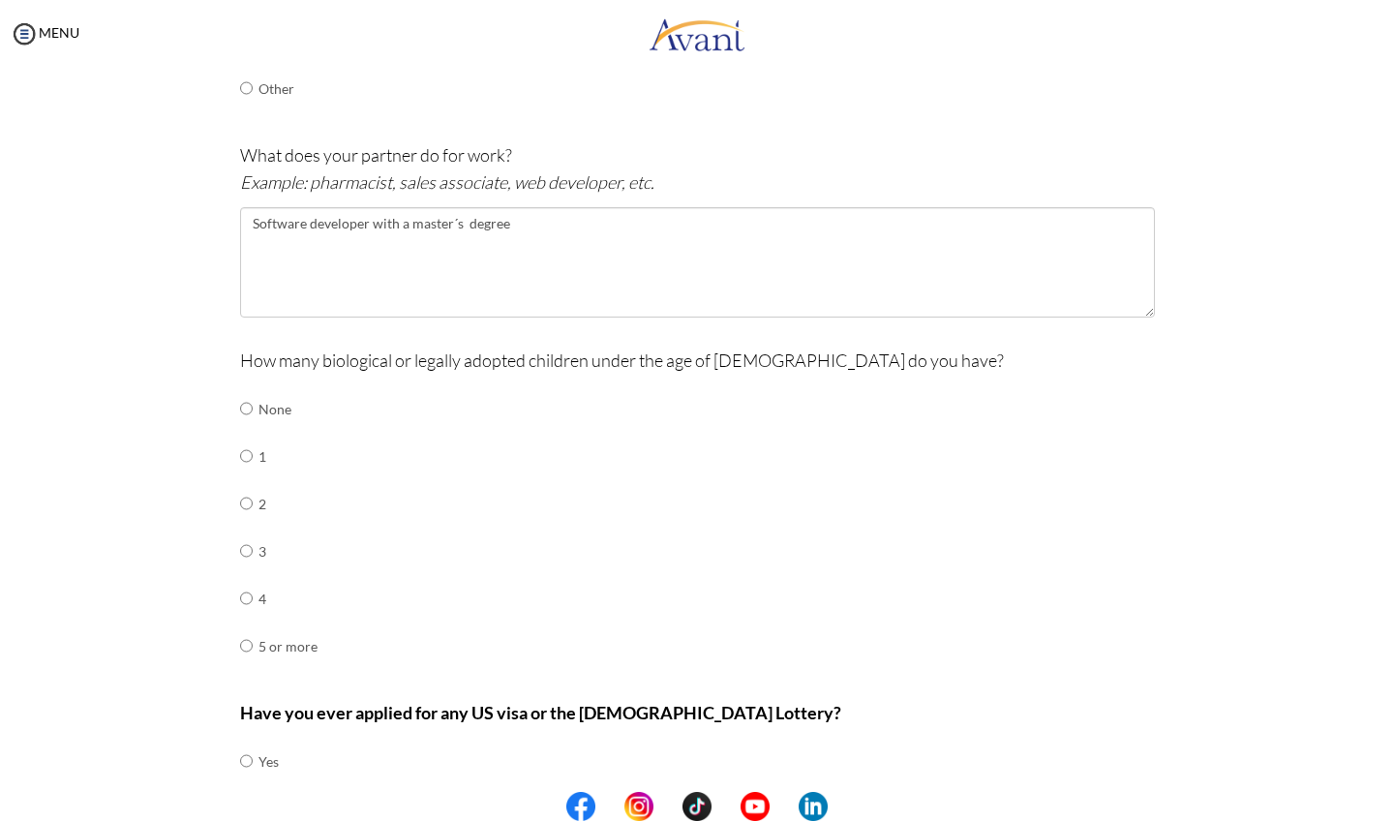
click at [268, 397] on td "None" at bounding box center [287, 408] width 59 height 47
click at [247, 392] on input "radio" at bounding box center [246, 408] width 13 height 39
radio input "true"
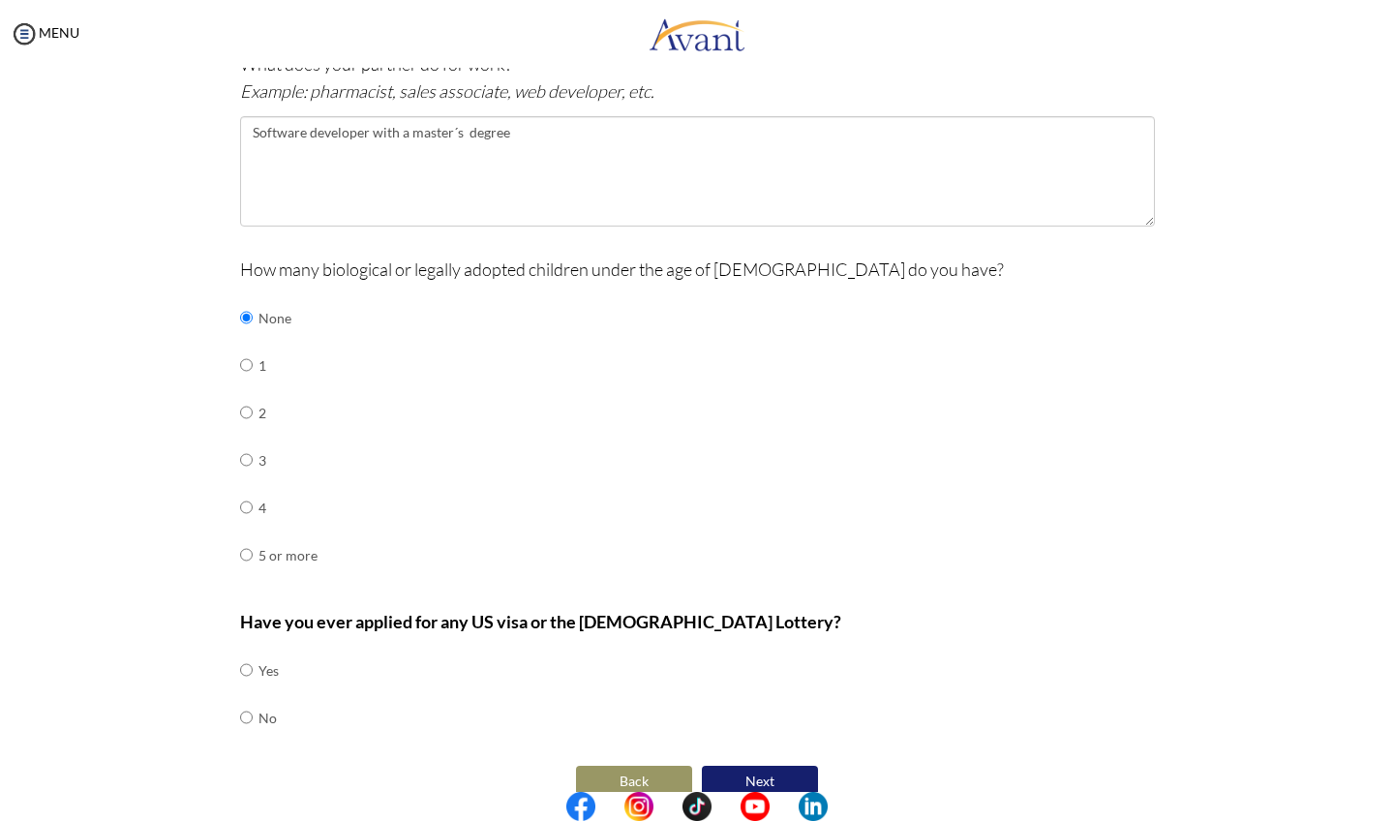
scroll to position [0, 0]
click at [248, 698] on input "radio" at bounding box center [246, 717] width 13 height 39
radio input "true"
click at [246, 650] on input "radio" at bounding box center [246, 669] width 13 height 39
radio input "true"
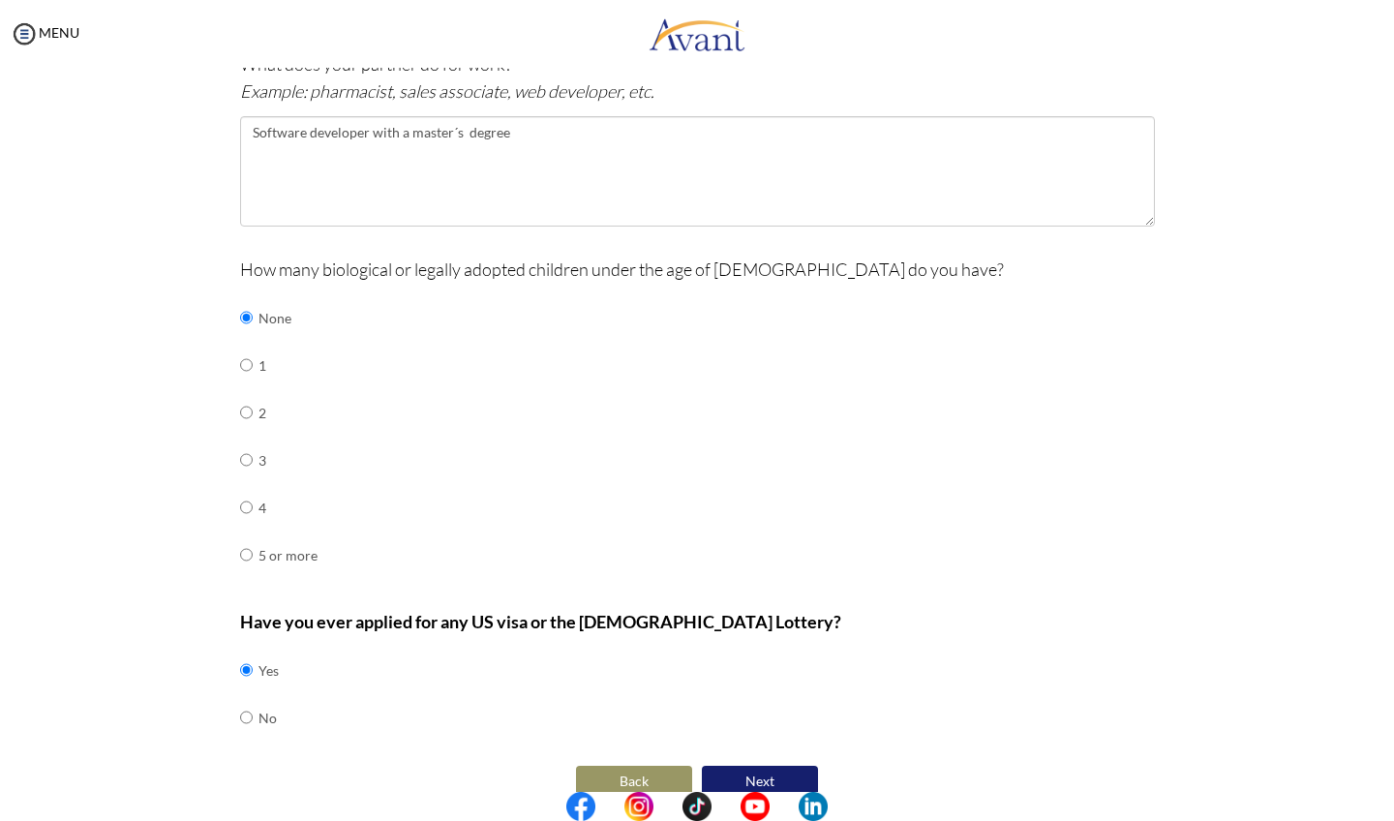
click at [244, 698] on input "radio" at bounding box center [246, 717] width 13 height 39
radio input "true"
click at [745, 765] on button "Next" at bounding box center [760, 780] width 116 height 31
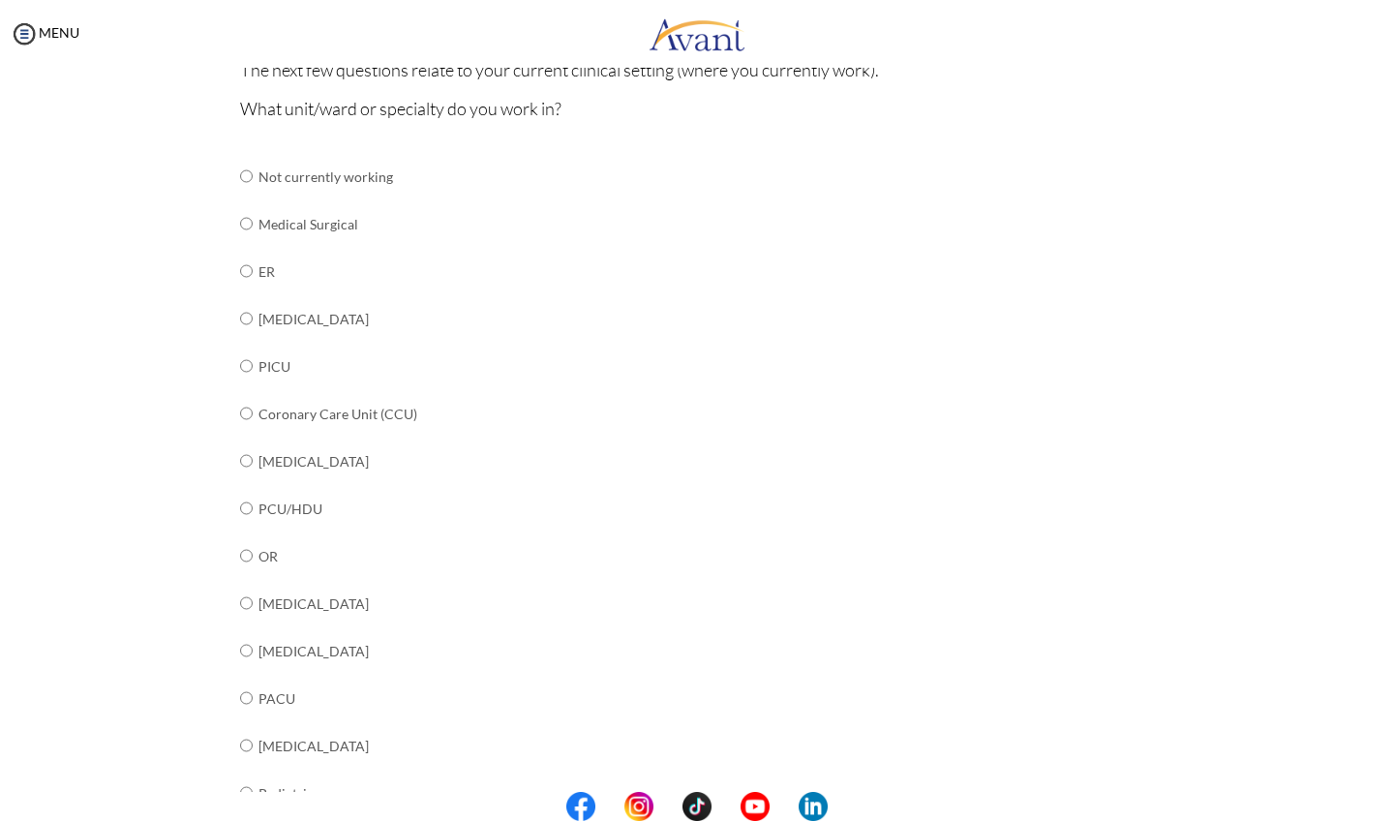
scroll to position [184, 0]
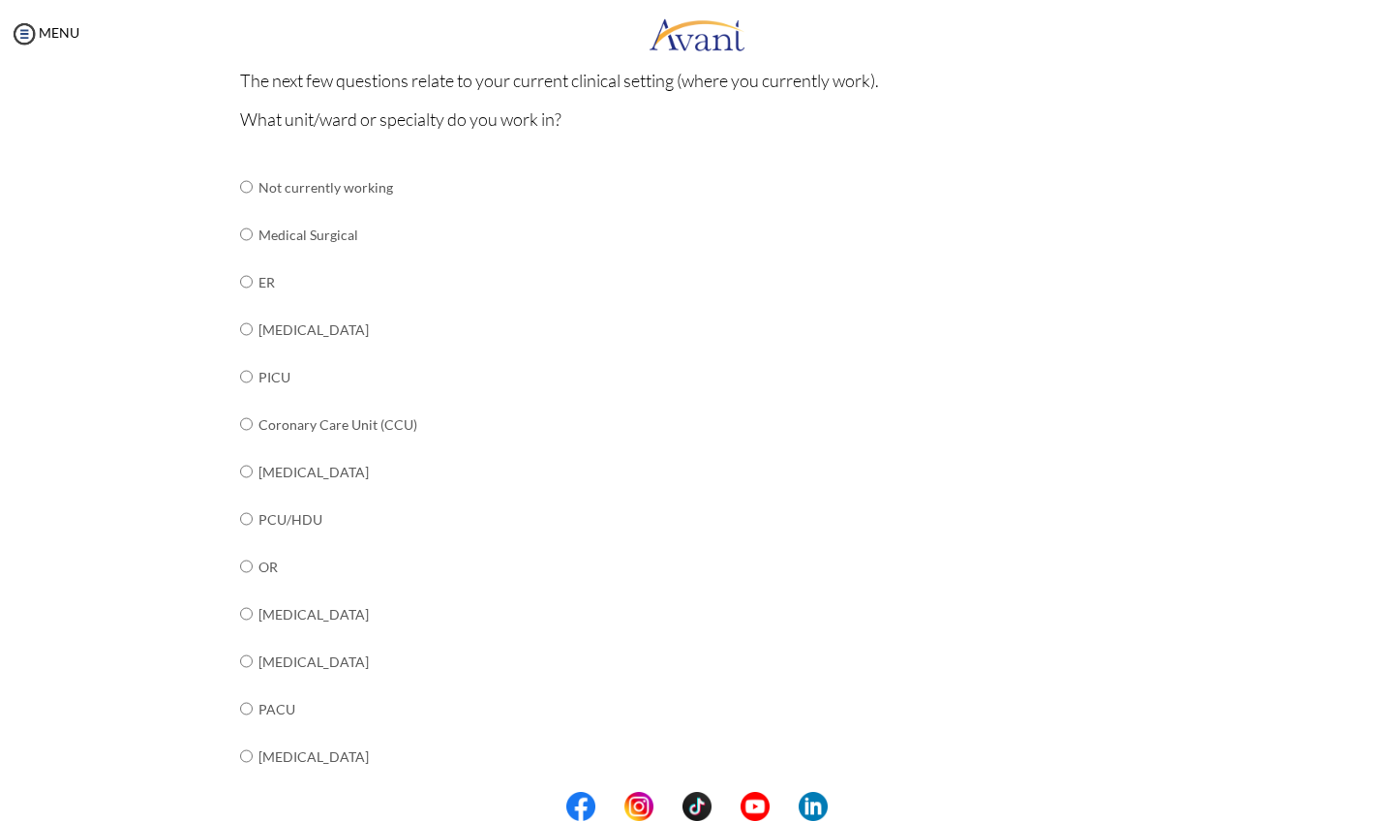
click at [323, 233] on td "Medical Surgical" at bounding box center [409, 234] width 303 height 47
click at [244, 229] on input "radio" at bounding box center [246, 234] width 13 height 39
radio input "true"
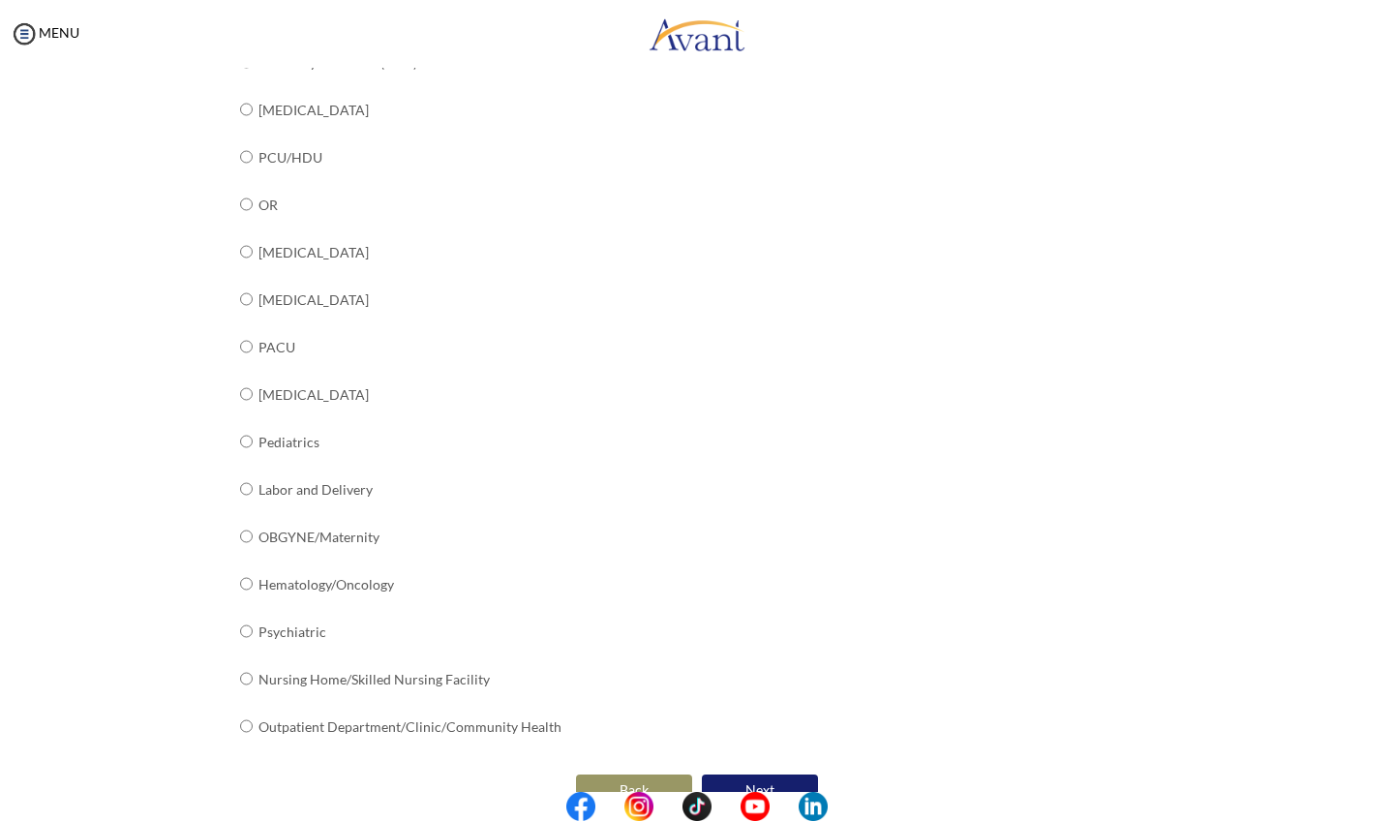
scroll to position [545, 0]
click at [764, 775] on button "Next" at bounding box center [760, 790] width 116 height 31
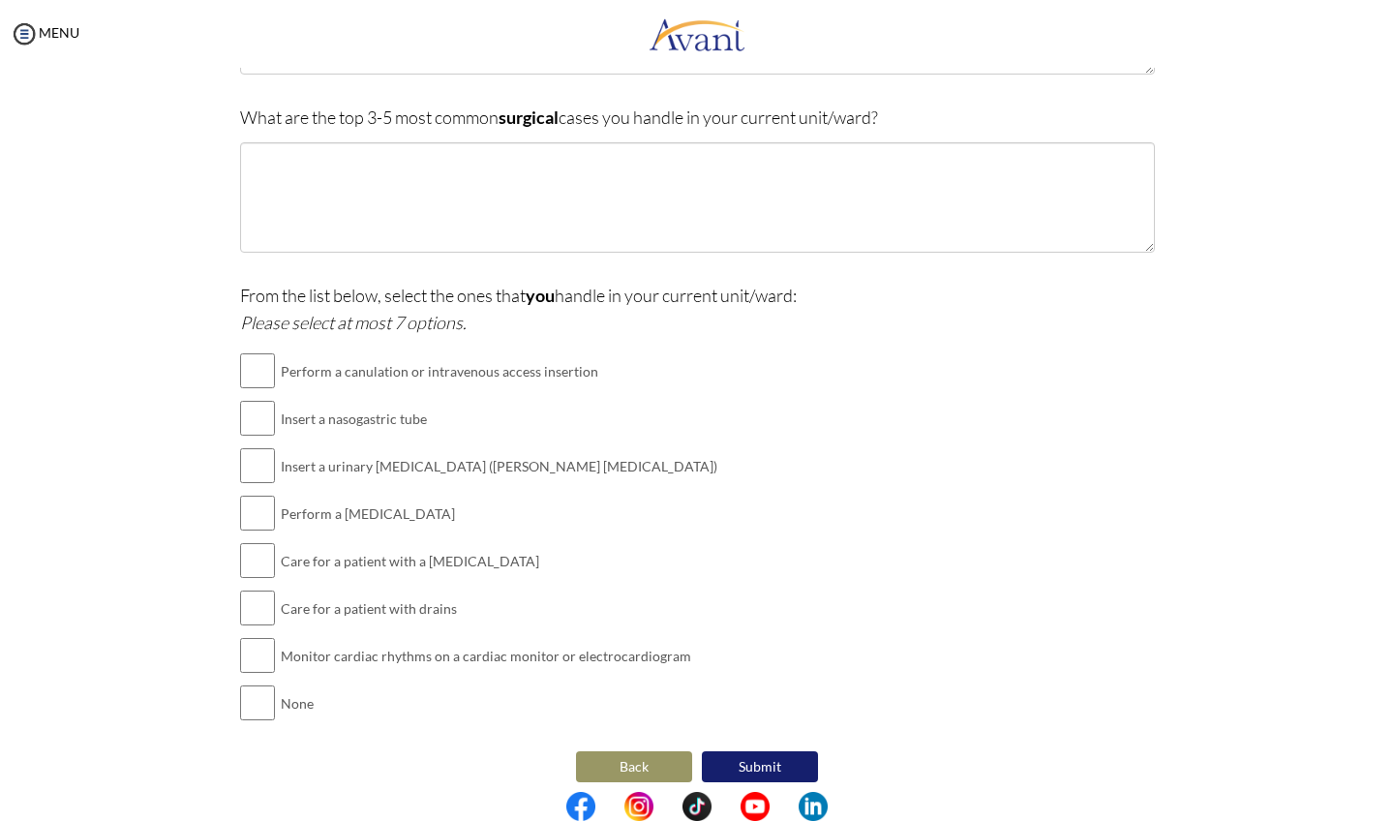
scroll to position [324, 0]
click at [247, 456] on input "checkbox" at bounding box center [257, 466] width 35 height 39
checkbox input "true"
click at [249, 502] on input "checkbox" at bounding box center [257, 514] width 35 height 39
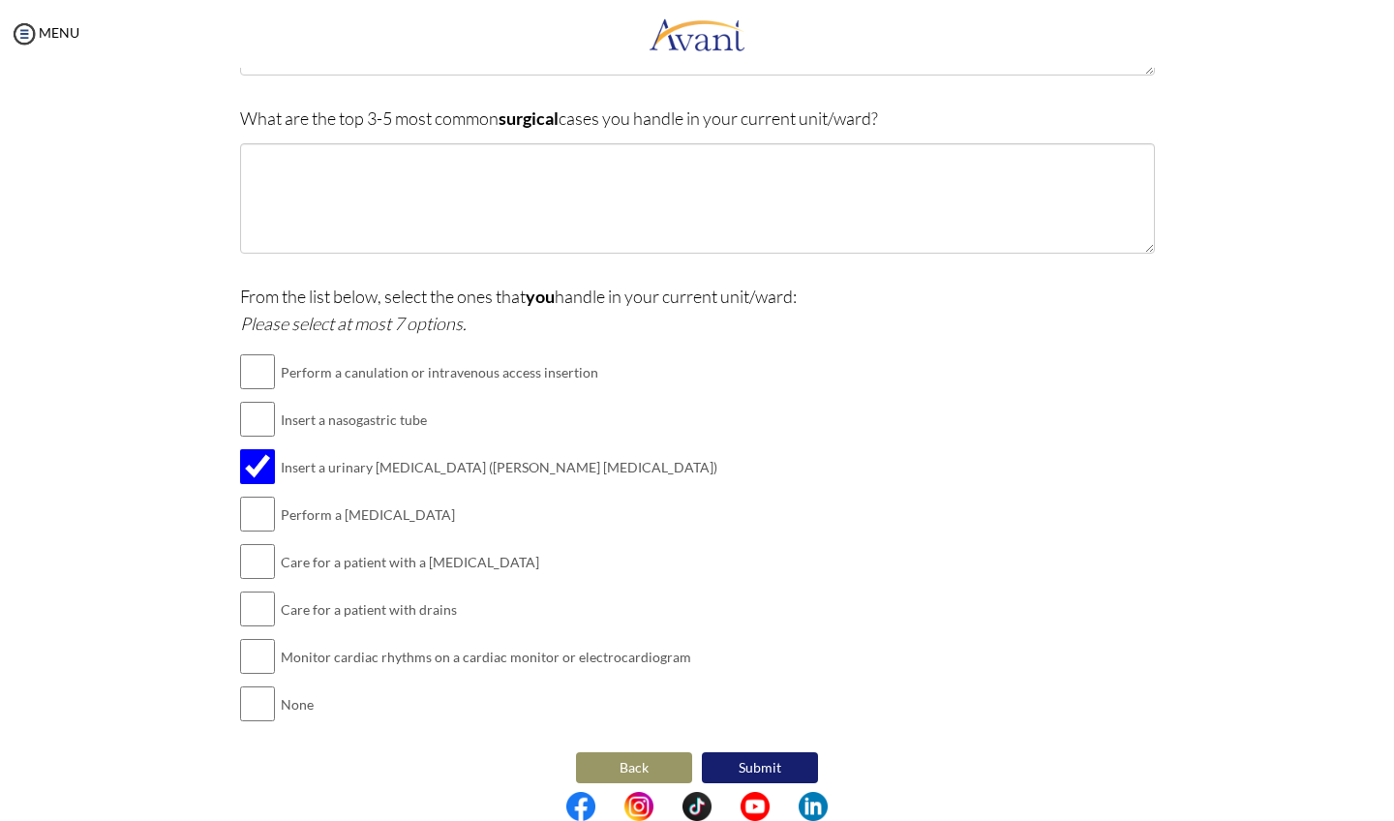
checkbox input "true"
click at [247, 603] on input "checkbox" at bounding box center [257, 608] width 35 height 39
checkbox input "true"
click at [247, 638] on input "checkbox" at bounding box center [257, 656] width 35 height 39
checkbox input "true"
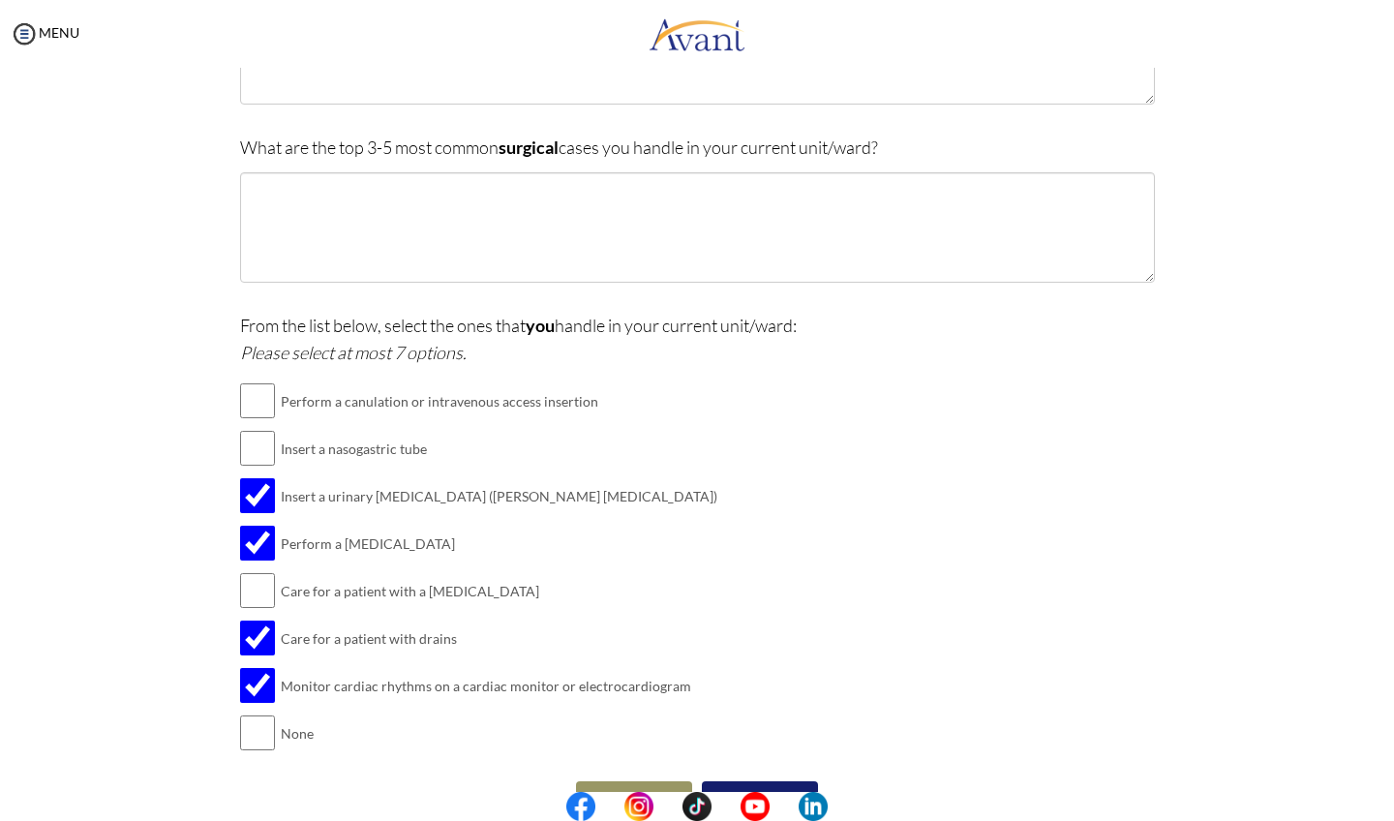
scroll to position [287, 0]
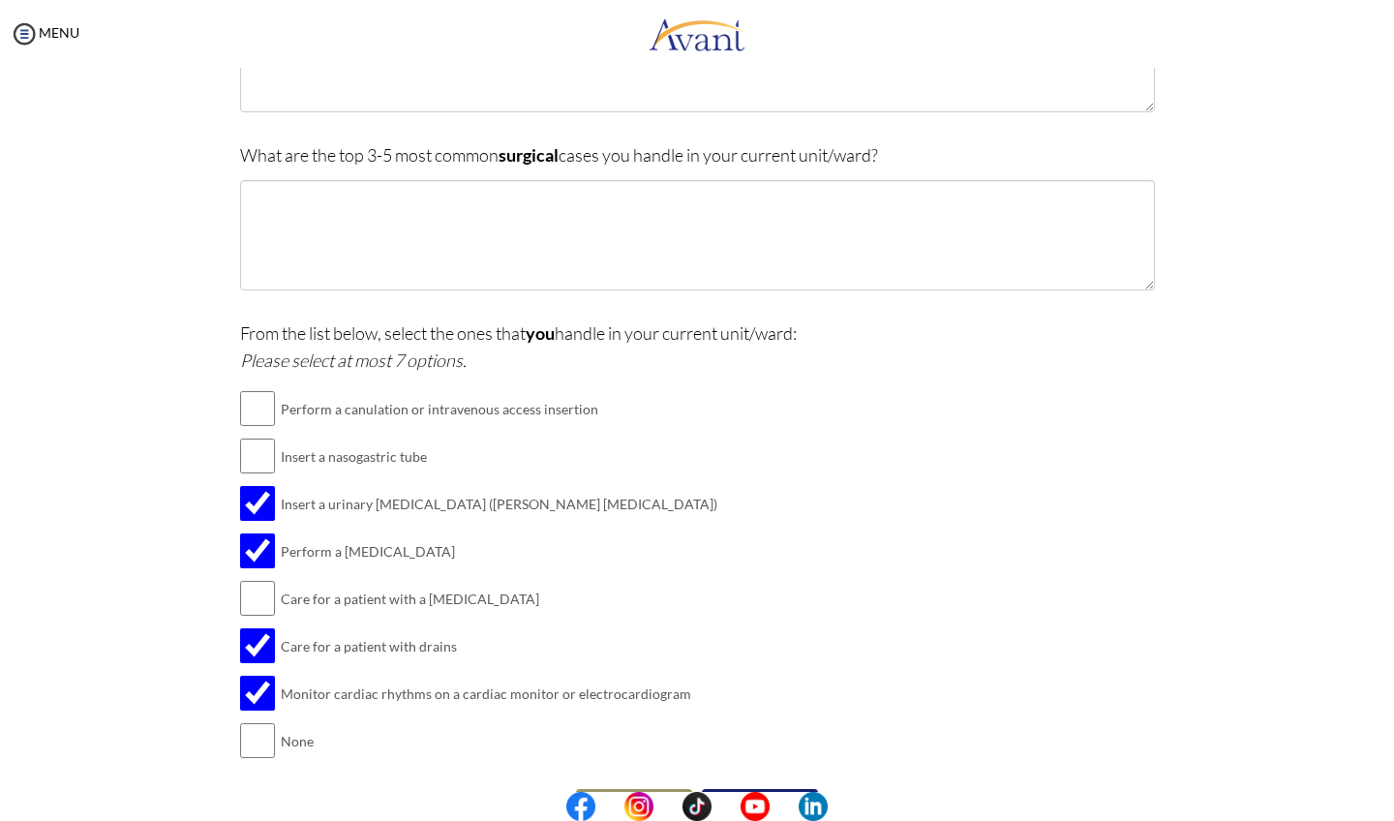
click at [250, 544] on input "checkbox" at bounding box center [257, 550] width 35 height 39
checkbox input "false"
click at [244, 403] on input "checkbox" at bounding box center [257, 408] width 35 height 39
checkbox input "true"
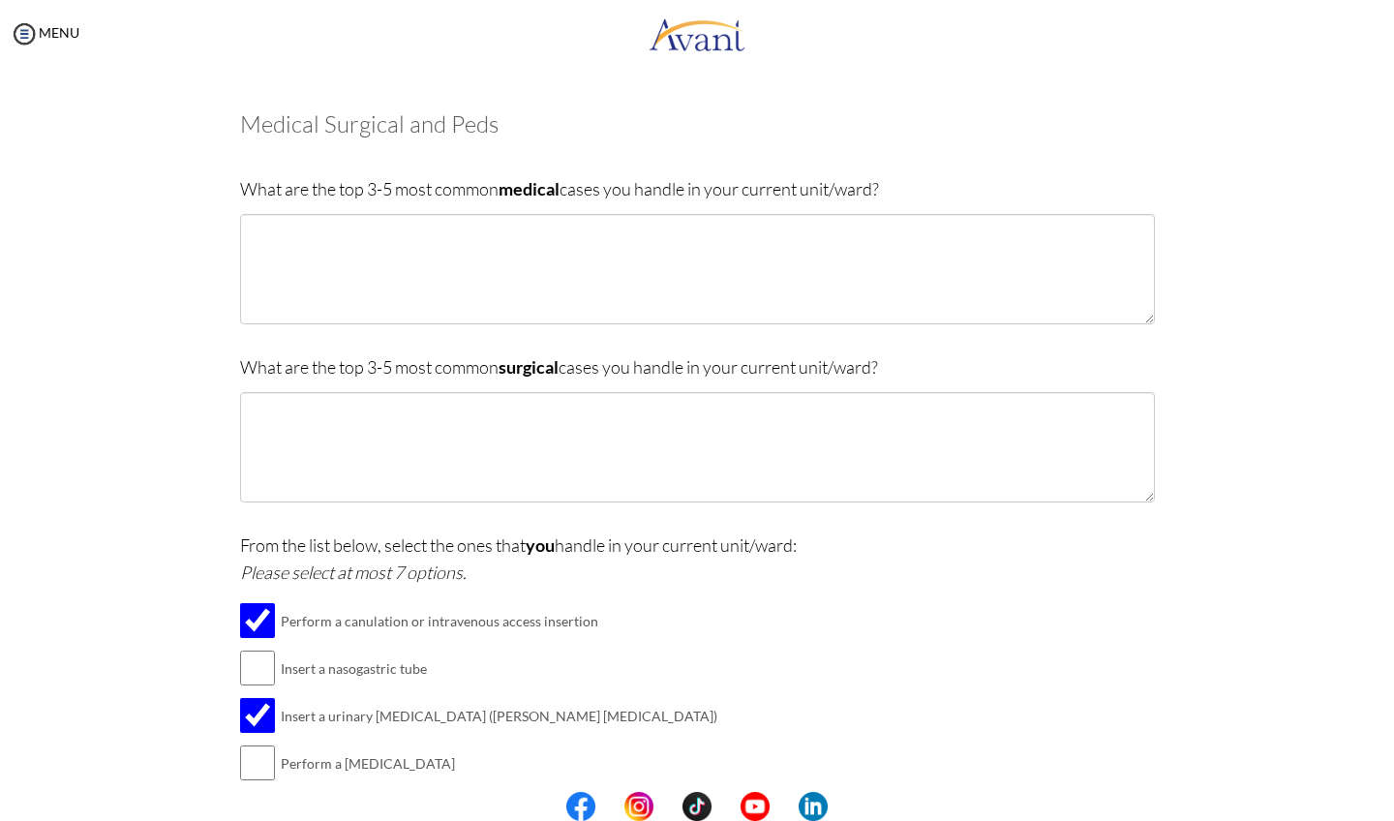
scroll to position [72, 0]
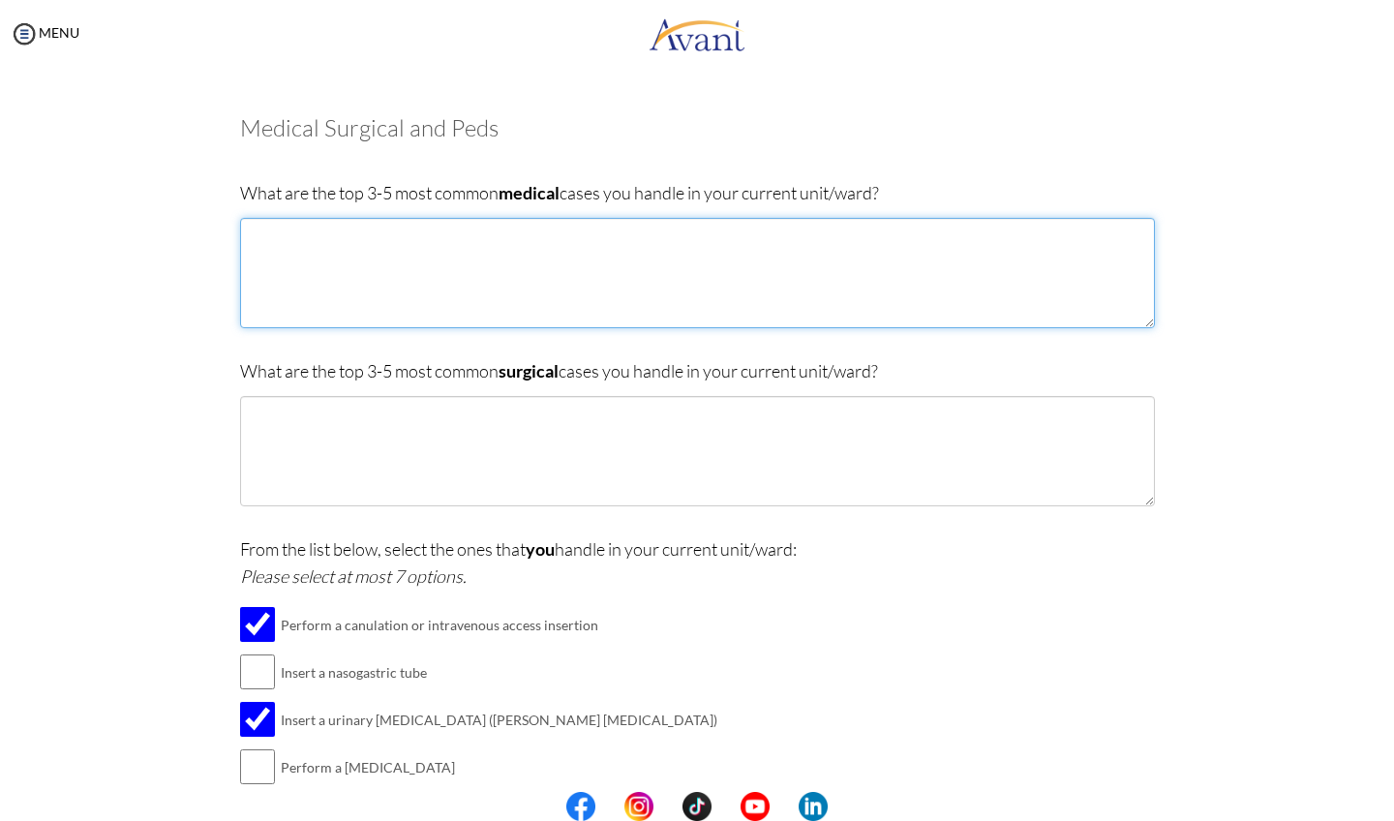
click at [423, 274] on textarea at bounding box center [697, 273] width 915 height 110
click at [323, 251] on textarea "Strokes [PERSON_NAME][MEDICAL_DATA]" at bounding box center [697, 273] width 915 height 110
click at [317, 288] on textarea "Strokes [PERSON_NAME][MEDICAL_DATA]" at bounding box center [697, 273] width 915 height 110
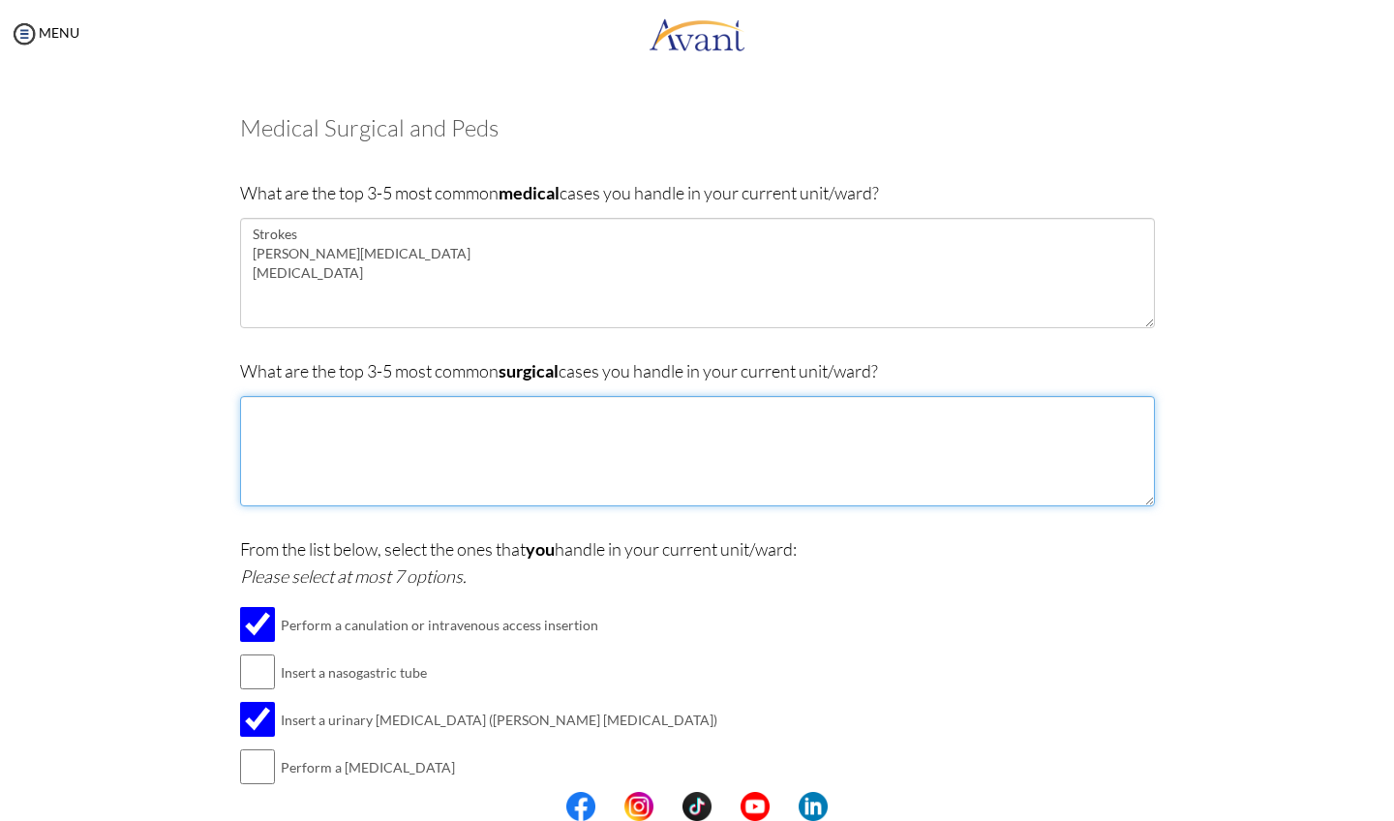
click at [365, 422] on textarea at bounding box center [697, 451] width 915 height 110
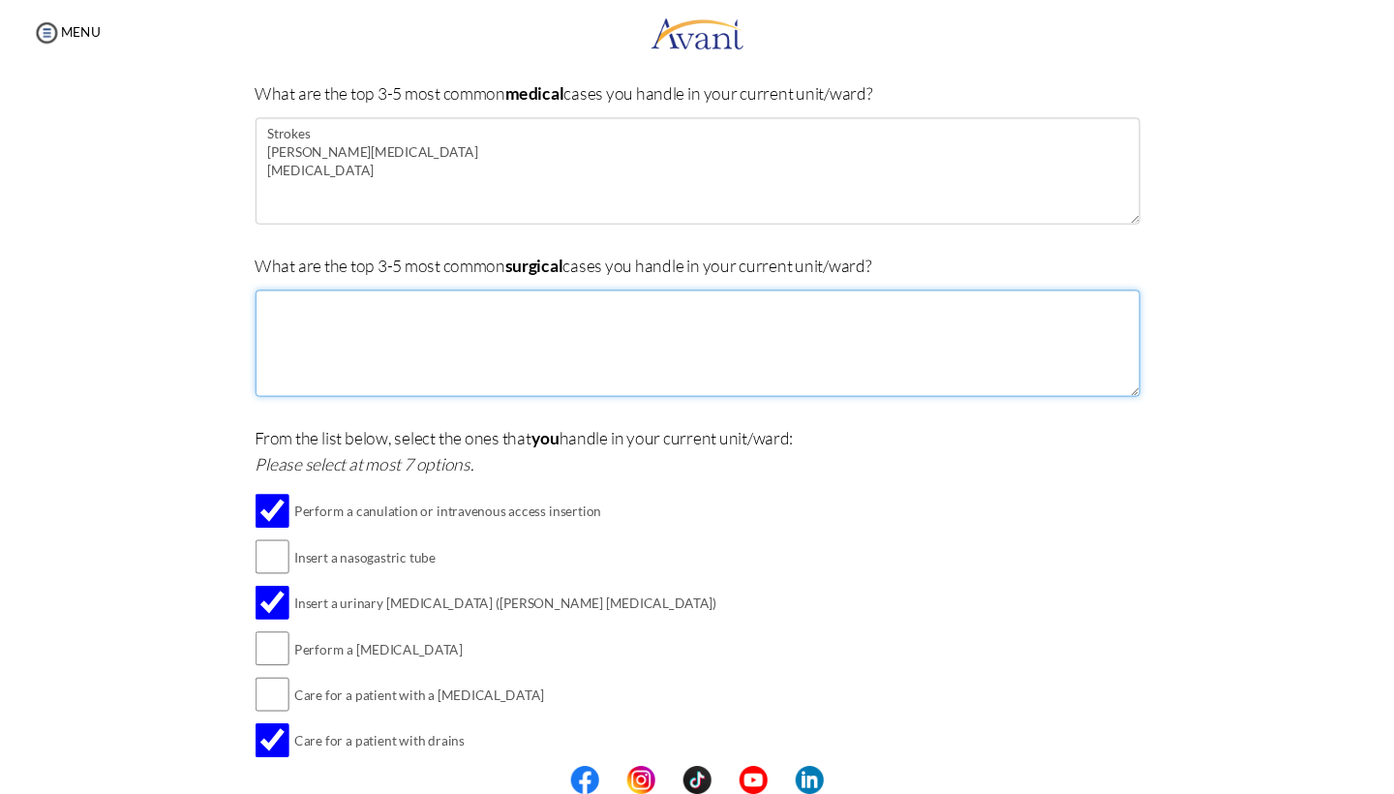
scroll to position [164, 0]
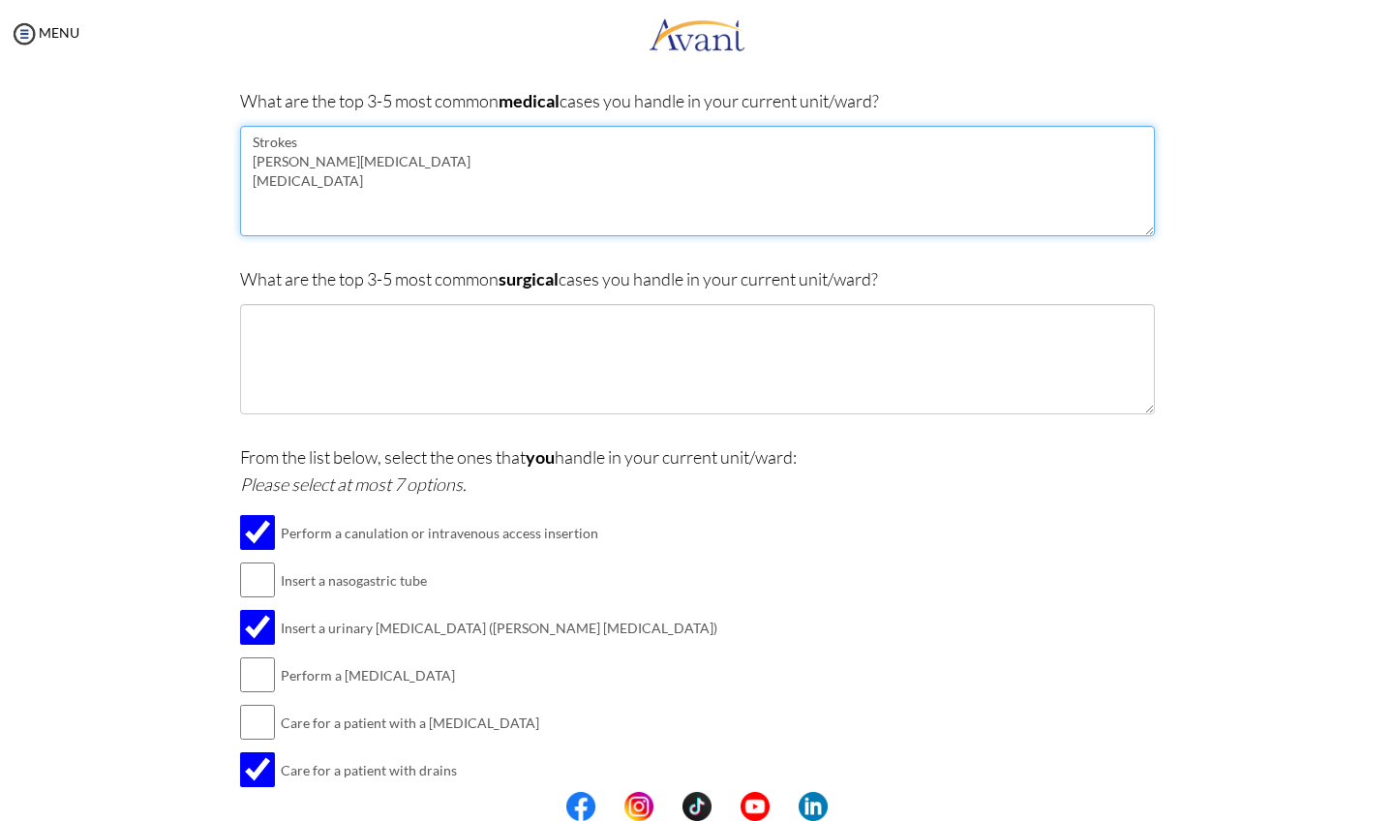
click at [399, 179] on textarea "Strokes [PERSON_NAME][MEDICAL_DATA] [MEDICAL_DATA]" at bounding box center [697, 181] width 915 height 110
type textarea "Strokes [PERSON_NAME][MEDICAL_DATA] [MEDICAL_DATA] [MEDICAL_DATA]"
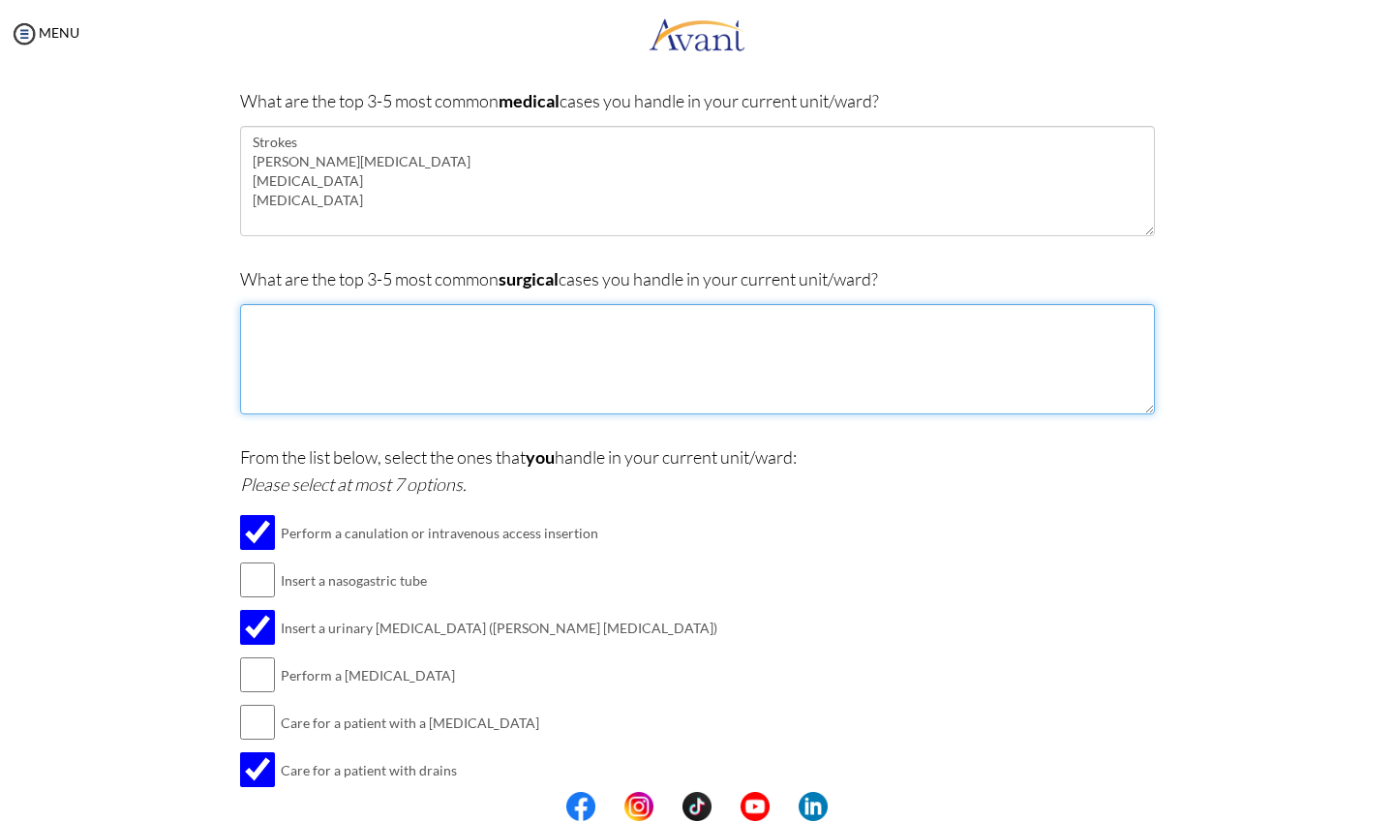
click at [335, 332] on textarea at bounding box center [697, 359] width 915 height 110
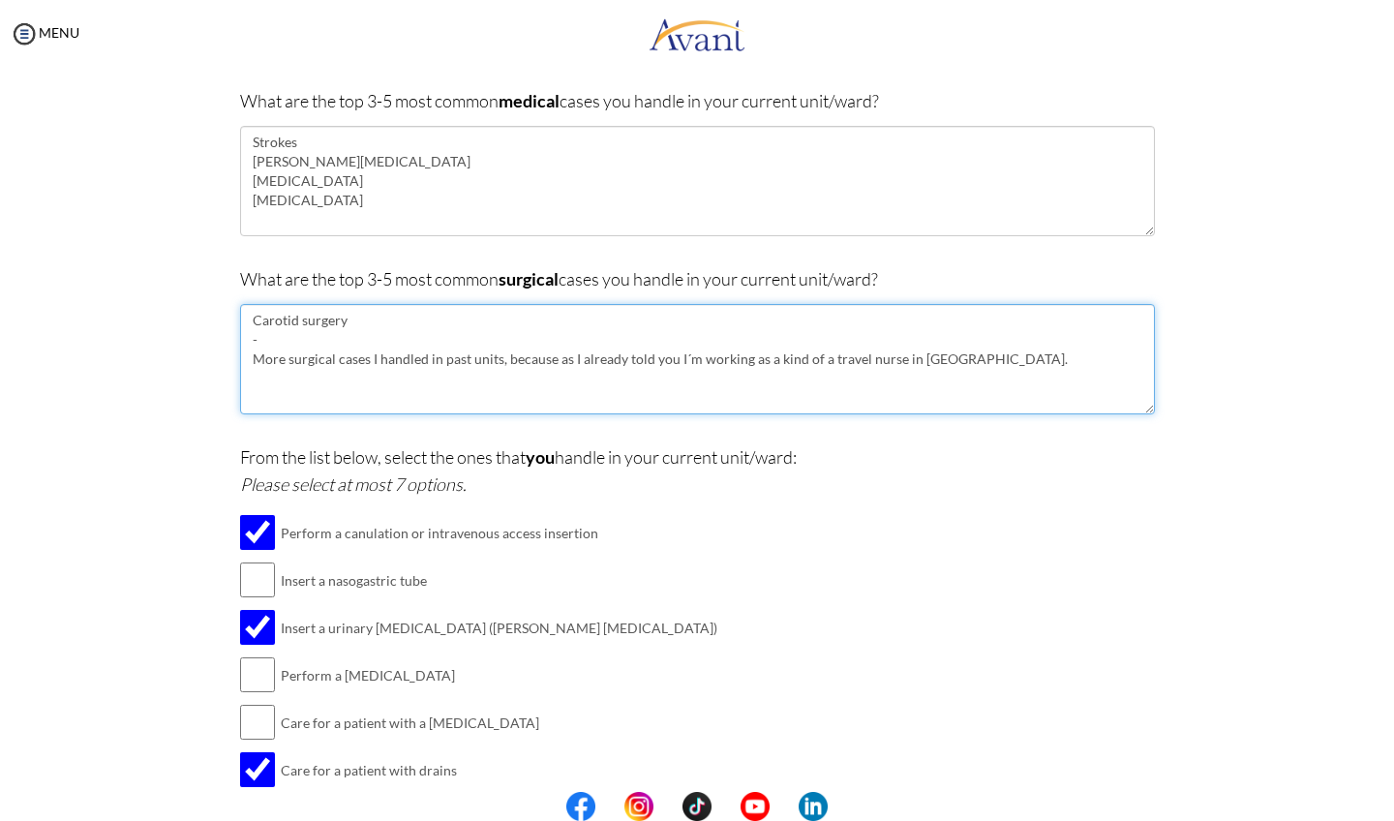
click at [695, 363] on textarea "Carotid surgery - More surgical cases I handled in past units, because as I alr…" at bounding box center [697, 359] width 915 height 110
click at [883, 352] on textarea "Carotid surgery - More surgical cases I handled in past units, because as I alr…" at bounding box center [697, 359] width 915 height 110
click at [1019, 368] on textarea "Carotid surgery - More surgical cases I handled in past units, because as I alr…" at bounding box center [697, 359] width 915 height 110
drag, startPoint x: 927, startPoint y: 386, endPoint x: 978, endPoint y: 355, distance: 59.9
click at [978, 355] on textarea "Carotid surgery - More surgical cases I handled in past units, because as I alr…" at bounding box center [697, 359] width 915 height 110
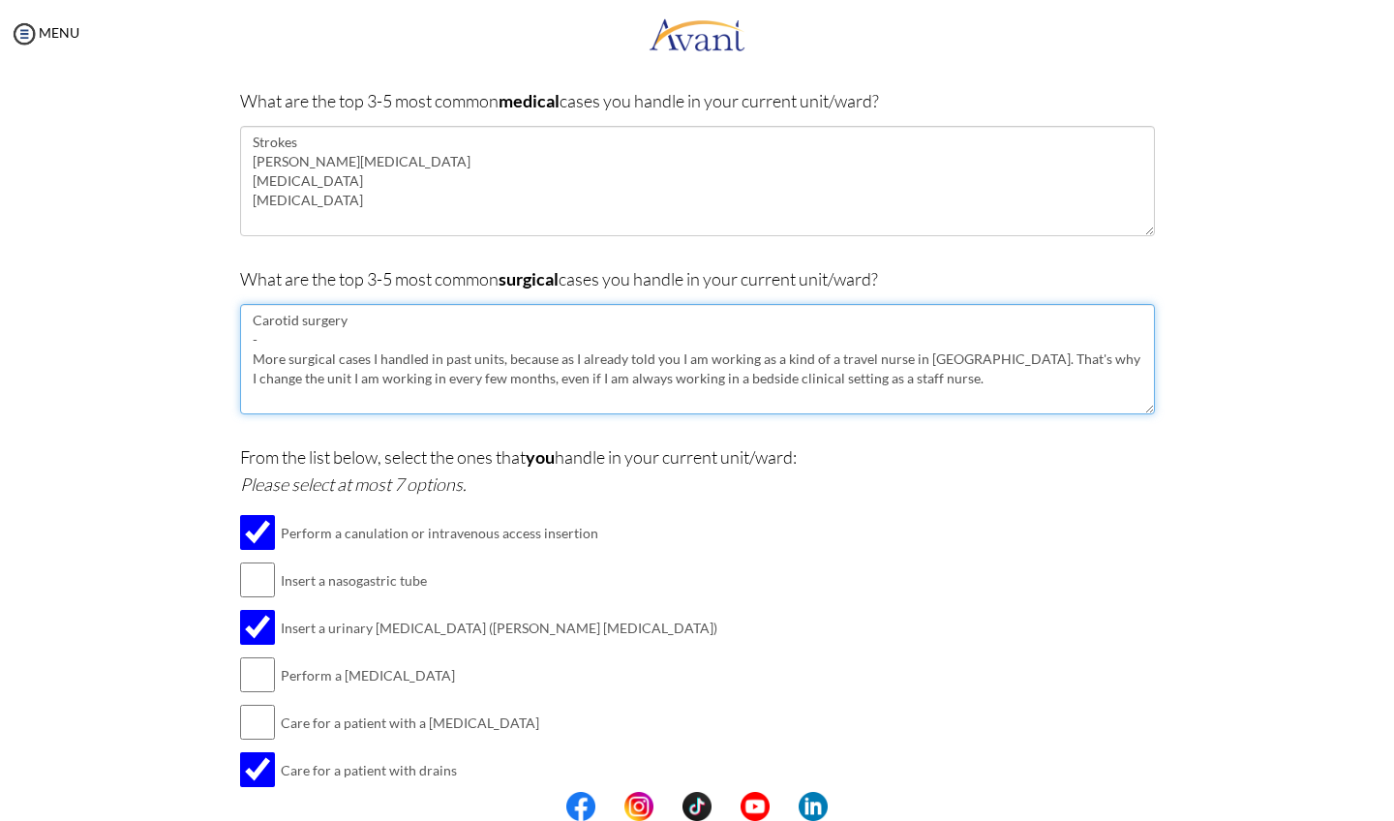
drag, startPoint x: 883, startPoint y: 376, endPoint x: 248, endPoint y: 356, distance: 635.2
click at [248, 356] on textarea "Carotid surgery - More surgical cases I handled in past units, because as I alr…" at bounding box center [697, 359] width 915 height 110
click at [457, 386] on textarea "Carotid surgery - More surgical cases I handled in past units, because as I alr…" at bounding box center [697, 359] width 915 height 110
click at [916, 381] on textarea "Carotid surgery - More surgical cases I handled in past units, because as I alr…" at bounding box center [697, 359] width 915 height 110
drag, startPoint x: 413, startPoint y: 399, endPoint x: 885, endPoint y: 380, distance: 472.6
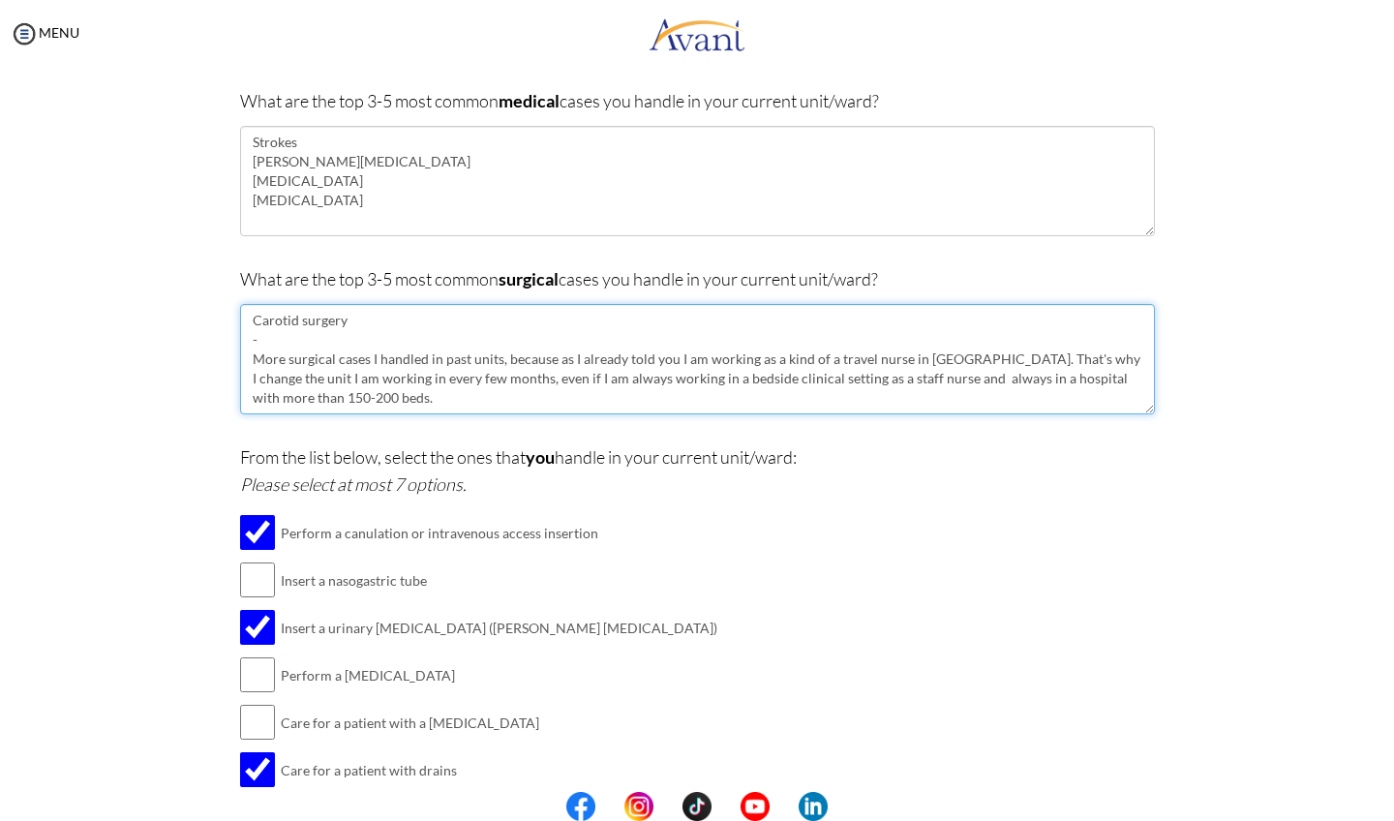
click at [885, 380] on textarea "Carotid surgery - More surgical cases I handled in past units, because as I alr…" at bounding box center [697, 359] width 915 height 110
click at [481, 381] on textarea "Carotid surgery - More surgical cases I handled in past units, because as I alr…" at bounding box center [697, 359] width 915 height 110
drag, startPoint x: 407, startPoint y: 398, endPoint x: 232, endPoint y: 362, distance: 178.8
click at [232, 362] on div "Are you currently in school now? Yes No Have you taken the NCLEX-RN exam before…" at bounding box center [697, 476] width 944 height 945
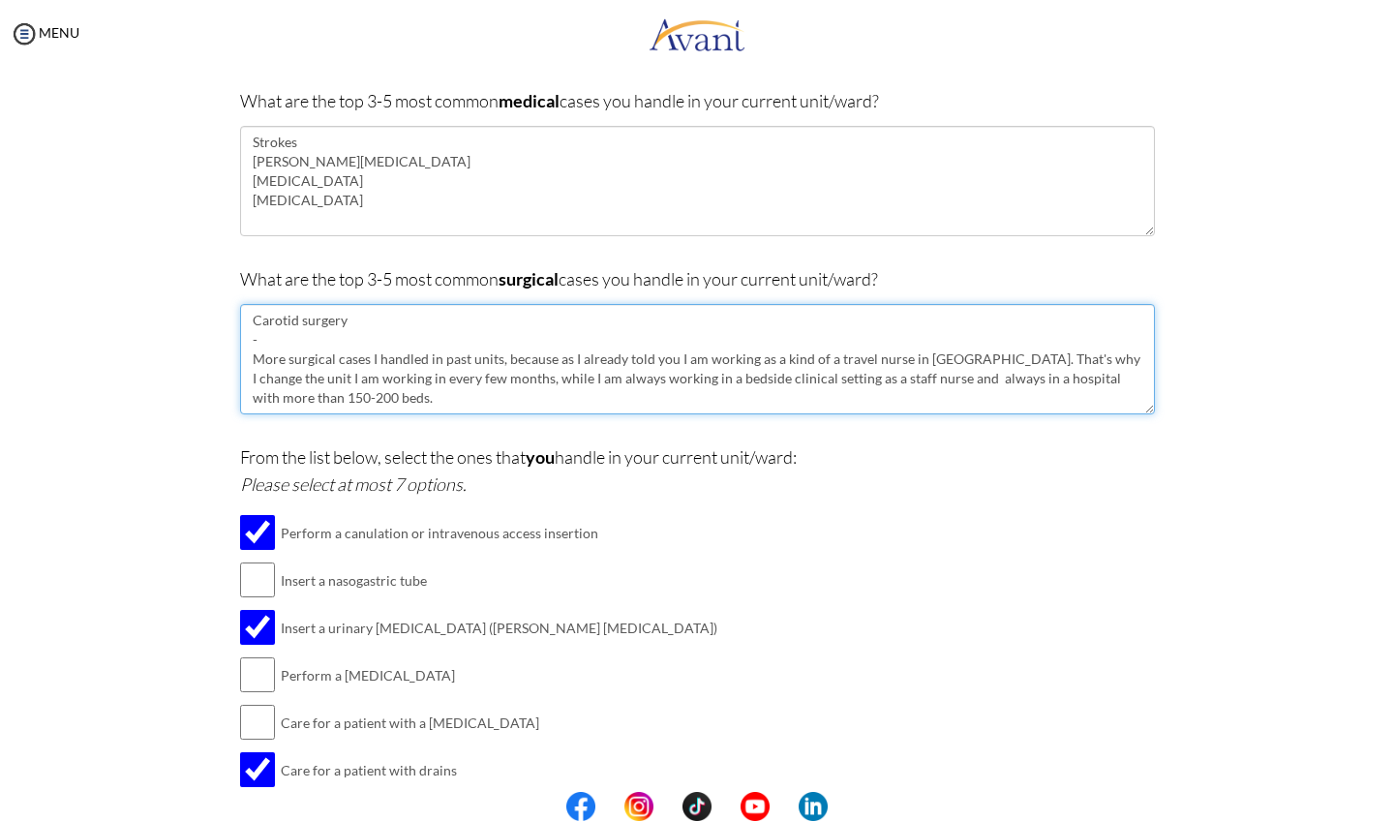
click at [552, 371] on textarea "Carotid surgery - More surgical cases I handled in past units, because as I alr…" at bounding box center [697, 359] width 915 height 110
click at [673, 375] on textarea "Carotid surgery - More surgical cases I handled in past units, because as I alr…" at bounding box center [697, 359] width 915 height 110
click at [672, 358] on textarea "Carotid surgery - More surgical cases I handled in past units, because as I alr…" at bounding box center [697, 359] width 915 height 110
drag, startPoint x: 382, startPoint y: 401, endPoint x: 246, endPoint y: 359, distance: 142.7
click at [246, 359] on textarea "Carotid surgery - More surgical cases I handled in past units, because as I alr…" at bounding box center [697, 359] width 915 height 110
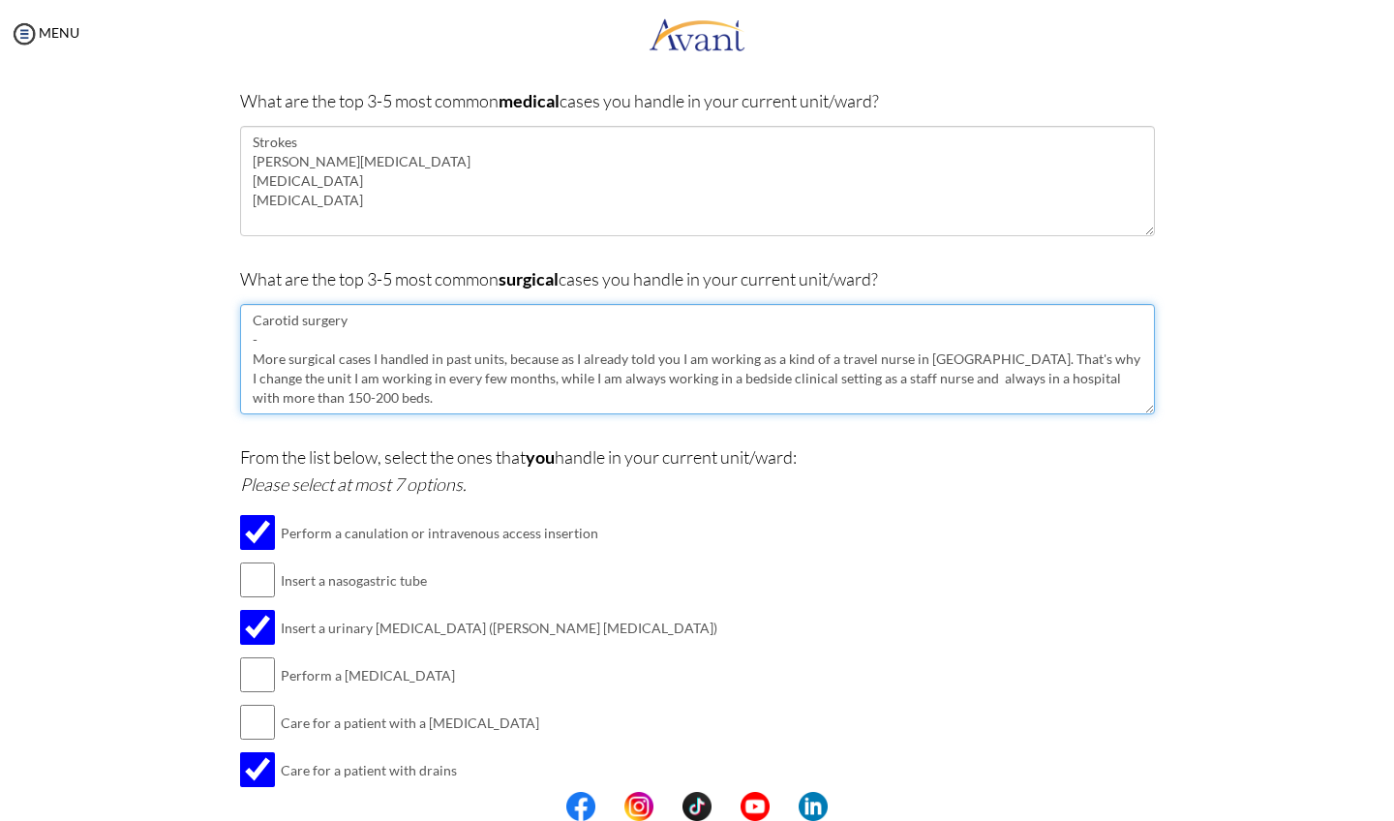
click at [349, 396] on textarea "Carotid surgery - More surgical cases I handled in past units, because as I alr…" at bounding box center [697, 359] width 915 height 110
drag, startPoint x: 335, startPoint y: 396, endPoint x: 236, endPoint y: 357, distance: 106.0
click at [236, 357] on div "Are you currently in school now? Yes No Have you taken the NCLEX-RN exam before…" at bounding box center [697, 476] width 944 height 945
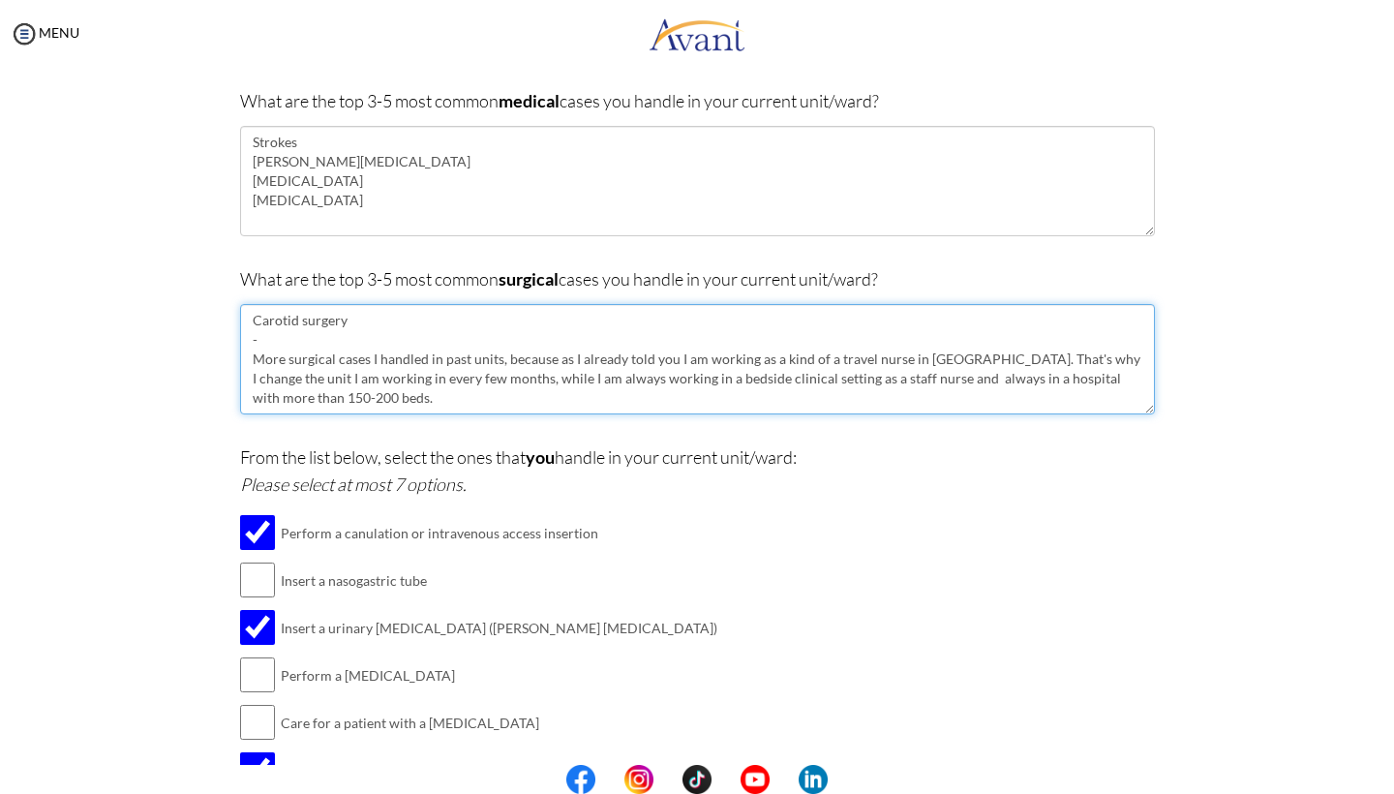
paste textarea "I handled more surgical cases in past units because, as I've mentioned, I work …"
click at [429, 379] on textarea "Carotid surgery - I handled more surgical cases in past units because, as I've …" at bounding box center [697, 359] width 915 height 110
click at [523, 384] on textarea "Carotid surgery - I handled more surgical cases in past units because, as I've …" at bounding box center [697, 359] width 915 height 110
click at [776, 382] on textarea "Carotid surgery - I handled more surgical cases in past units because, as I've …" at bounding box center [697, 359] width 915 height 110
click at [976, 384] on textarea "Carotid surgery - I handled more surgical cases in past units because, as I've …" at bounding box center [697, 359] width 915 height 110
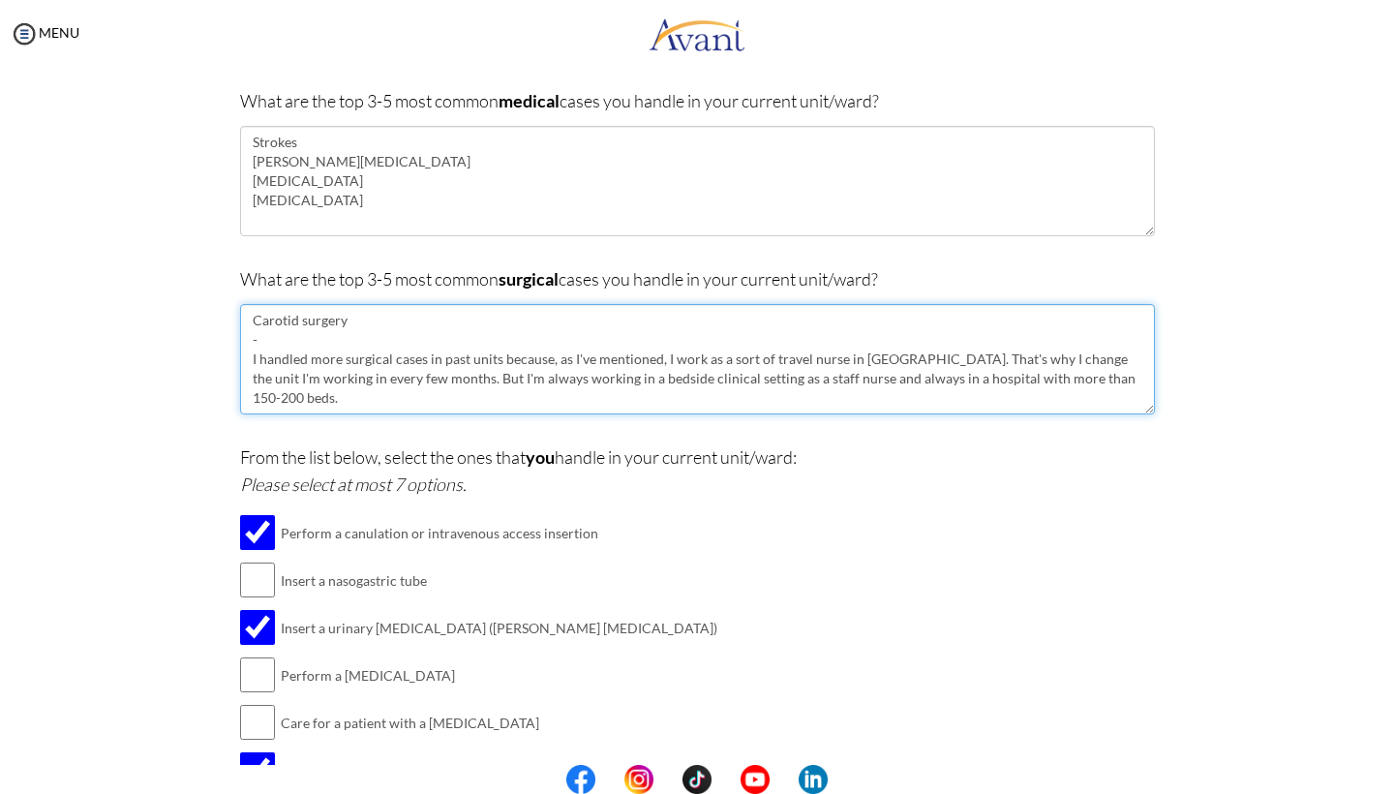
click at [1136, 380] on textarea "Carotid surgery - I handled more surgical cases in past units because, as I've …" at bounding box center [697, 359] width 915 height 110
type textarea "Carotid surgery - I handled more surgical cases in past units because, as I've …"
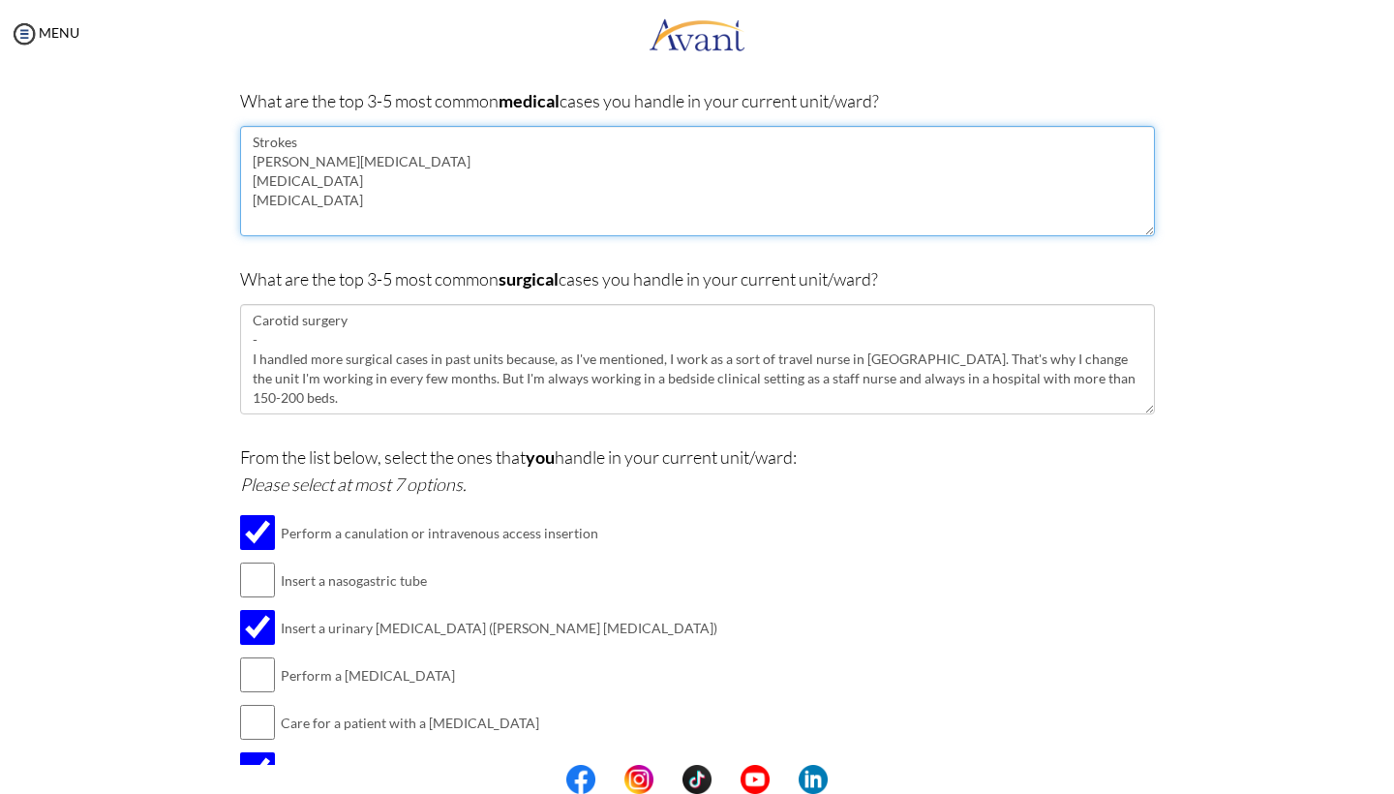
click at [251, 135] on textarea "Strokes [PERSON_NAME][MEDICAL_DATA] [MEDICAL_DATA] [MEDICAL_DATA]" at bounding box center [697, 181] width 915 height 110
click at [249, 167] on textarea "- Strokes [PERSON_NAME][MEDICAL_DATA] [MEDICAL_DATA] [MEDICAL_DATA]" at bounding box center [697, 181] width 915 height 110
click at [248, 185] on textarea "- Strokes - [PERSON_NAME][MEDICAL_DATA] [MEDICAL_DATA] [MEDICAL_DATA]" at bounding box center [697, 181] width 915 height 110
click at [252, 201] on textarea "- Strokes - [PERSON_NAME][MEDICAL_DATA] - [MEDICAL_DATA] [MEDICAL_DATA]" at bounding box center [697, 181] width 915 height 110
type textarea "- Strokes - [PERSON_NAME][MEDICAL_DATA] - [MEDICAL_DATA] - [MEDICAL_DATA]"
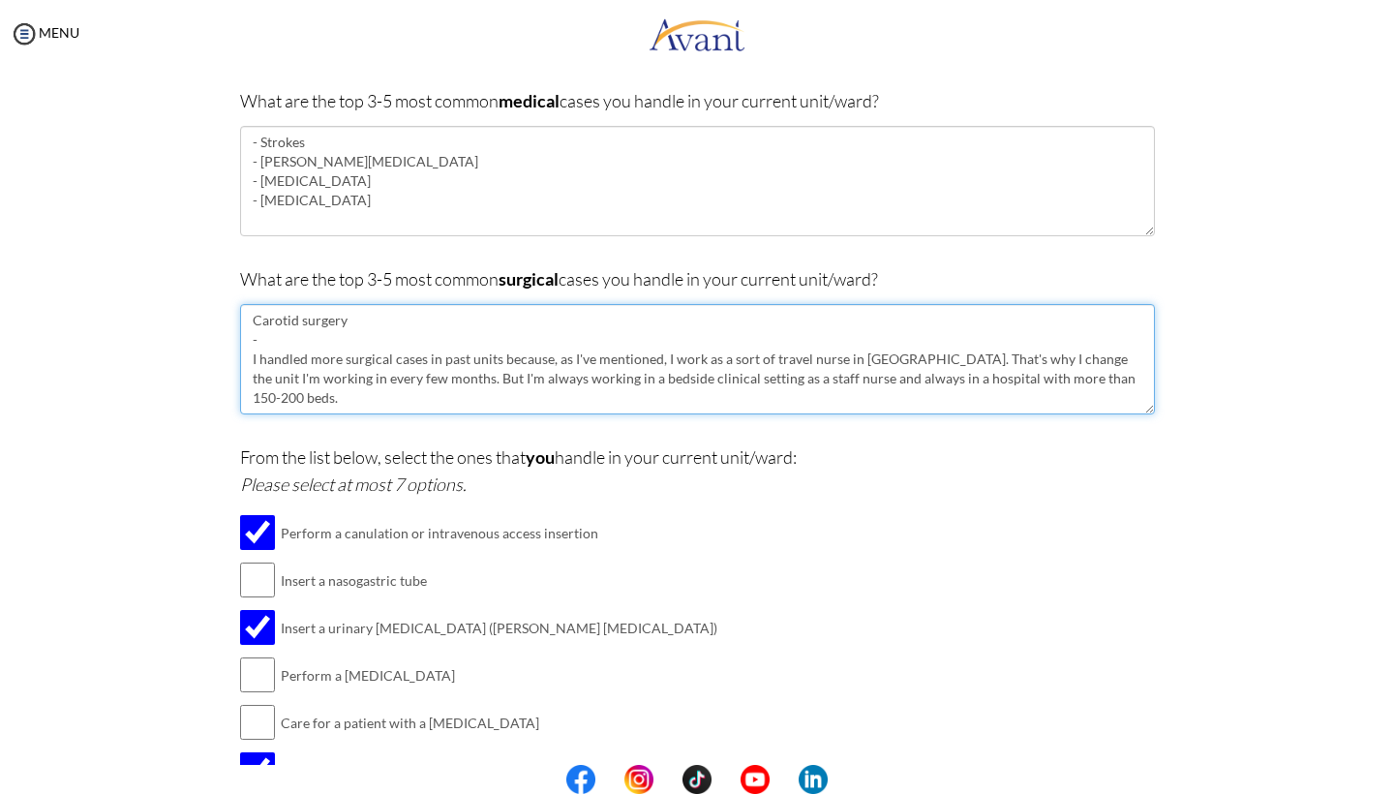
click at [252, 326] on textarea "Carotid surgery - I handled more surgical cases in past units because, as I've …" at bounding box center [697, 359] width 915 height 110
click at [264, 345] on textarea "- Carotid surgery - I handled more surgical cases in past units because, as I'v…" at bounding box center [697, 359] width 915 height 110
click at [1142, 375] on textarea "- Carotid surgery / I handled more surgical cases in past units because, as I'v…" at bounding box center [697, 359] width 915 height 110
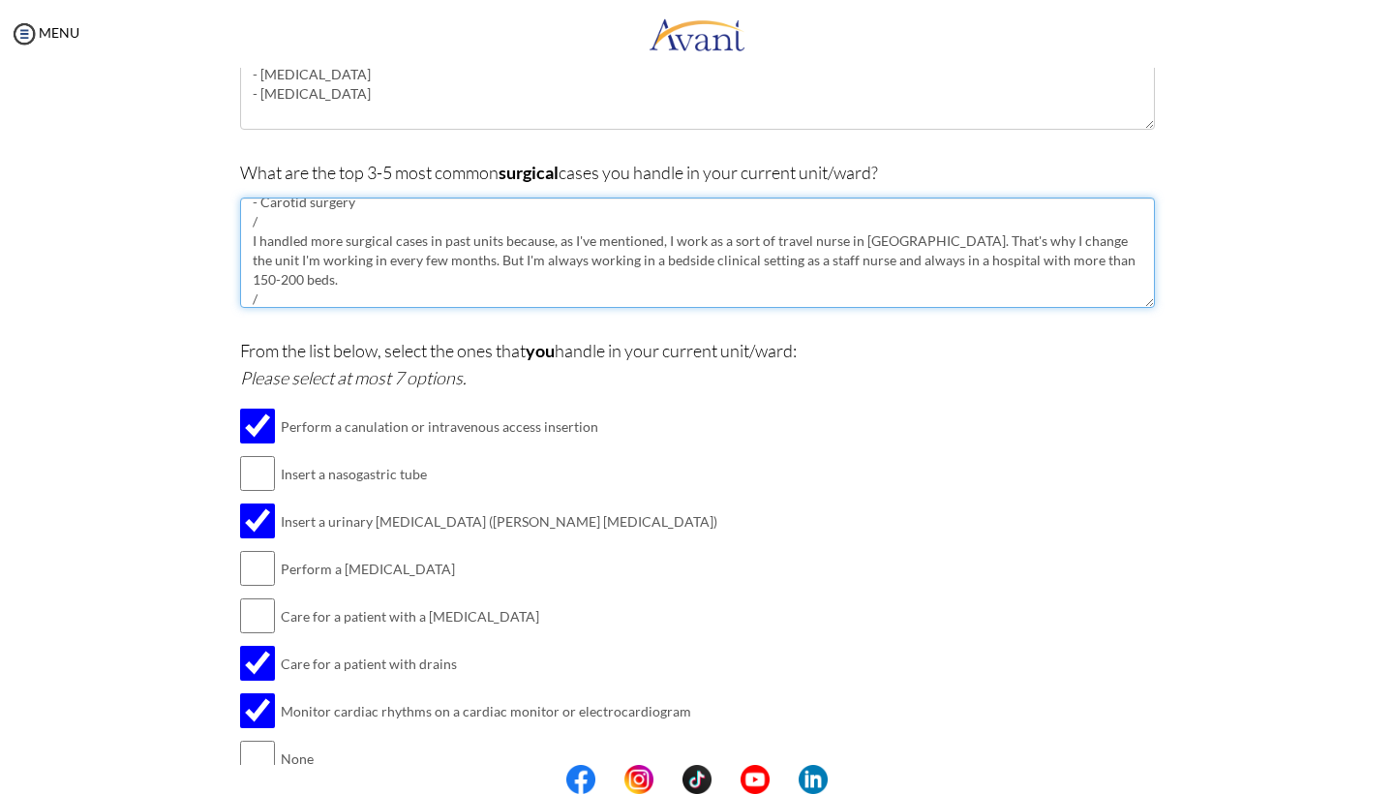
scroll to position [58, 0]
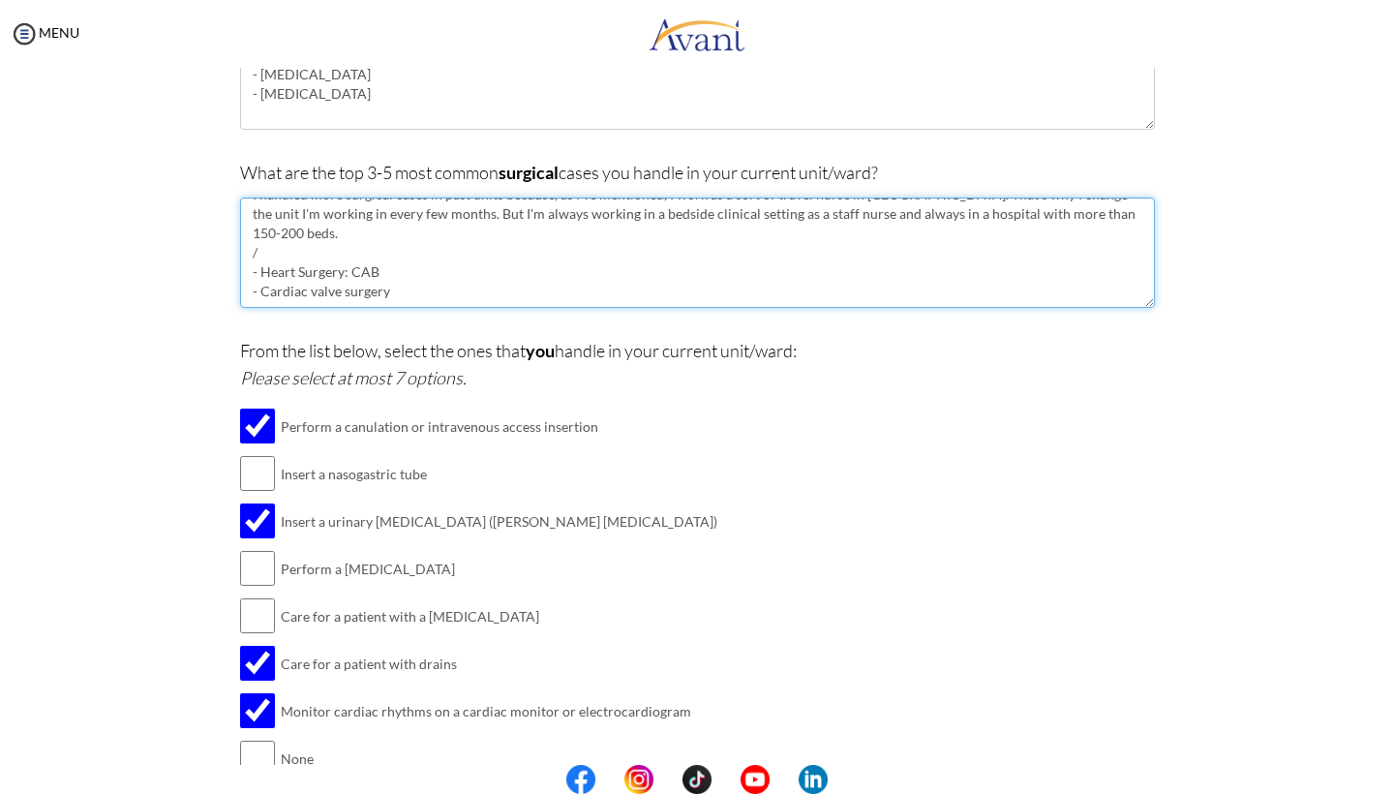
drag, startPoint x: 377, startPoint y: 253, endPoint x: 262, endPoint y: 250, distance: 115.2
click at [262, 250] on textarea "- Carotid surgery / I handled more surgical cases in past units because, as I'v…" at bounding box center [697, 252] width 915 height 110
click at [409, 274] on textarea "- Carotid surgery / I handled more surgical cases in past units because, as I'v…" at bounding box center [697, 252] width 915 height 110
click at [315, 288] on textarea "- Carotid surgery / I handled more surgical cases in past units because, as I'v…" at bounding box center [697, 252] width 915 height 110
click at [393, 293] on textarea "- Carotid surgery / I handled more surgical cases in past units because, as I'v…" at bounding box center [697, 252] width 915 height 110
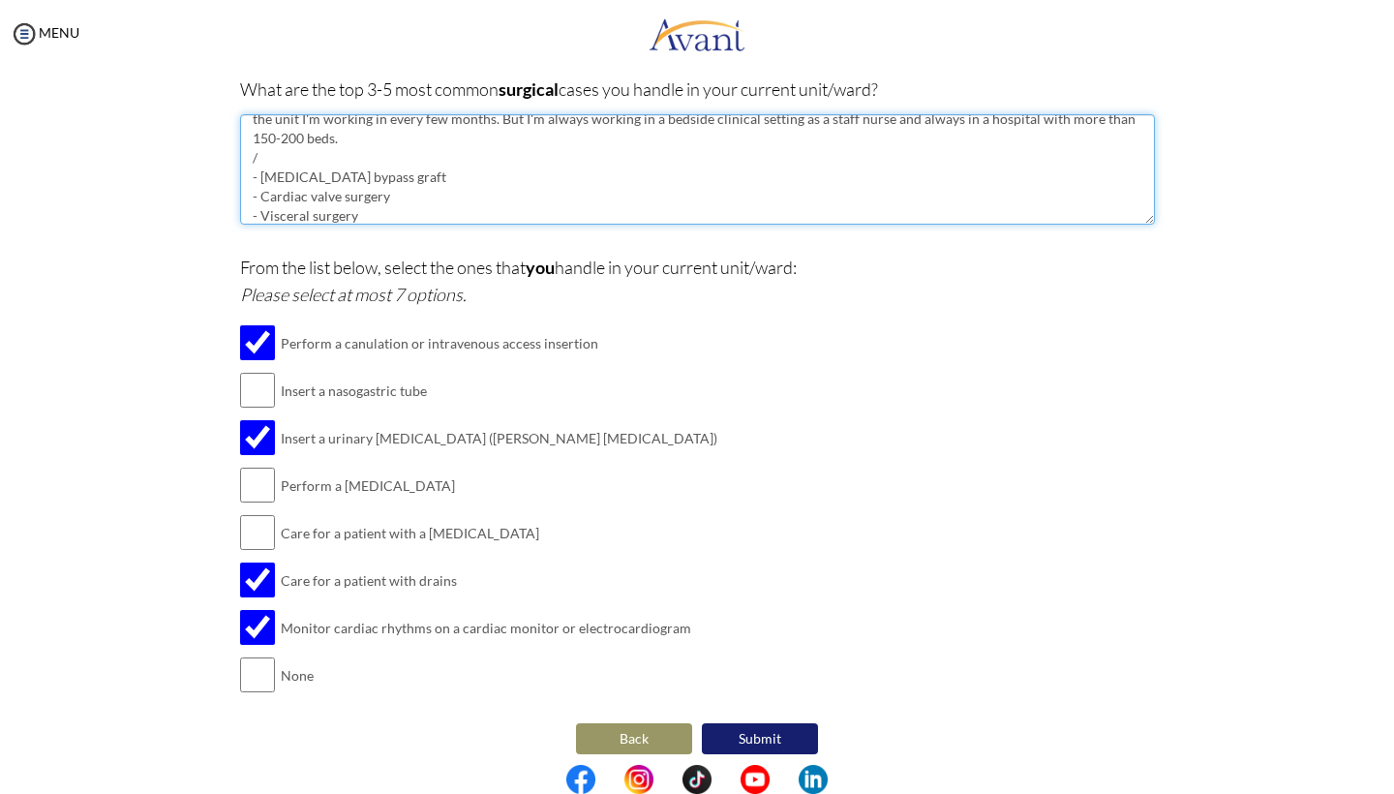
scroll to position [351, 0]
type textarea "- Carotid surgery / I handled more surgical cases in past units because, as I'v…"
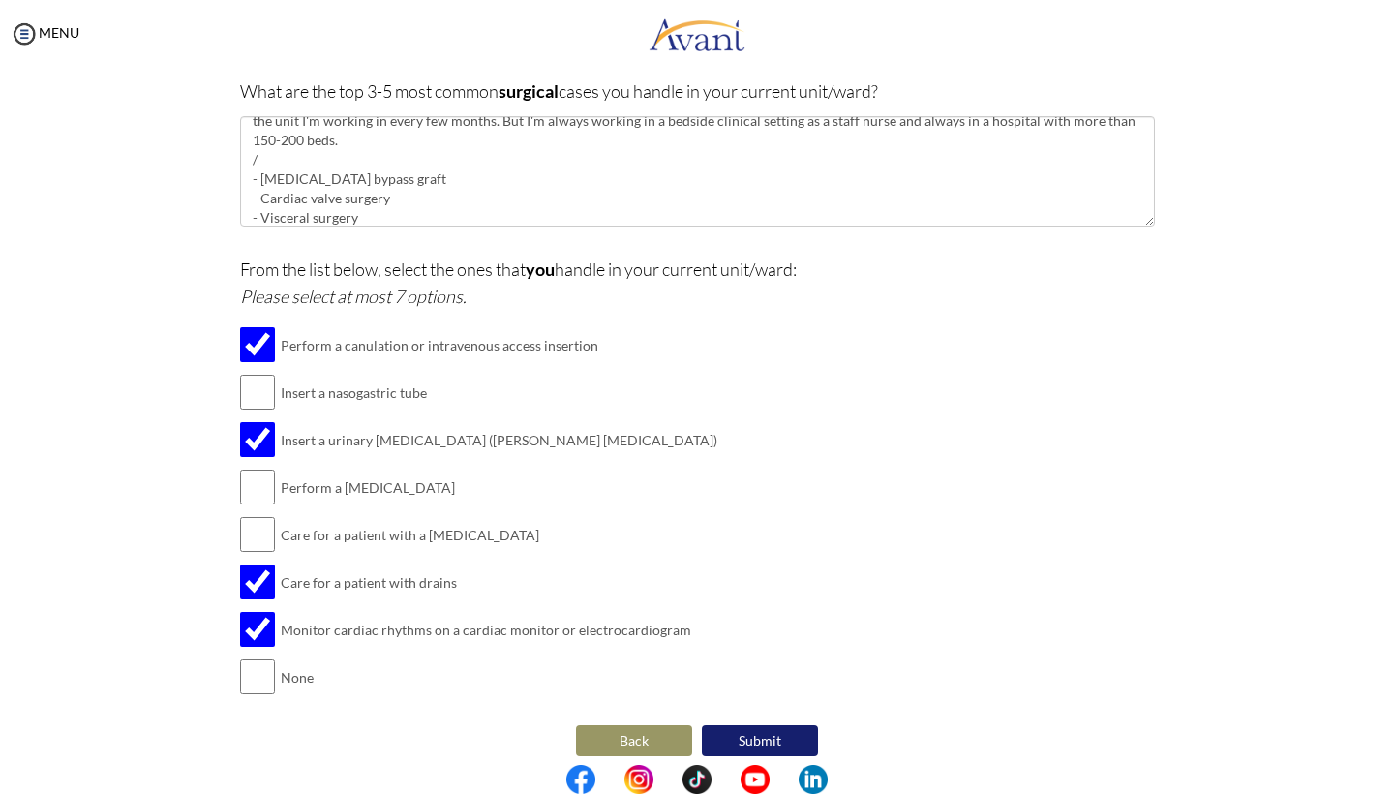
click at [771, 728] on button "Submit" at bounding box center [760, 740] width 116 height 31
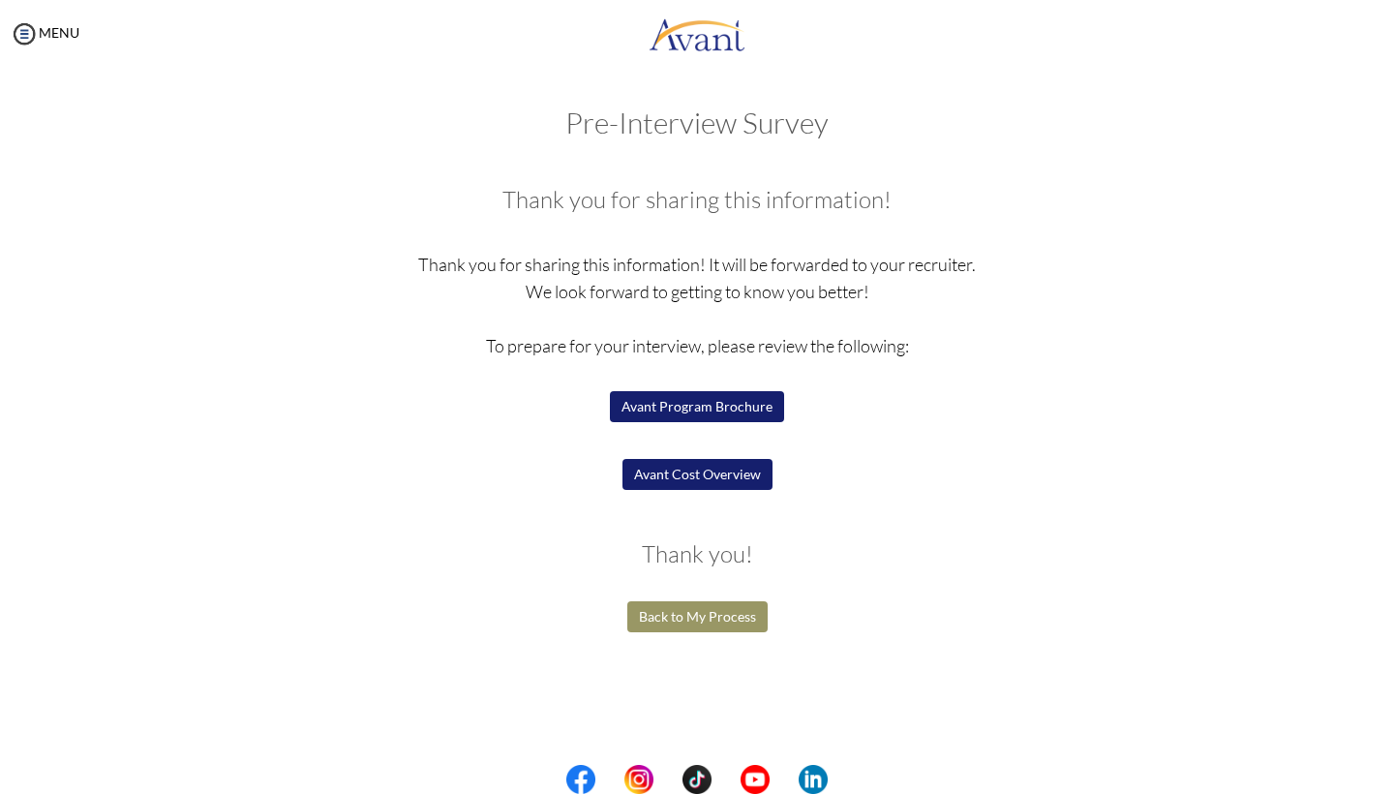
scroll to position [0, 0]
click at [723, 407] on button "Avant Program Brochure" at bounding box center [697, 406] width 174 height 31
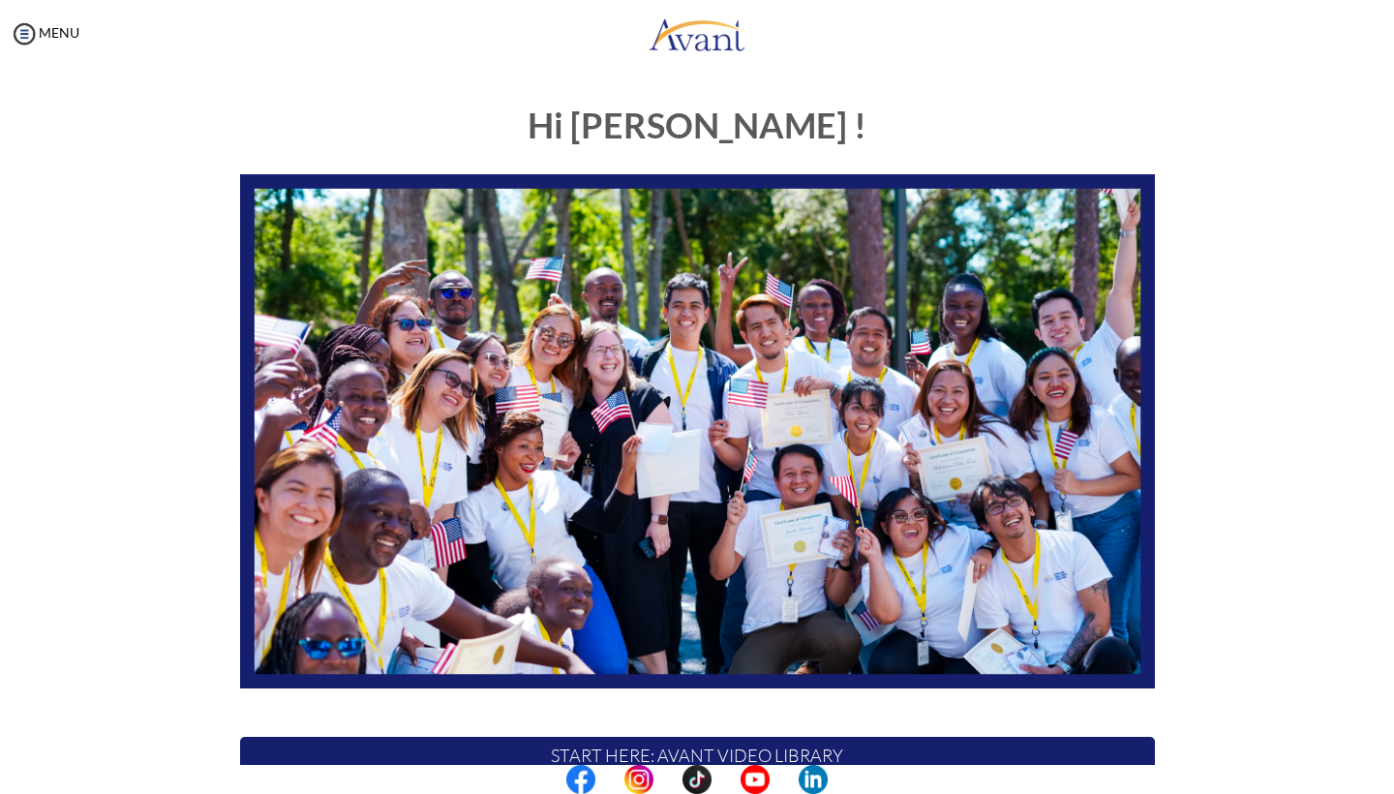
scroll to position [282, 0]
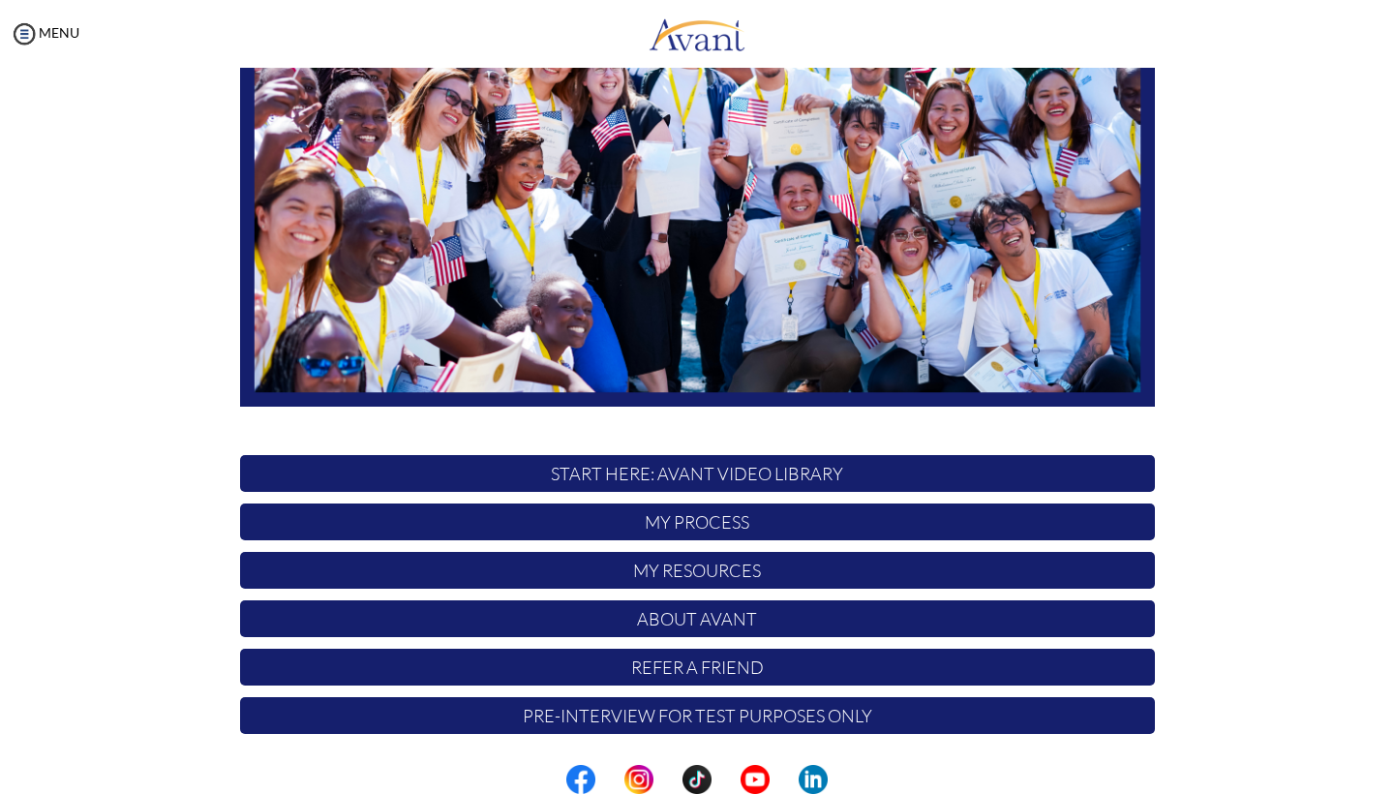
scroll to position [282, 0]
click at [729, 527] on p "My Process" at bounding box center [697, 521] width 915 height 37
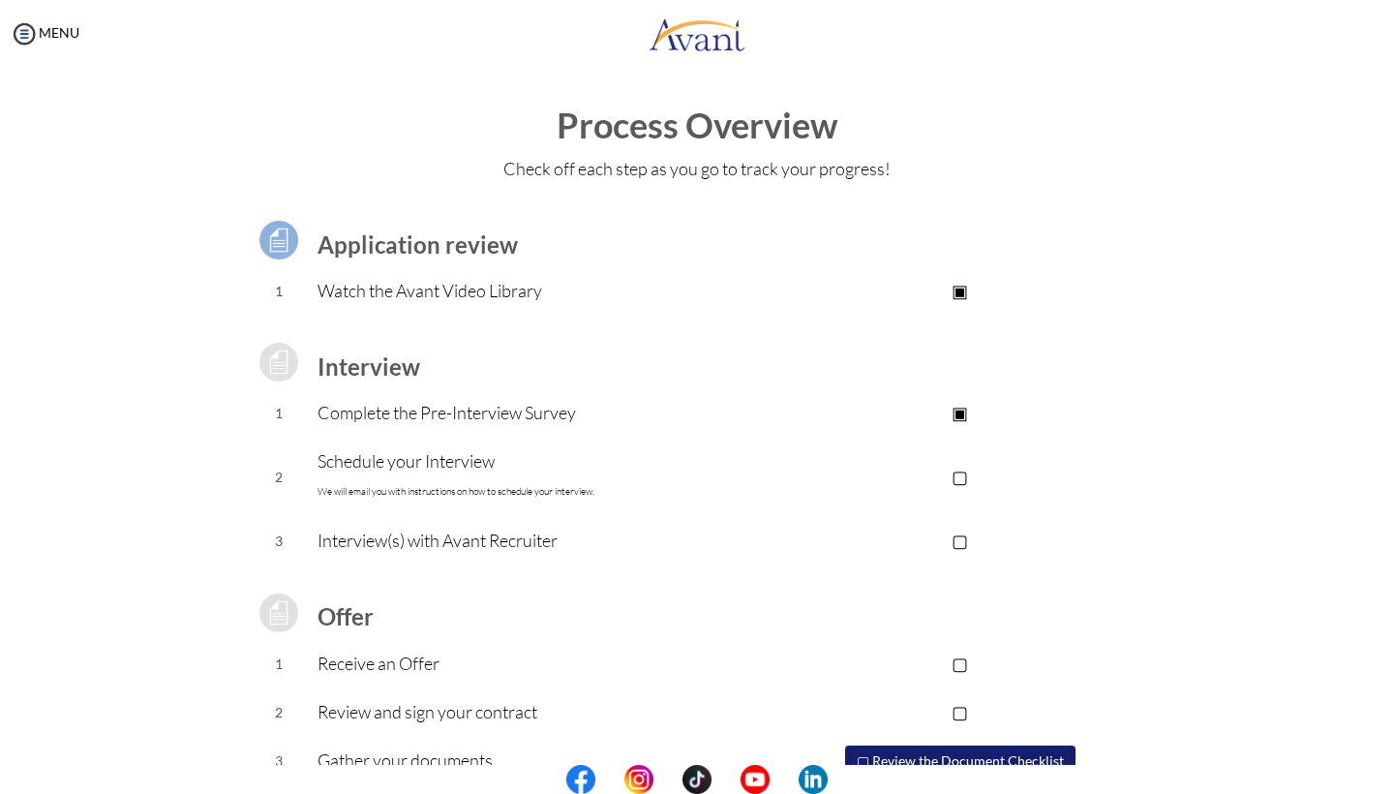
click at [962, 413] on p "▣" at bounding box center [959, 412] width 388 height 27
click at [435, 413] on p "Complete the Pre-Interview Survey" at bounding box center [541, 412] width 448 height 27
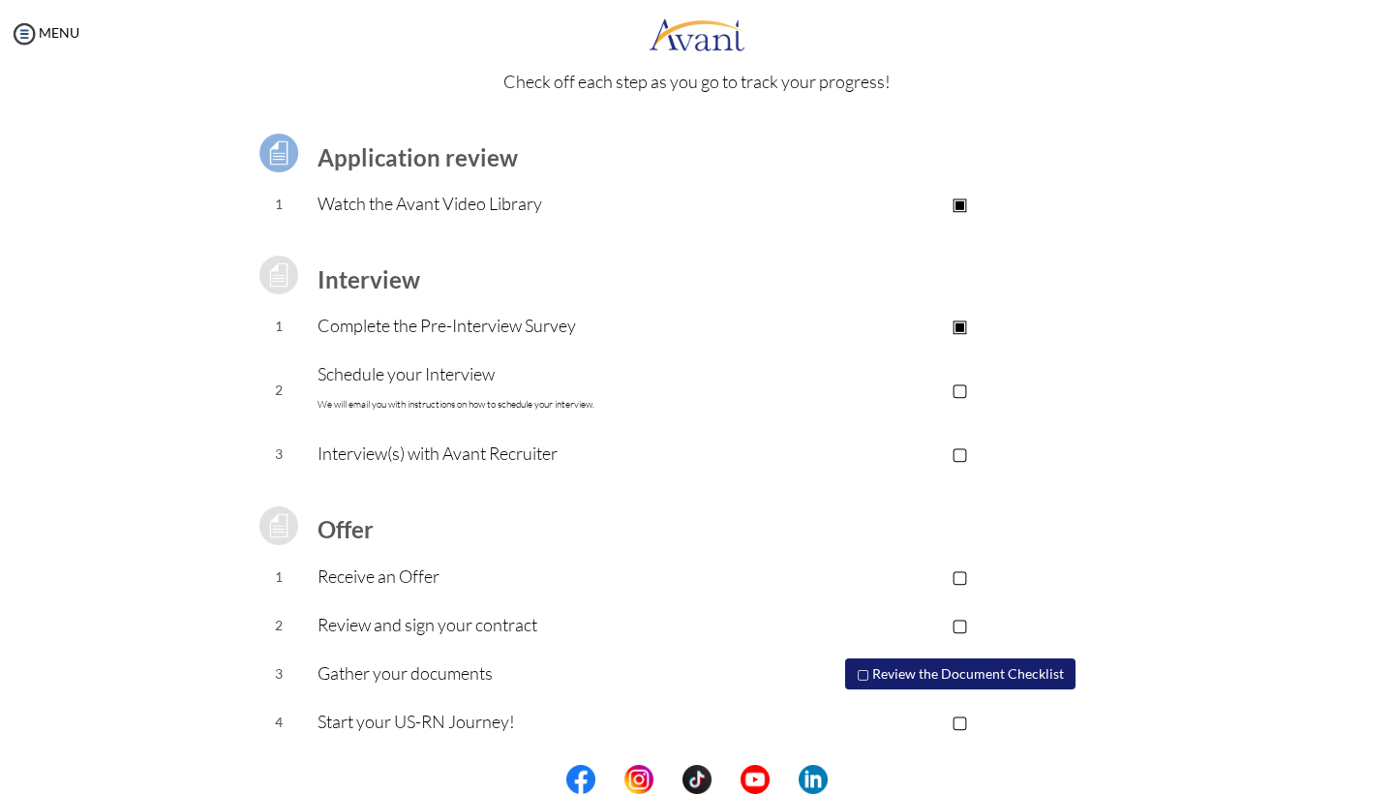
scroll to position [85, 0]
click at [359, 333] on p "Complete the Pre-Interview Survey" at bounding box center [541, 327] width 448 height 27
click at [277, 326] on td "1" at bounding box center [279, 328] width 78 height 48
click at [284, 277] on img at bounding box center [279, 277] width 48 height 48
click at [966, 390] on p "▢" at bounding box center [959, 390] width 388 height 27
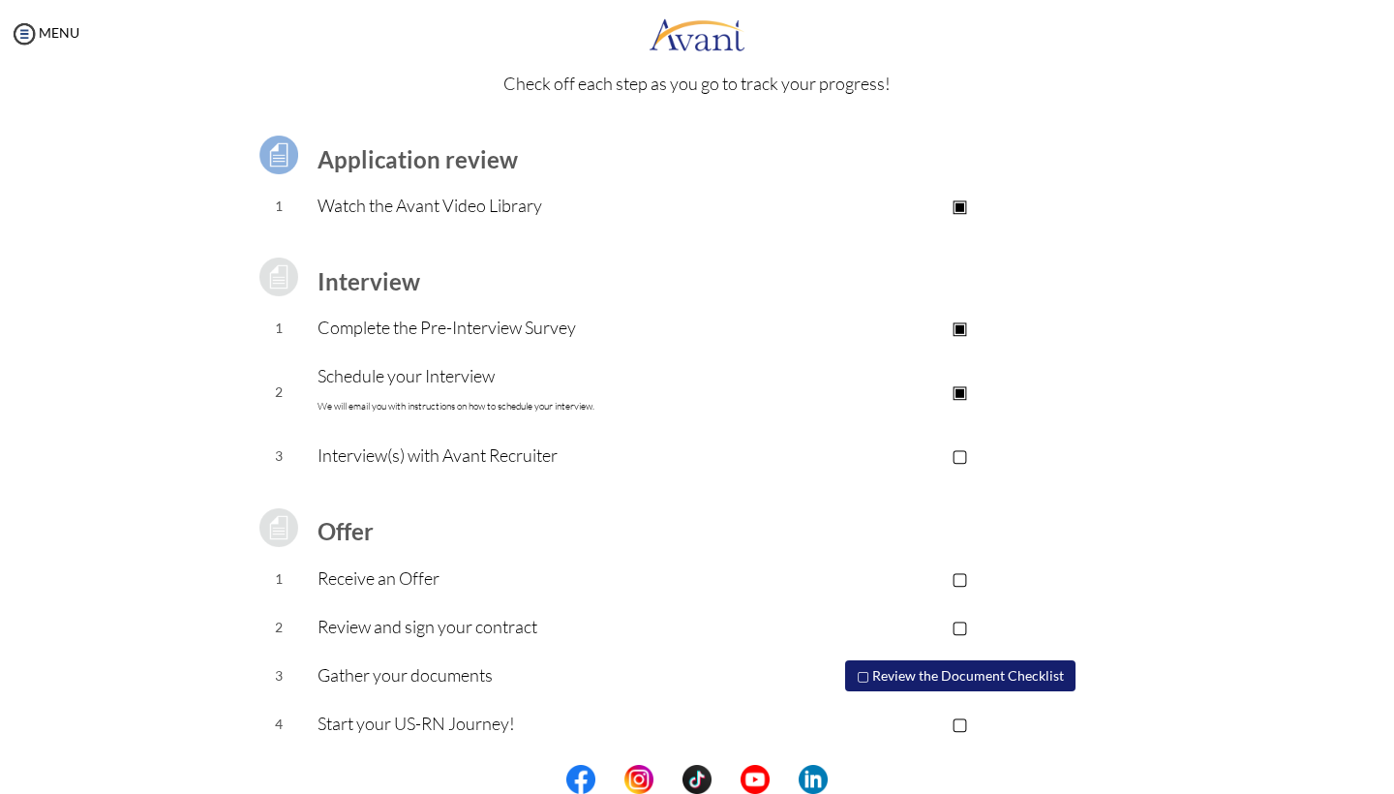
click at [710, 394] on p "Schedule your Interview We will email you with instructions on how to schedule …" at bounding box center [541, 391] width 448 height 58
click at [967, 388] on p "▣" at bounding box center [959, 390] width 388 height 27
click at [963, 325] on p "▣" at bounding box center [959, 327] width 388 height 27
click at [66, 29] on link "MENU" at bounding box center [45, 32] width 70 height 16
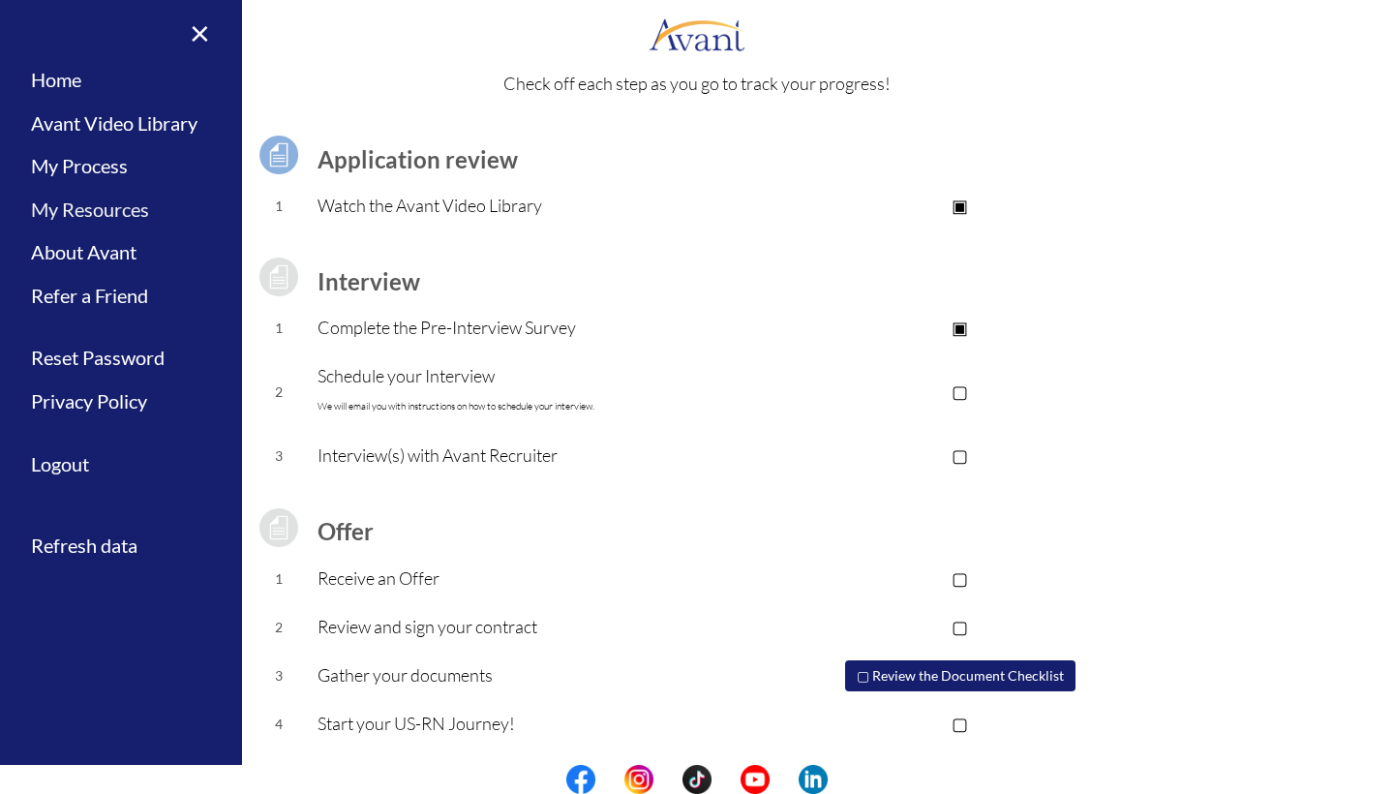
click at [114, 204] on link "My Resources" at bounding box center [121, 210] width 242 height 44
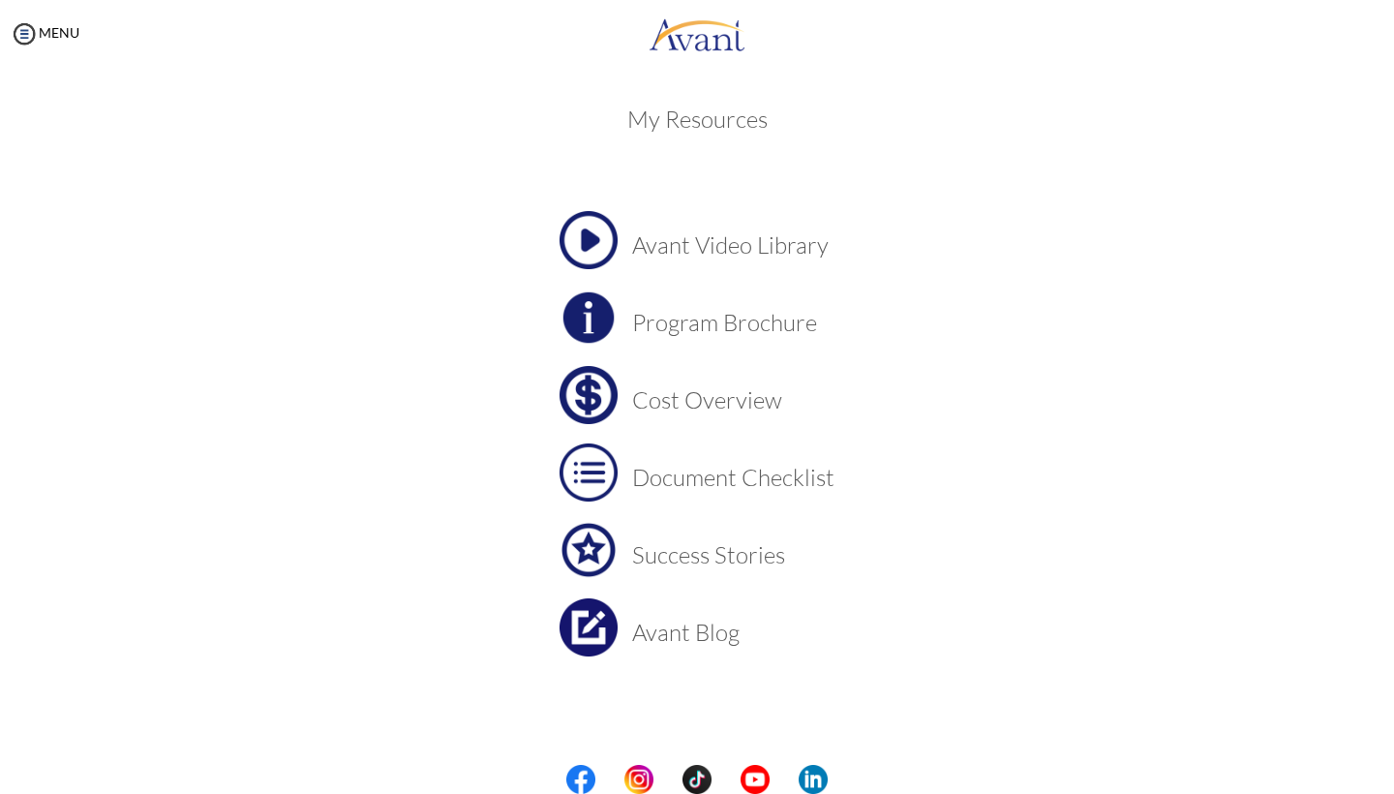
click at [599, 395] on img at bounding box center [588, 395] width 58 height 58
click at [599, 394] on img at bounding box center [588, 395] width 58 height 58
click at [595, 315] on img at bounding box center [588, 317] width 58 height 58
click at [598, 388] on img at bounding box center [588, 395] width 58 height 58
click at [601, 398] on img at bounding box center [588, 395] width 58 height 58
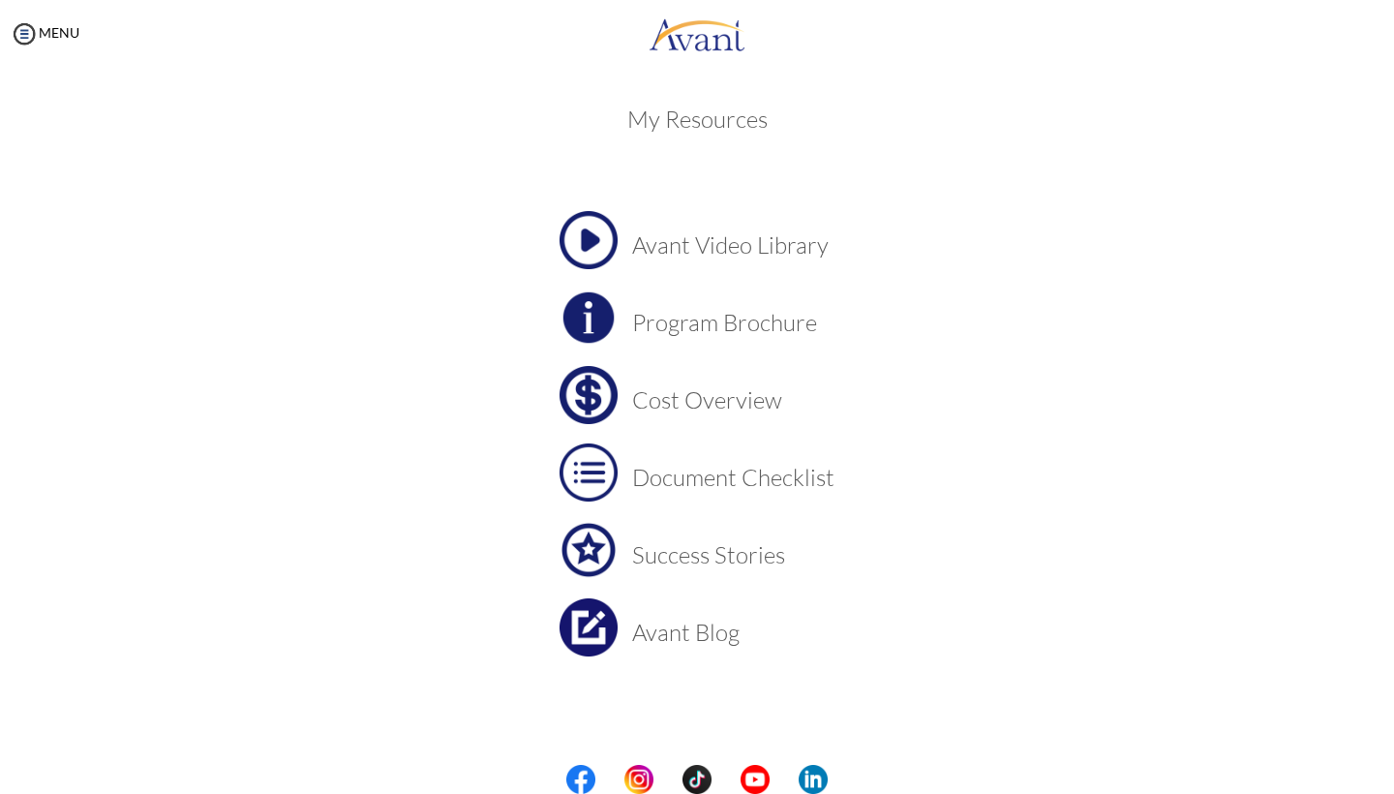
click at [590, 469] on img at bounding box center [588, 472] width 58 height 58
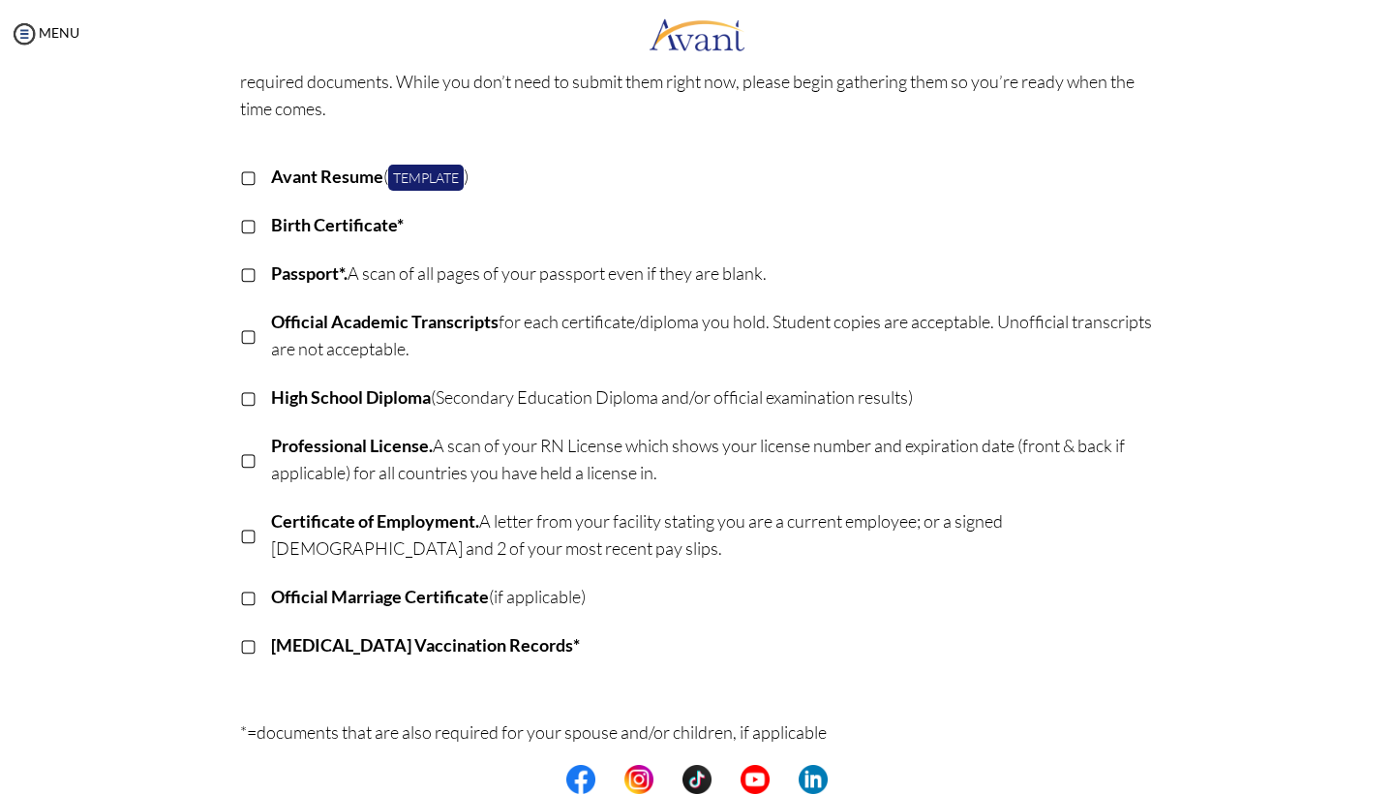
scroll to position [162, 0]
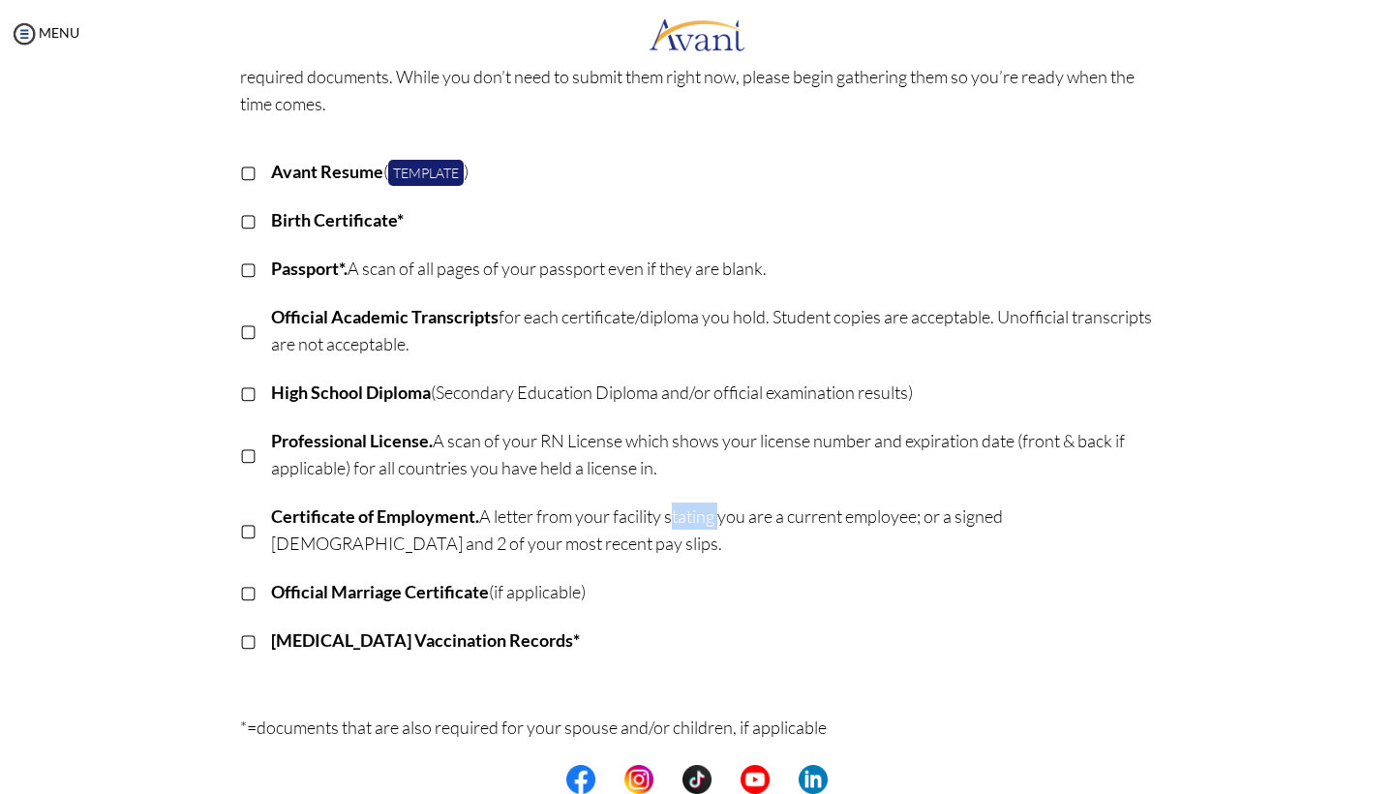
drag, startPoint x: 673, startPoint y: 516, endPoint x: 721, endPoint y: 517, distance: 48.4
click at [722, 517] on p "Certificate of Employment. A letter from your facility stating you are a curren…" at bounding box center [713, 529] width 884 height 54
click at [780, 516] on p "Certificate of Employment. A letter from your facility stating you are a curren…" at bounding box center [713, 529] width 884 height 54
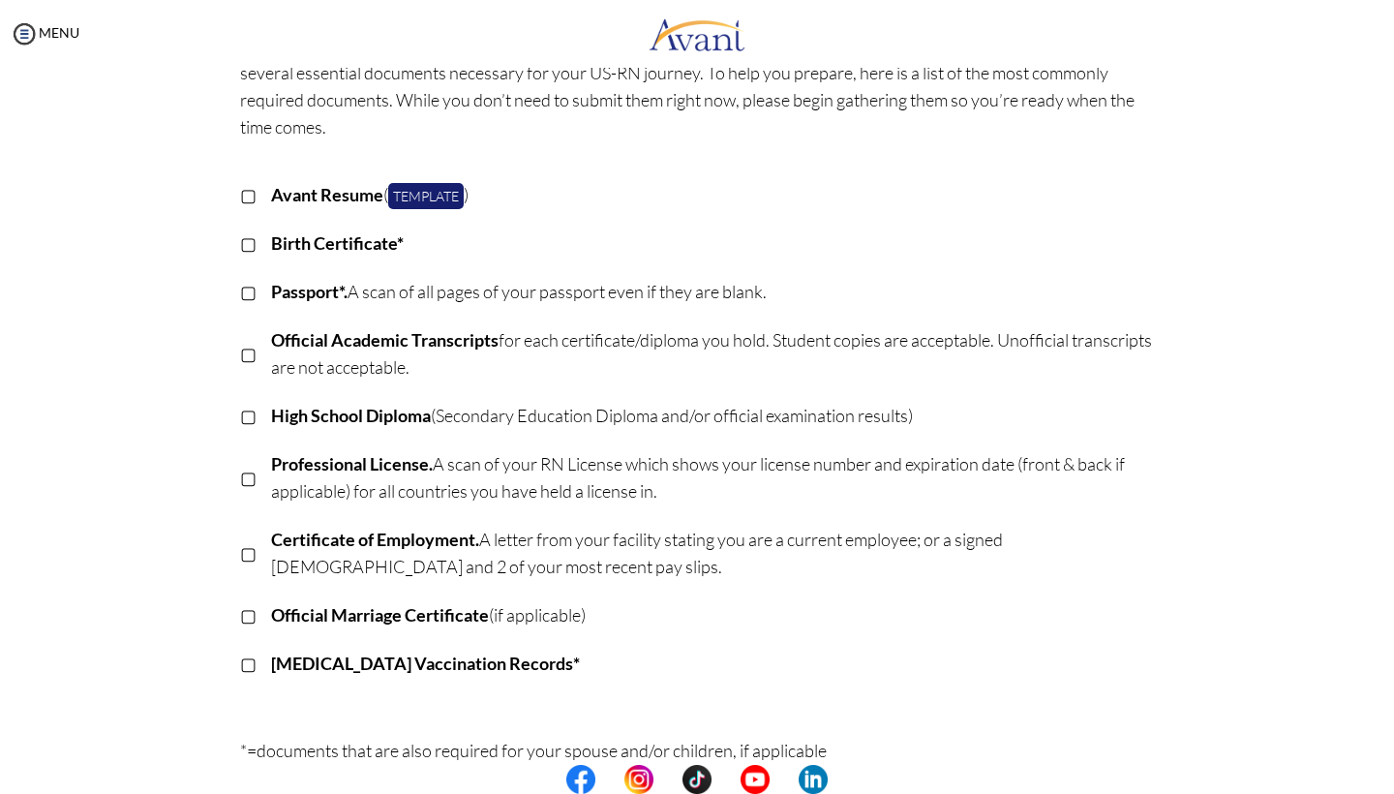
scroll to position [123, 0]
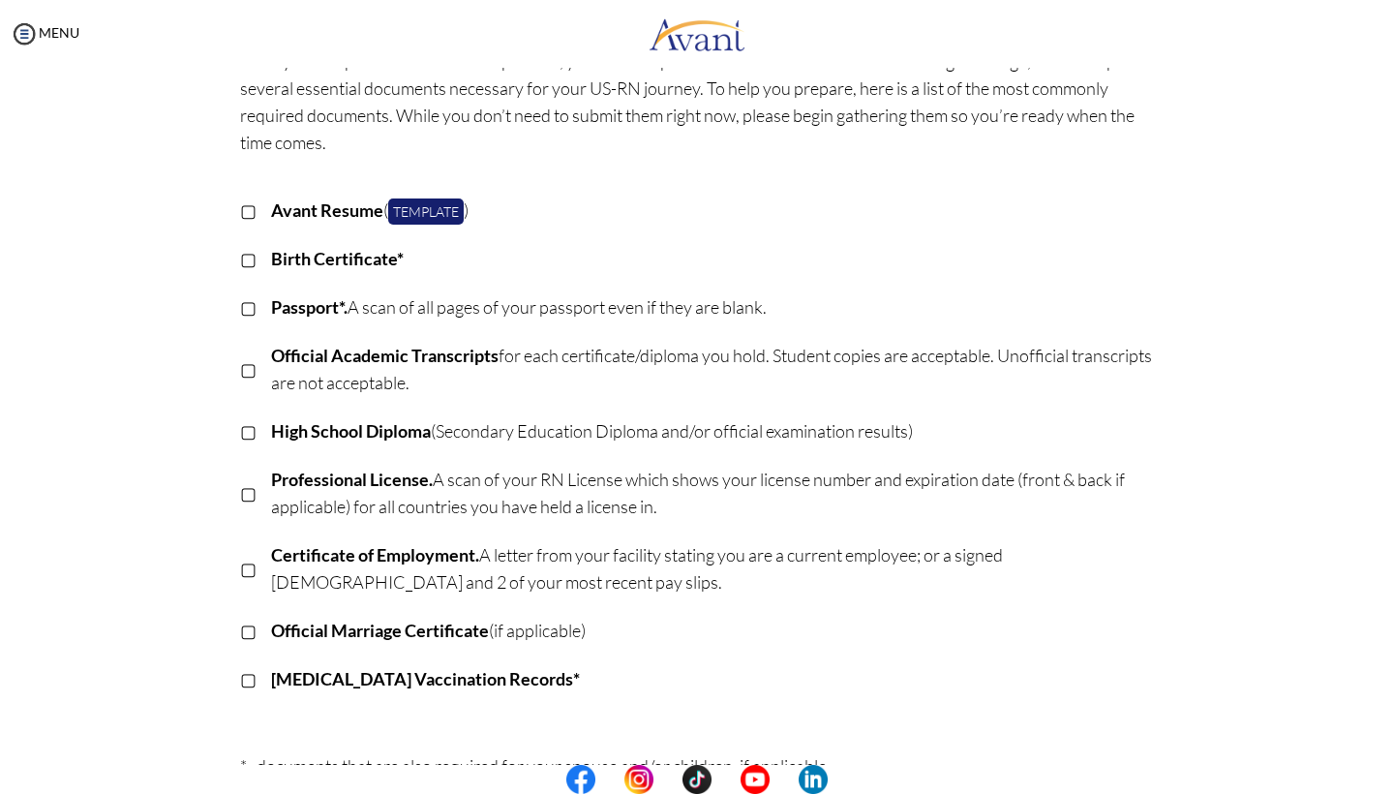
click at [252, 305] on p "▢" at bounding box center [248, 306] width 16 height 27
click at [249, 308] on p "▣" at bounding box center [248, 306] width 16 height 27
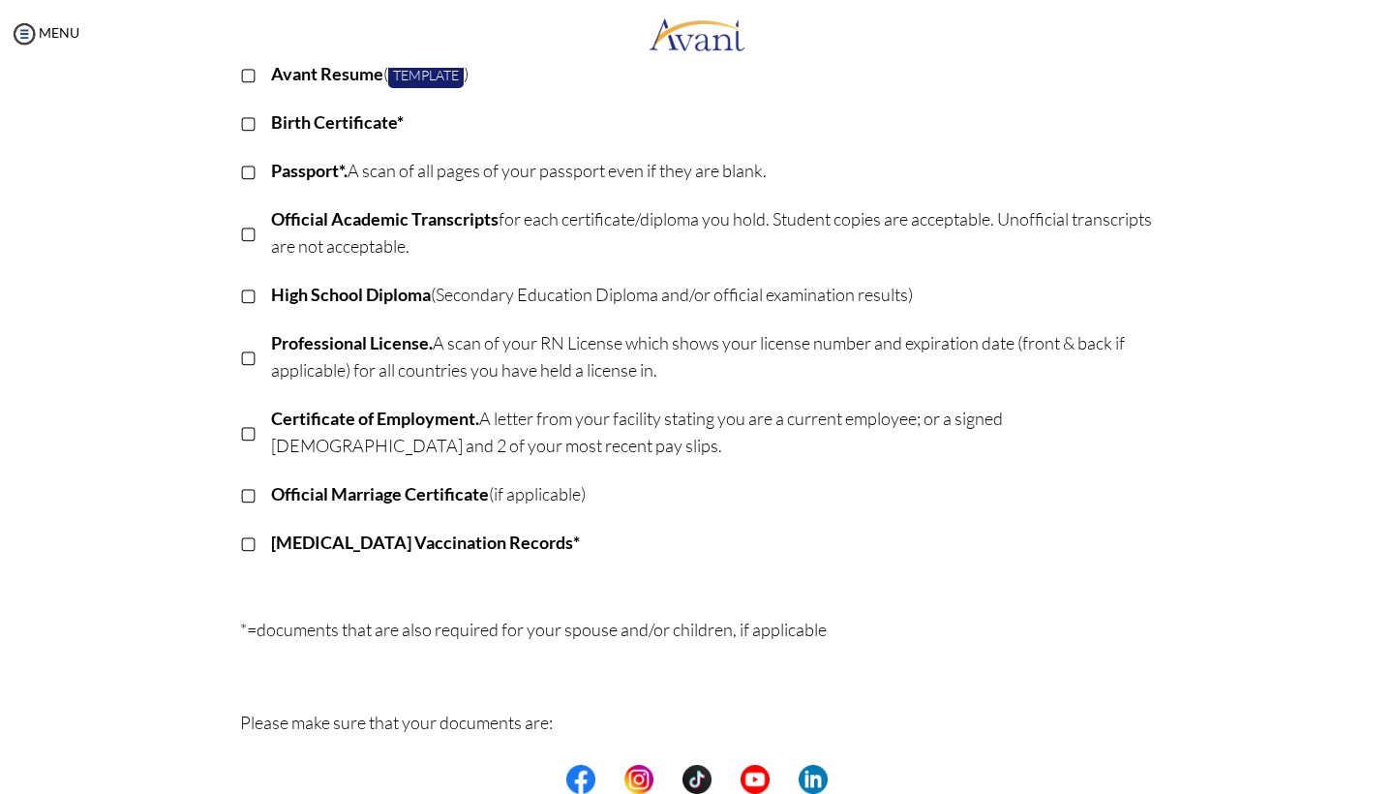
scroll to position [258, 0]
